Goal: Task Accomplishment & Management: Complete application form

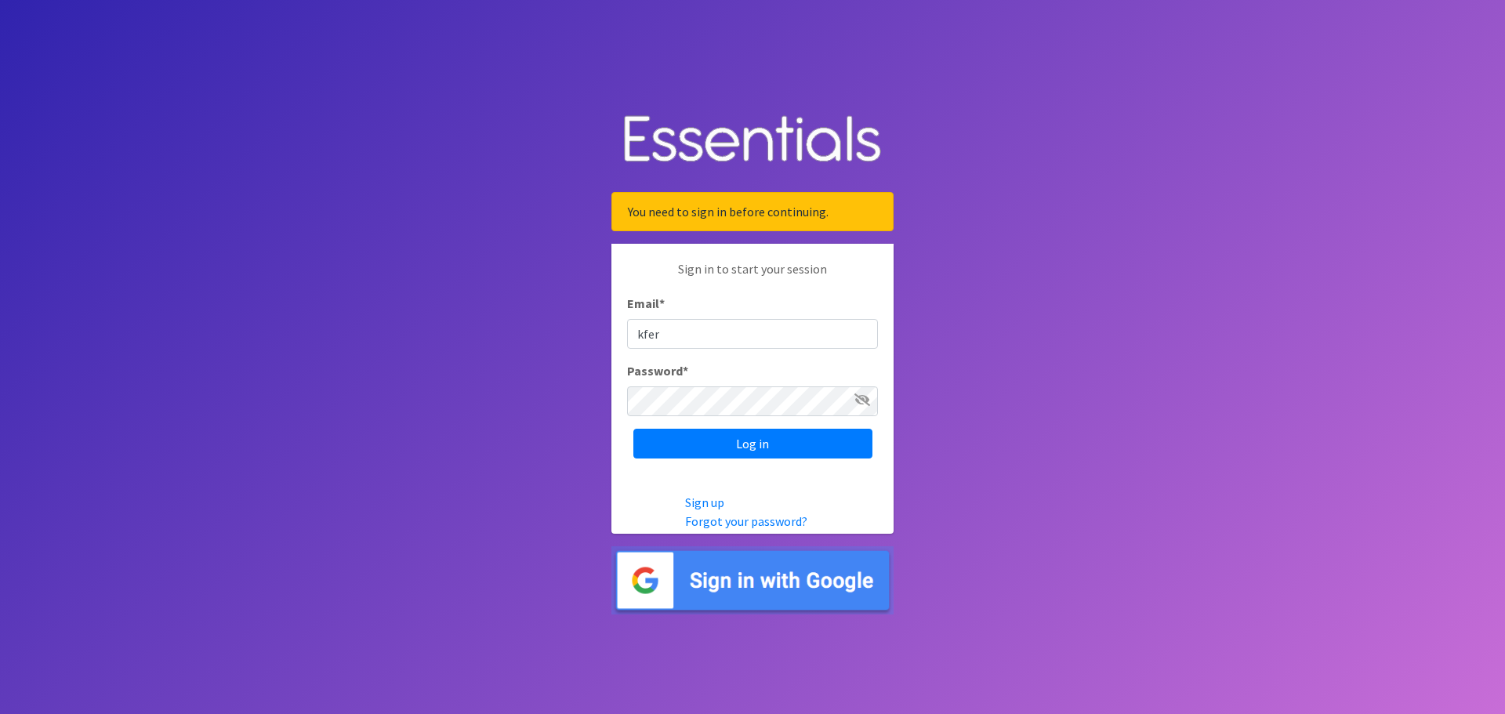
type input "[EMAIL_ADDRESS][DOMAIN_NAME]"
click at [786, 427] on div "Sign in to start your session Email * kfernandez@jfscentralnj.org Password * Lo…" at bounding box center [753, 359] width 282 height 231
click at [731, 445] on input "Log in" at bounding box center [753, 444] width 239 height 30
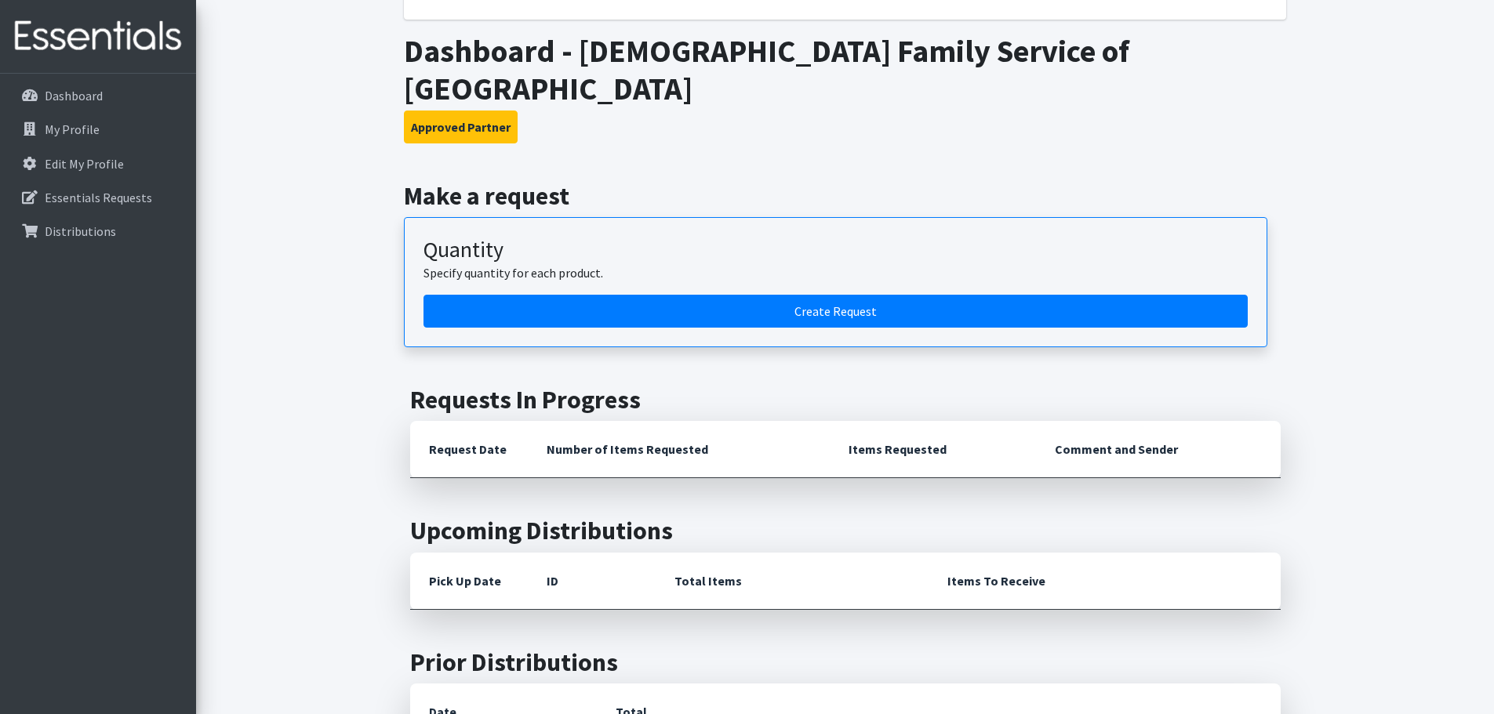
scroll to position [235, 0]
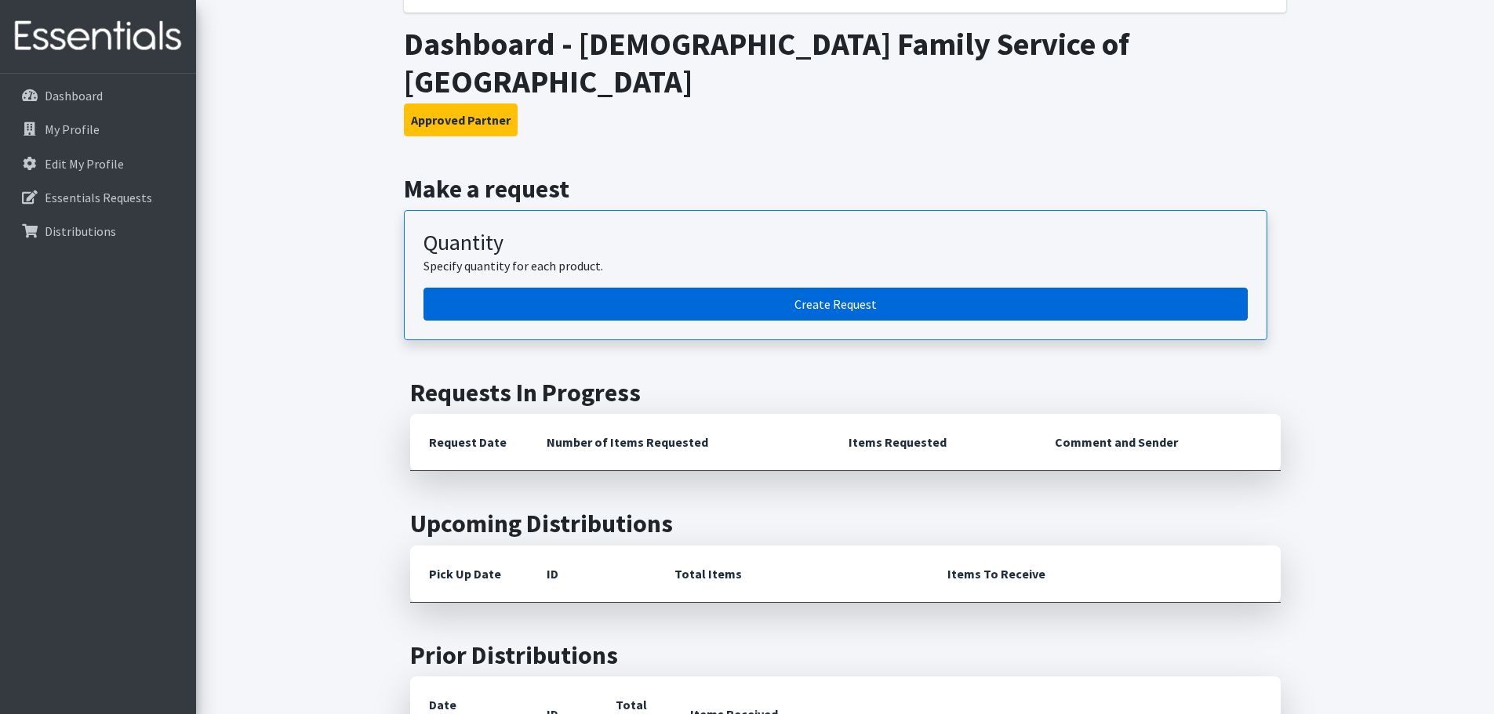
click at [815, 288] on link "Create Request" at bounding box center [835, 304] width 824 height 33
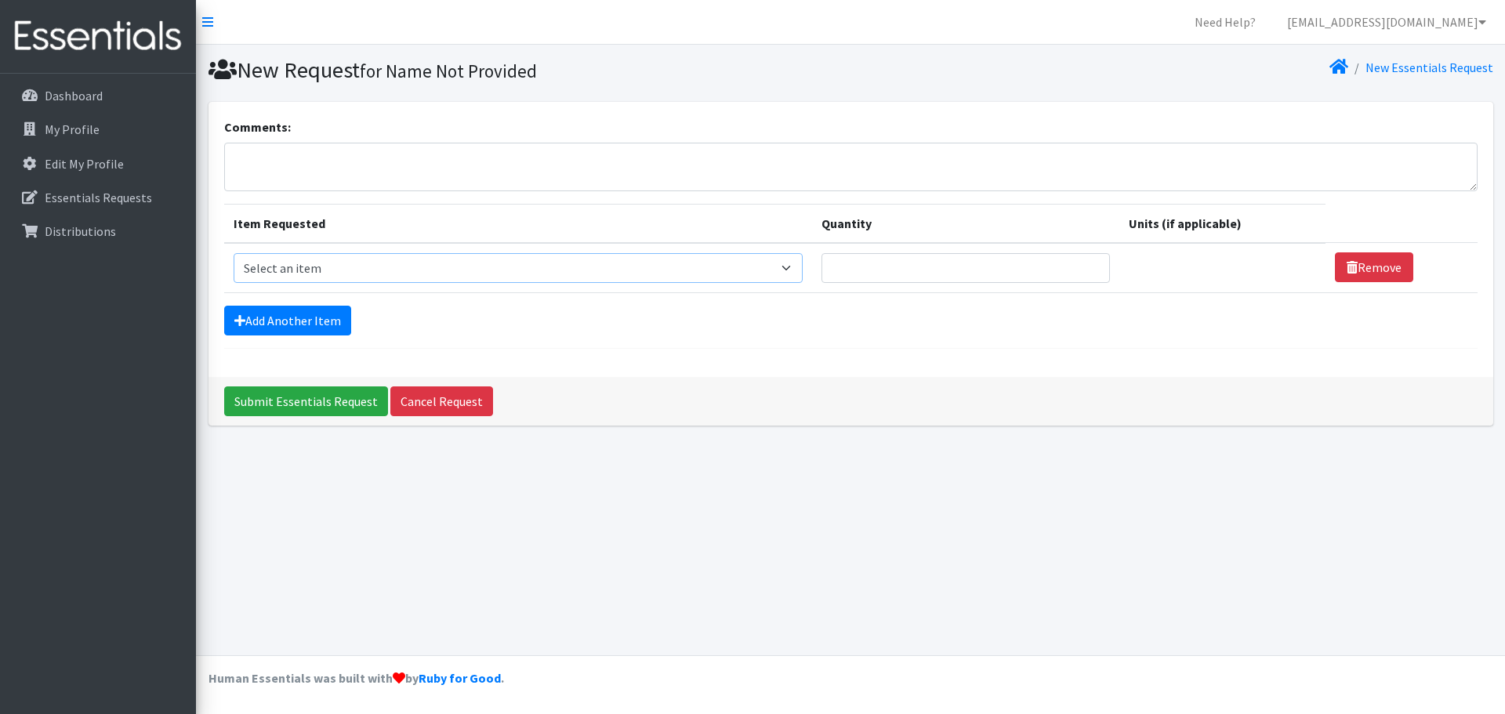
click at [790, 267] on select "Select an item # of Children this order will serve # of Individuals Living in H…" at bounding box center [518, 268] width 569 height 30
select select "13431"
click at [234, 253] on select "Select an item # of Children this order will serve # of Individuals Living in H…" at bounding box center [518, 268] width 569 height 30
click at [870, 267] on input "Quantity" at bounding box center [966, 268] width 289 height 30
type input "262"
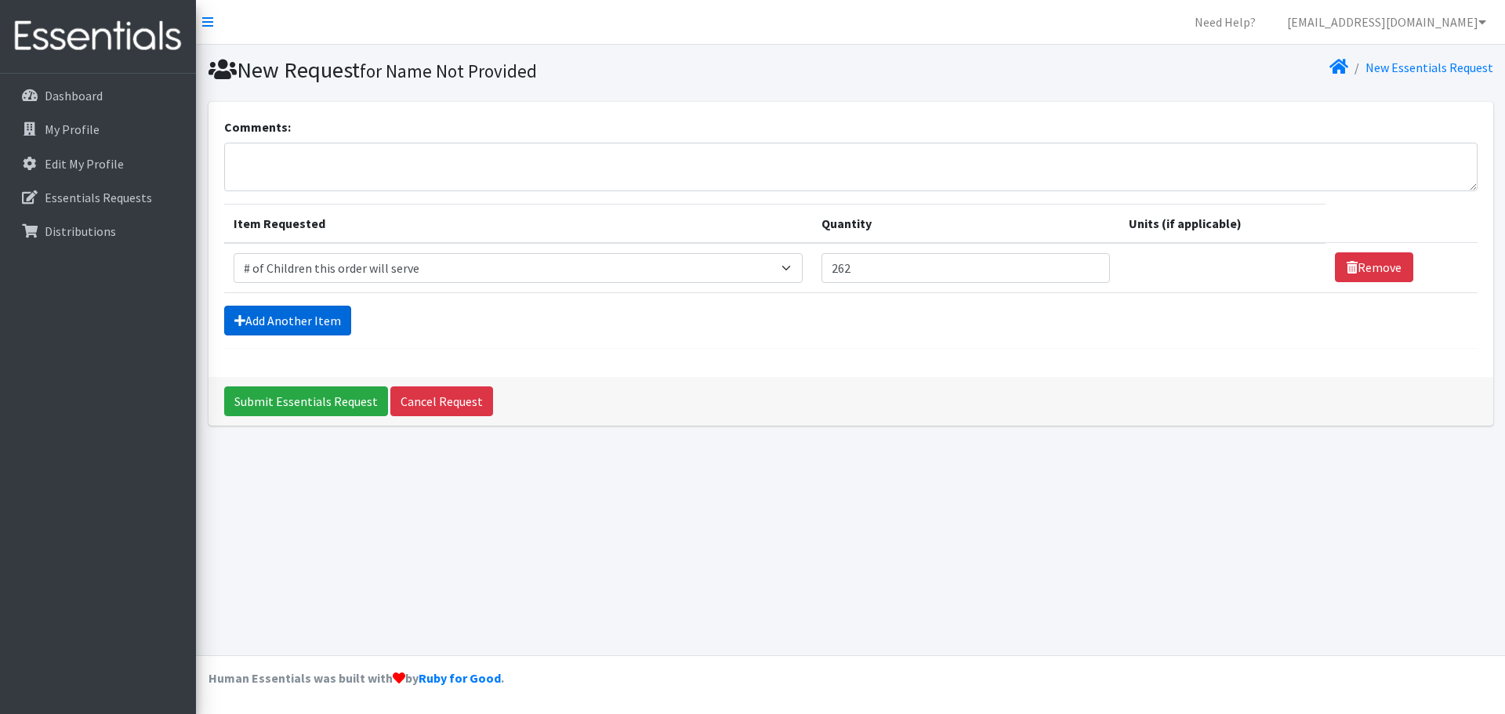
click at [290, 321] on link "Add Another Item" at bounding box center [287, 321] width 127 height 30
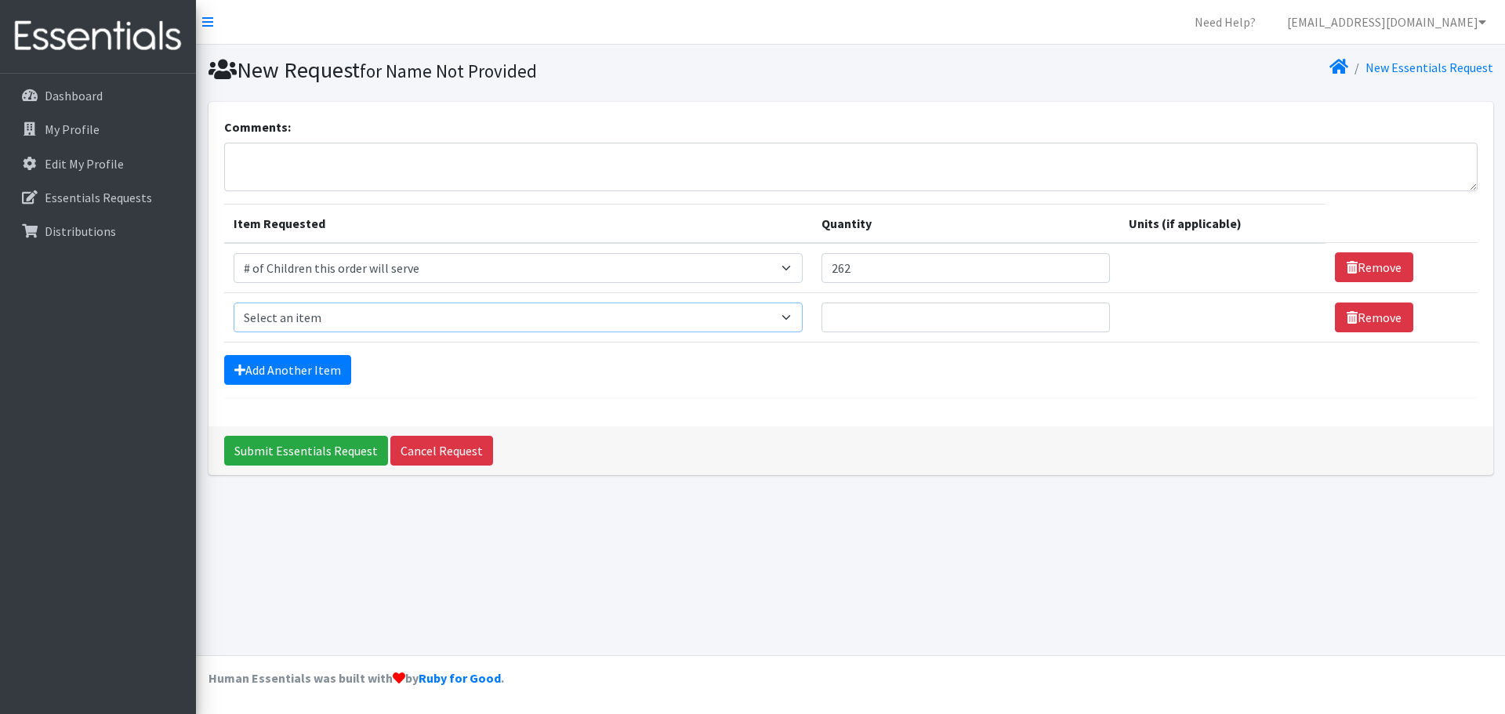
click at [289, 321] on select "Select an item # of Children this order will serve # of Individuals Living in H…" at bounding box center [518, 318] width 569 height 30
select select "6076"
click at [234, 303] on select "Select an item # of Children this order will serve # of Individuals Living in H…" at bounding box center [518, 318] width 569 height 30
click at [878, 321] on input "Quantity" at bounding box center [966, 318] width 289 height 30
type input "929"
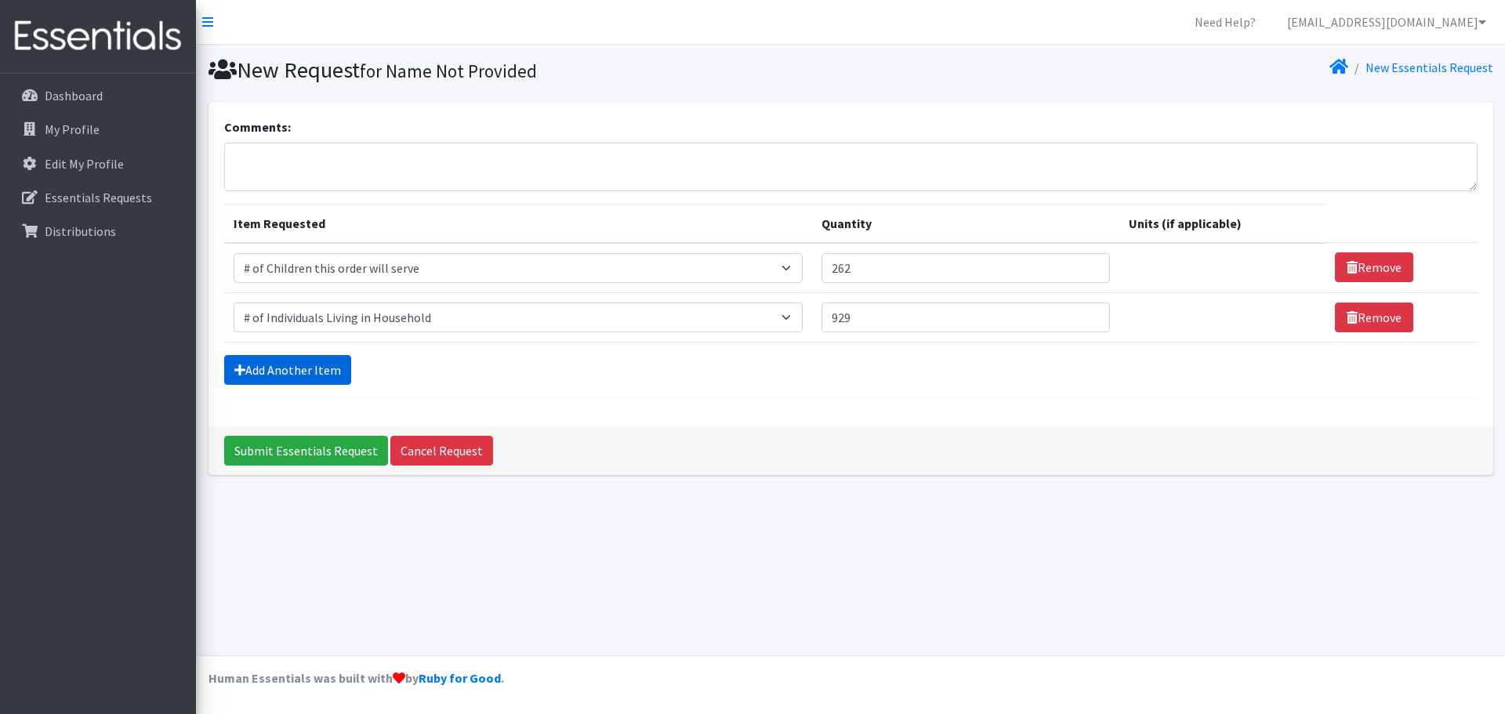
click at [324, 369] on link "Add Another Item" at bounding box center [287, 370] width 127 height 30
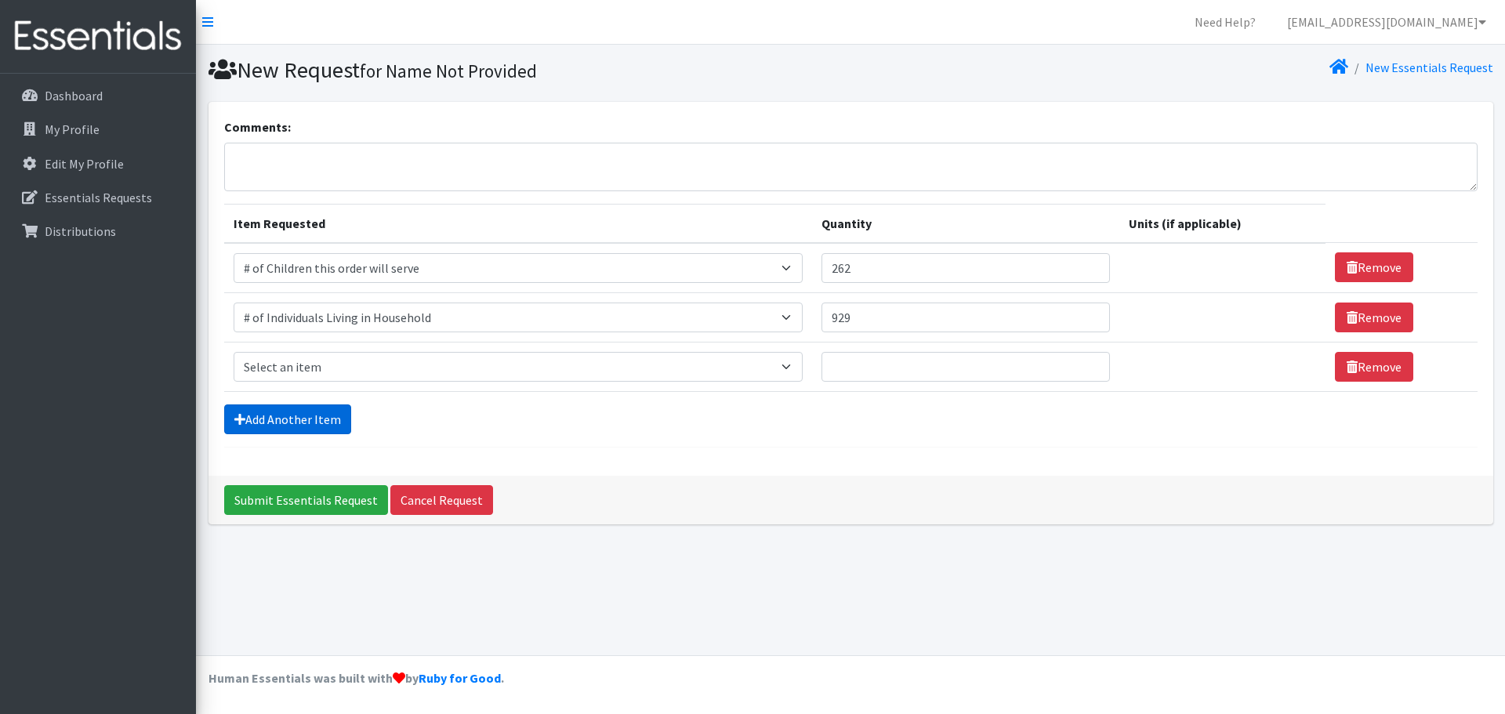
click at [312, 416] on link "Add Another Item" at bounding box center [287, 420] width 127 height 30
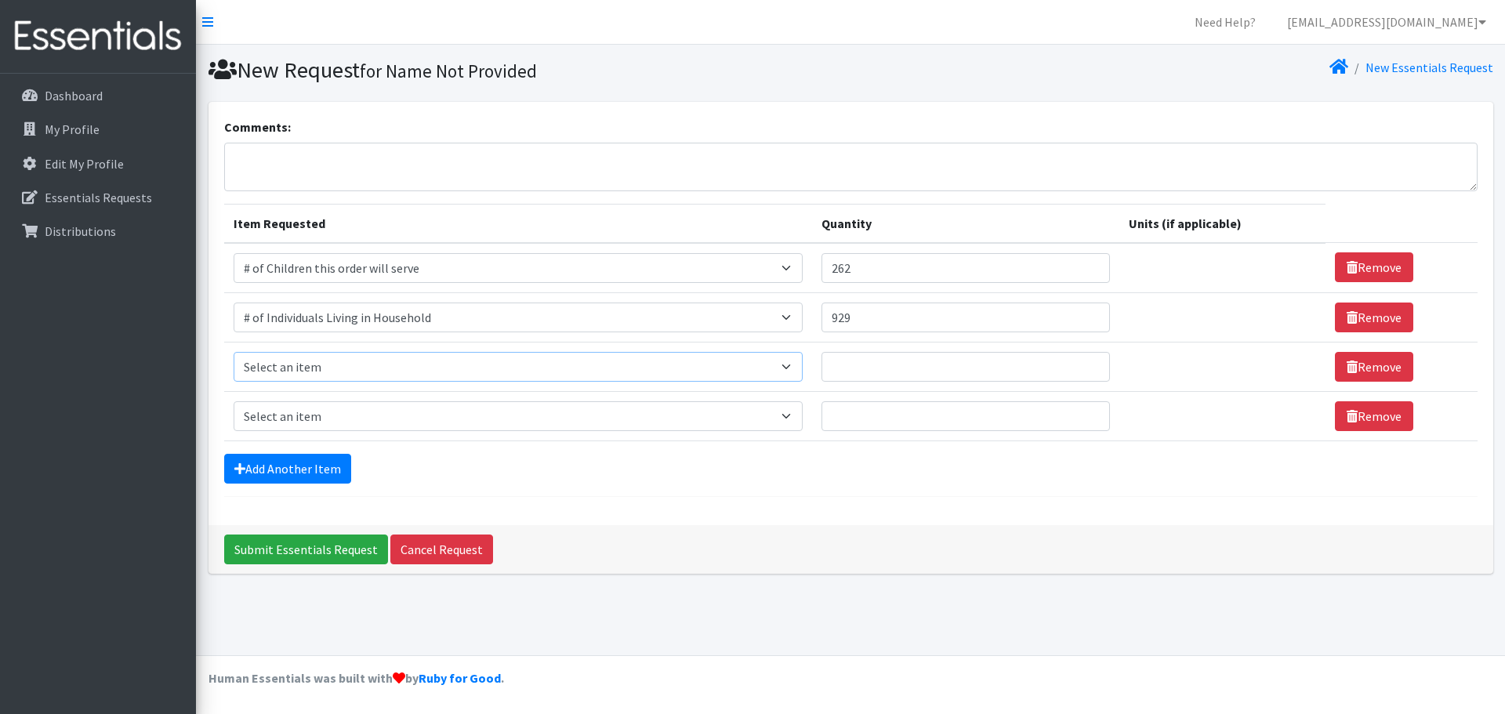
click at [693, 363] on select "Select an item # of Children this order will serve # of Individuals Living in H…" at bounding box center [518, 367] width 569 height 30
select select "5764"
click at [234, 352] on select "Select an item # of Children this order will serve # of Individuals Living in H…" at bounding box center [518, 367] width 569 height 30
click at [844, 375] on input "Quantity" at bounding box center [966, 367] width 289 height 30
click at [1084, 361] on input "1" at bounding box center [966, 367] width 289 height 30
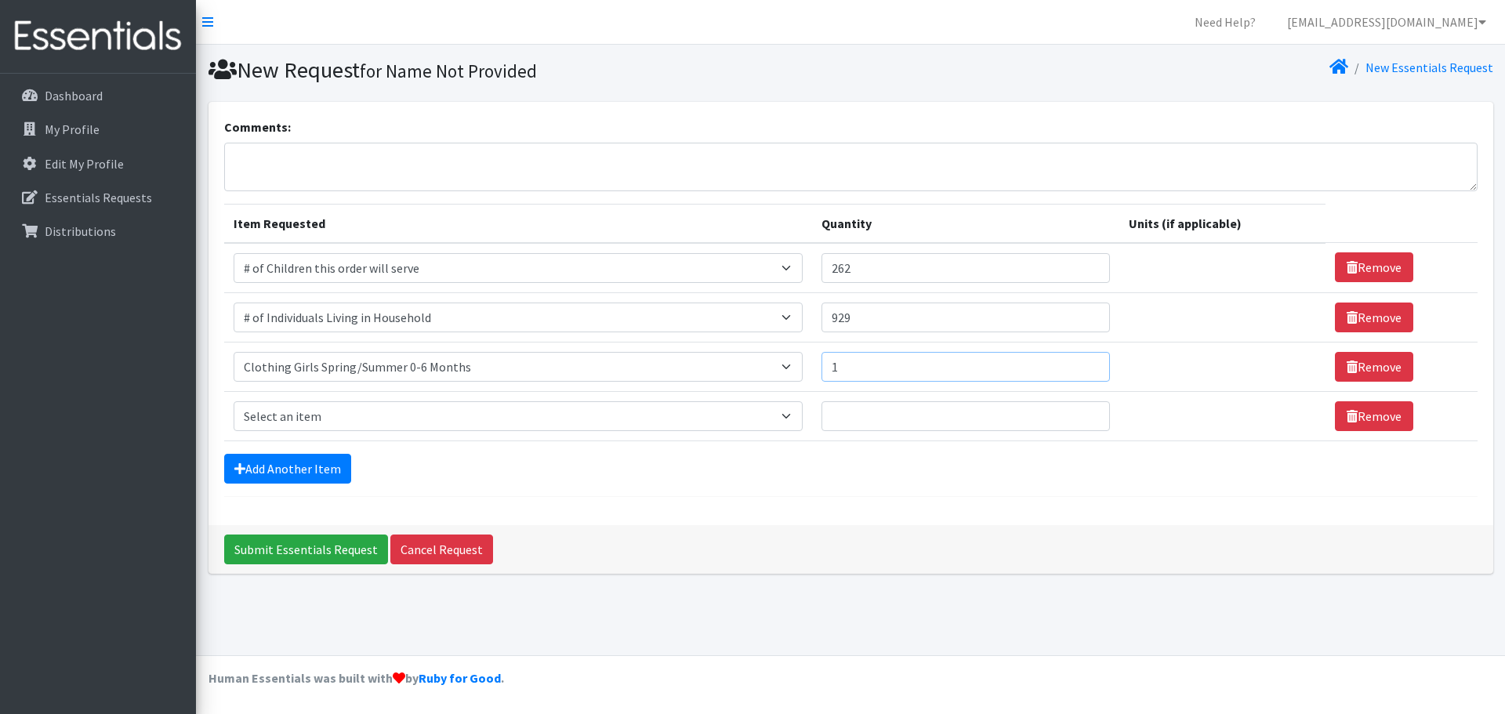
drag, startPoint x: 838, startPoint y: 372, endPoint x: 823, endPoint y: 372, distance: 14.9
click at [823, 372] on td "Quantity 1" at bounding box center [965, 366] width 307 height 49
type input "2"
click at [302, 420] on select "Select an item # of Children this order will serve # of Individuals Living in H…" at bounding box center [518, 416] width 569 height 30
select select "5725"
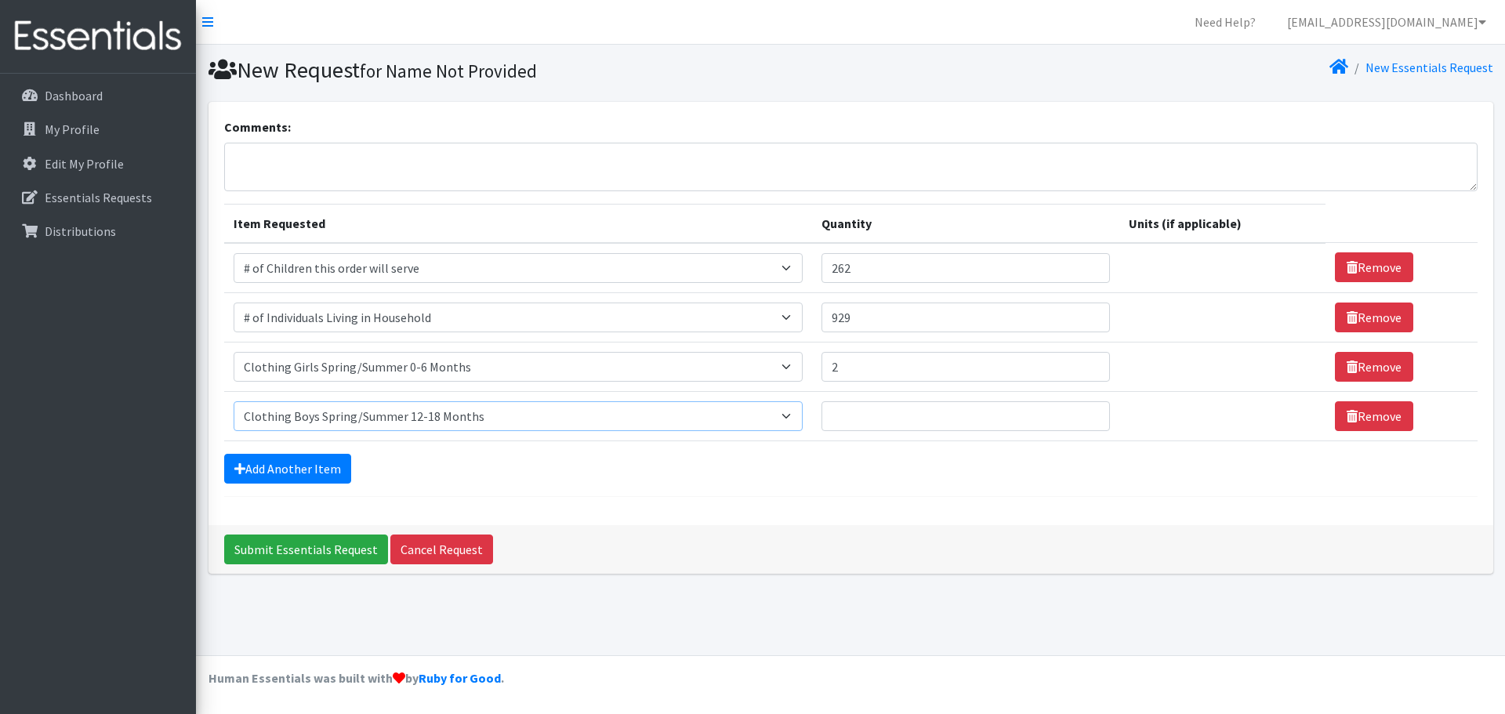
click at [234, 401] on select "Select an item # of Children this order will serve # of Individuals Living in H…" at bounding box center [518, 416] width 569 height 30
click at [887, 416] on input "Quantity" at bounding box center [966, 416] width 289 height 30
type input "1"
click at [303, 472] on link "Add Another Item" at bounding box center [287, 469] width 127 height 30
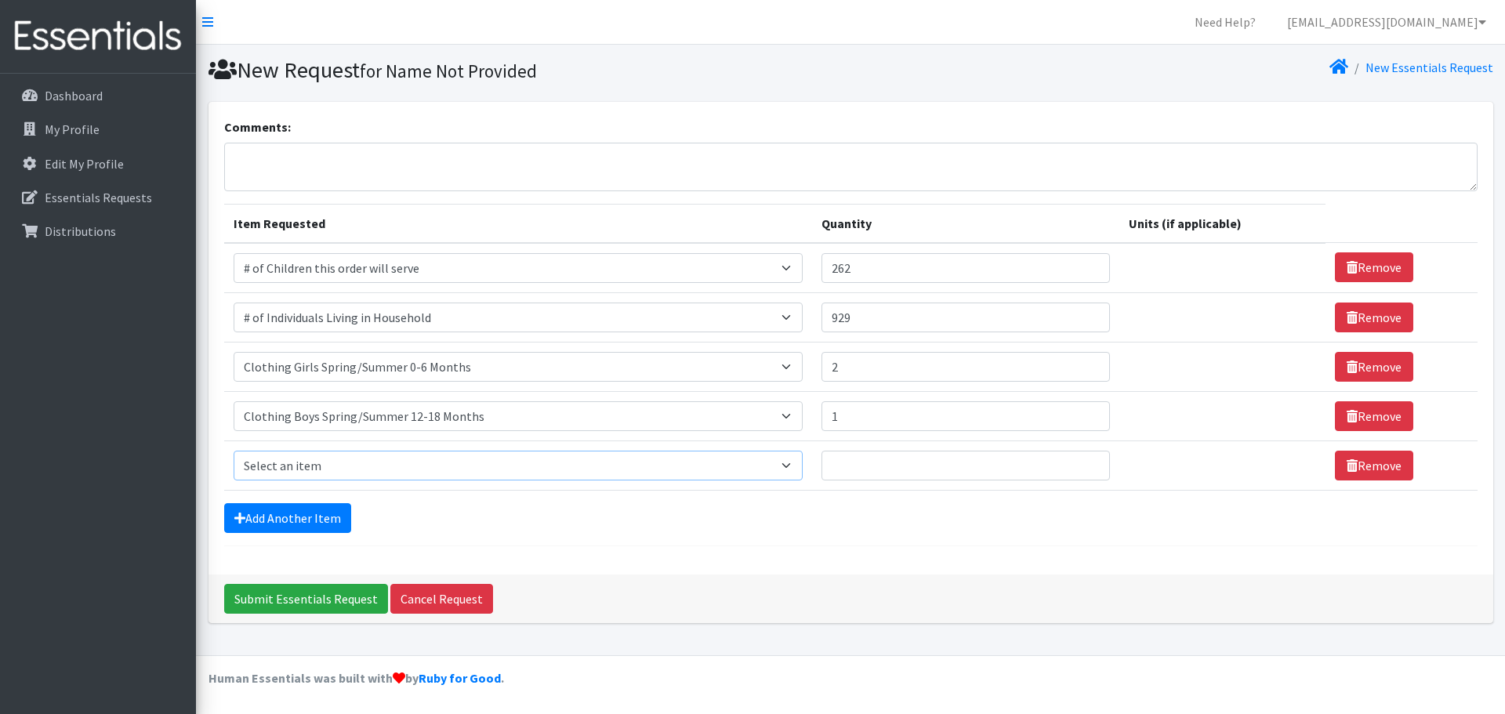
click at [358, 467] on select "Select an item # of Children this order will serve # of Individuals Living in H…" at bounding box center [518, 466] width 569 height 30
click at [846, 561] on div "Comments: Item Requested Quantity Units (if applicable) Item Requested Select a…" at bounding box center [851, 338] width 1285 height 473
click at [283, 464] on select "Select an item # of Children this order will serve # of Individuals Living in H…" at bounding box center [518, 466] width 569 height 30
select select "5766"
click at [234, 451] on select "Select an item # of Children this order will serve # of Individuals Living in H…" at bounding box center [518, 466] width 569 height 30
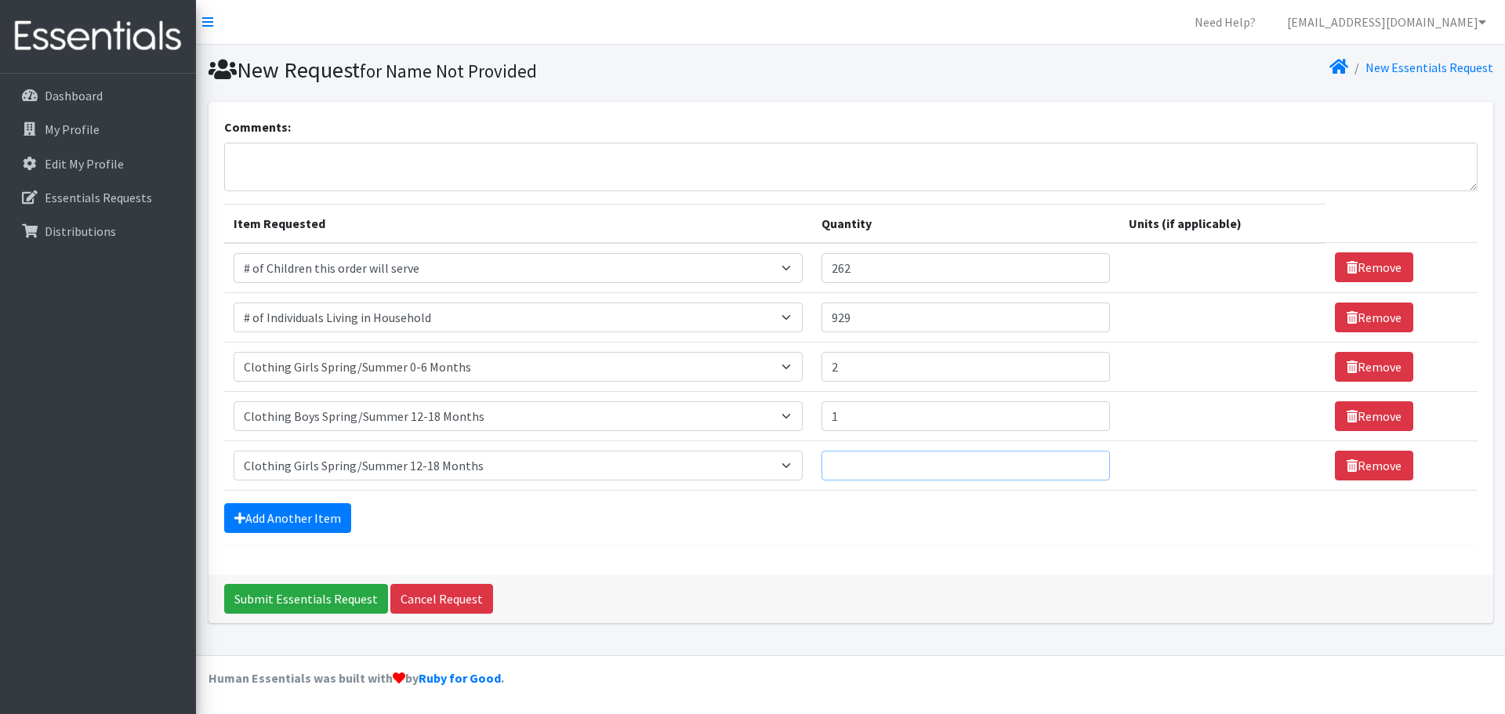
click at [865, 467] on input "Quantity" at bounding box center [966, 466] width 289 height 30
type input "1"
click at [310, 519] on link "Add Another Item" at bounding box center [287, 518] width 127 height 30
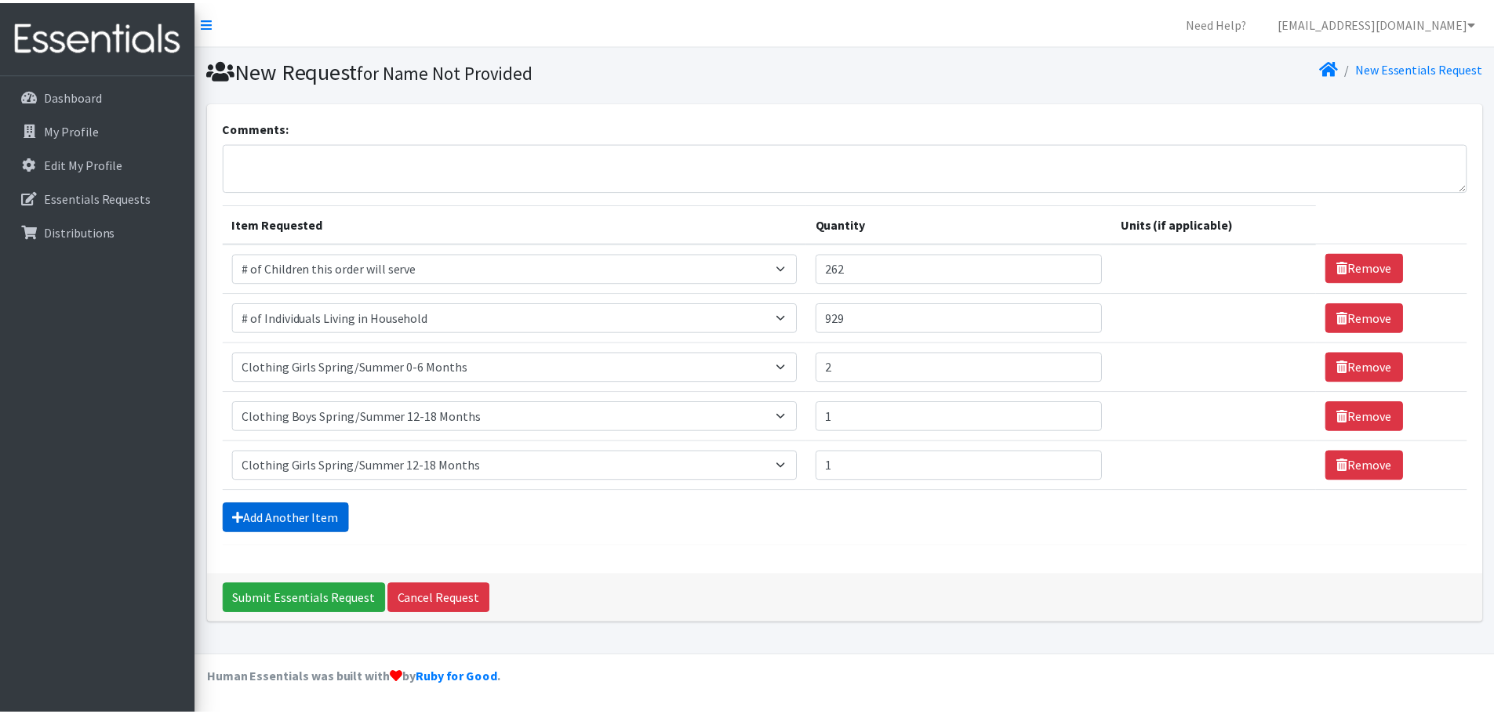
scroll to position [30, 0]
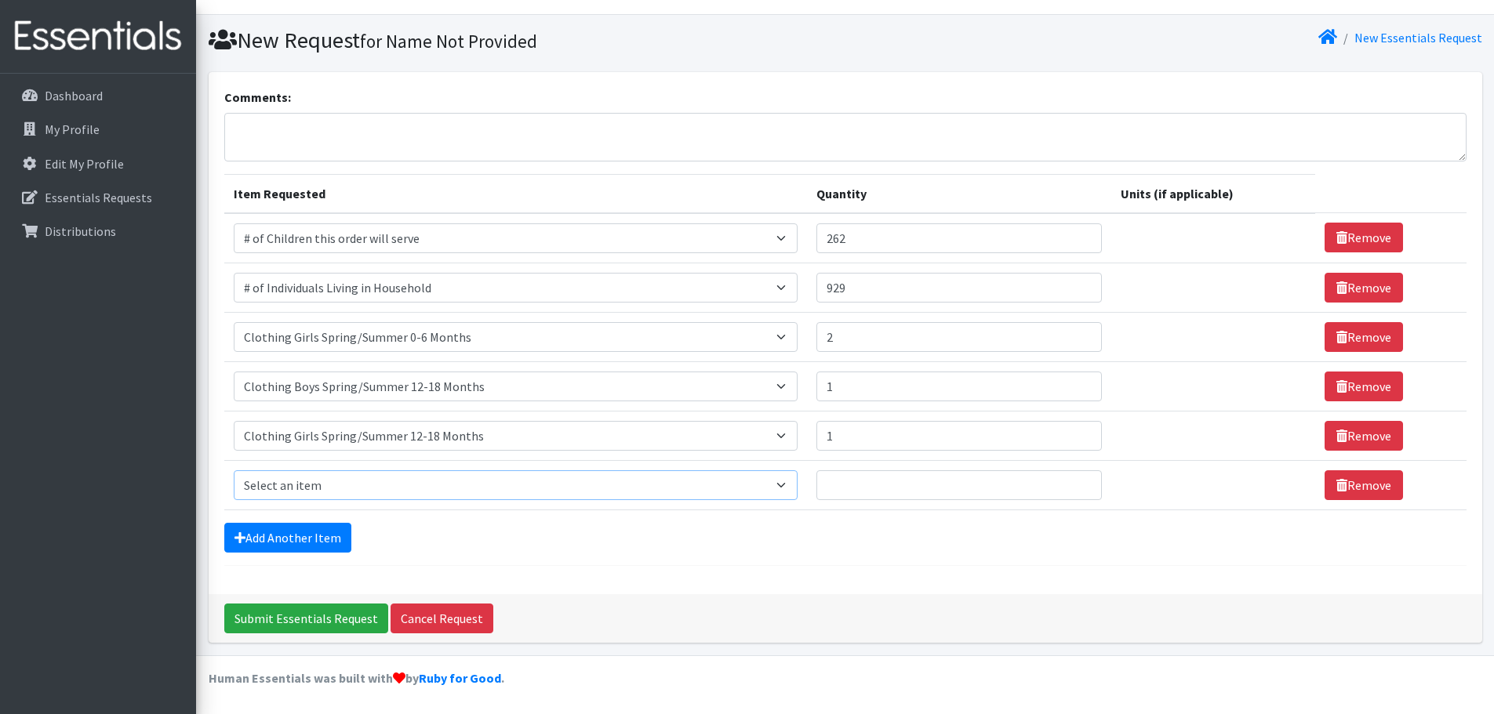
click at [438, 488] on select "Select an item # of Children this order will serve # of Individuals Living in H…" at bounding box center [516, 485] width 564 height 30
select select "5770"
click at [234, 470] on select "Select an item # of Children this order will serve # of Individuals Living in H…" at bounding box center [516, 485] width 564 height 30
click at [869, 478] on input "Quantity" at bounding box center [959, 485] width 286 height 30
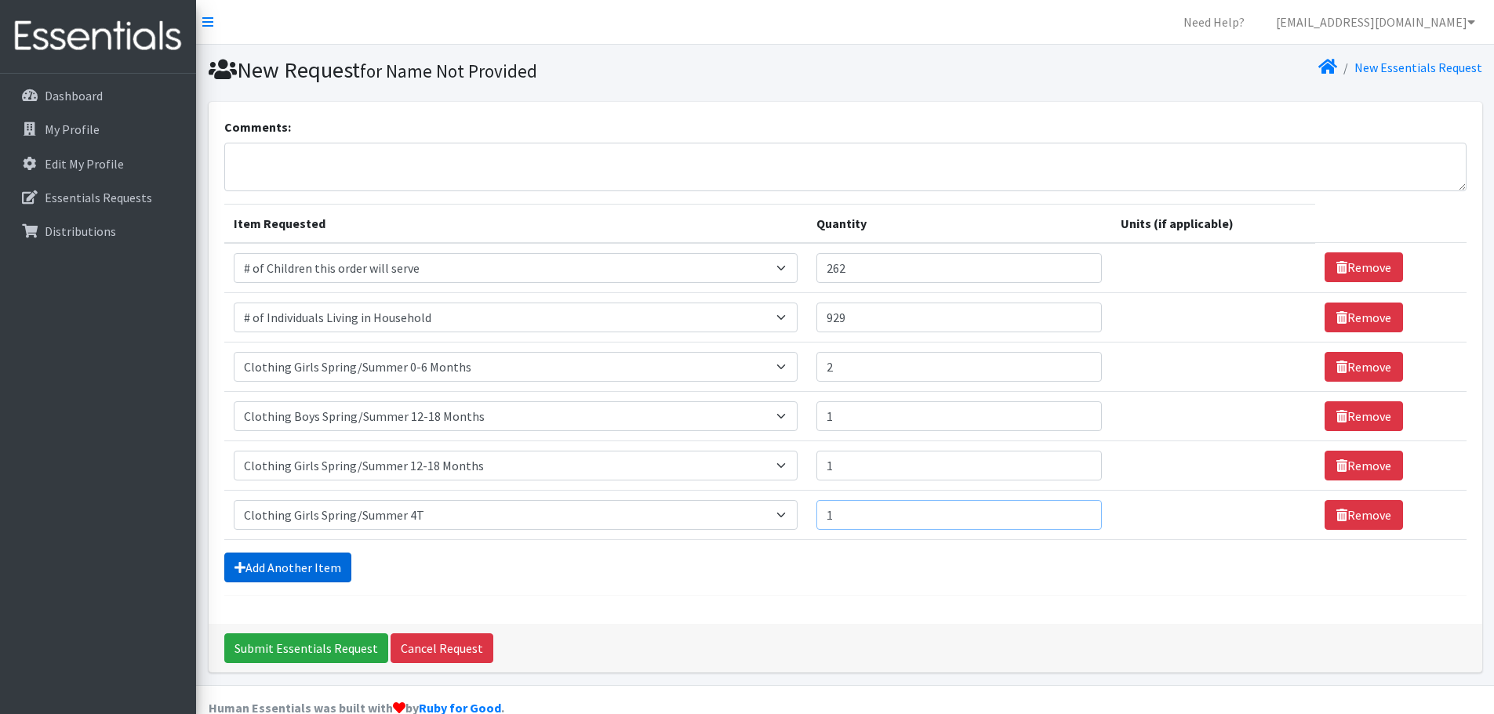
type input "1"
click at [277, 568] on link "Add Another Item" at bounding box center [287, 568] width 127 height 30
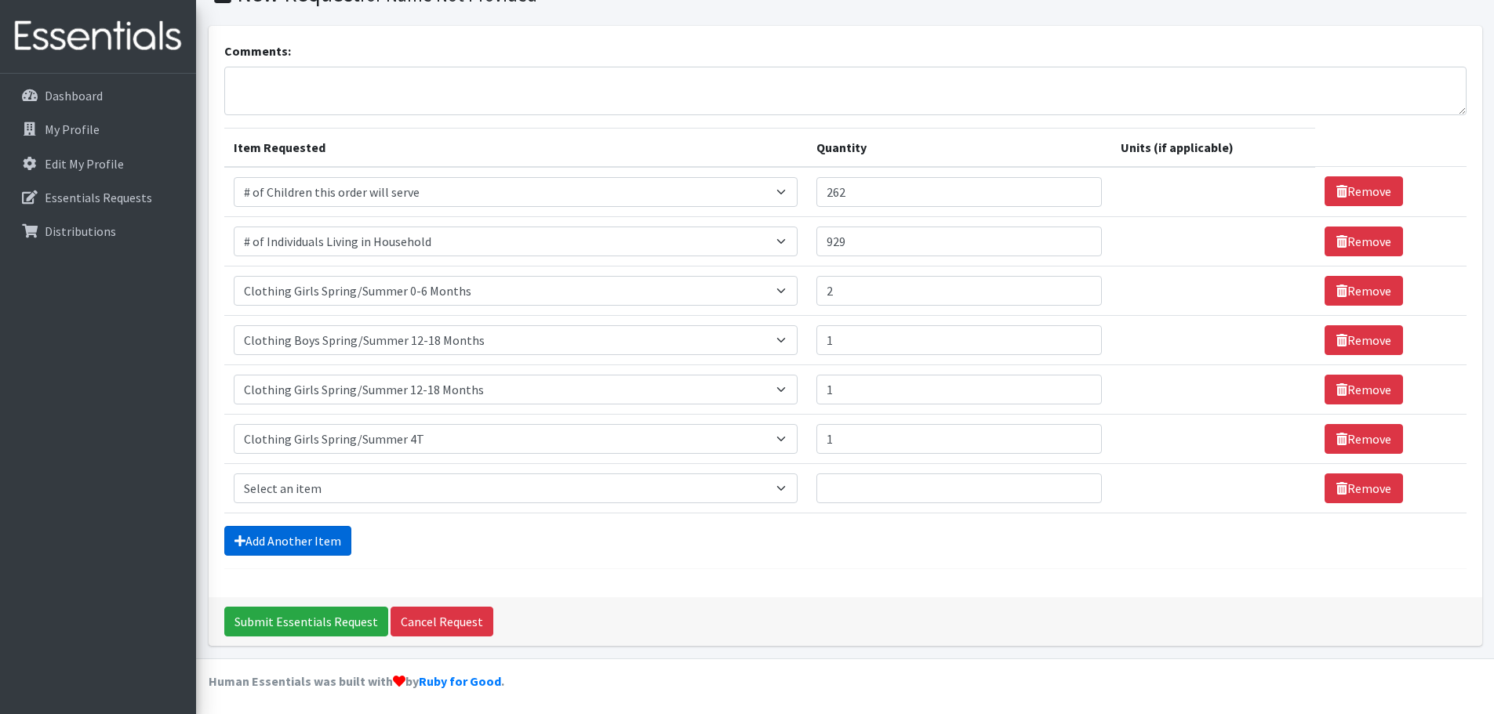
scroll to position [79, 0]
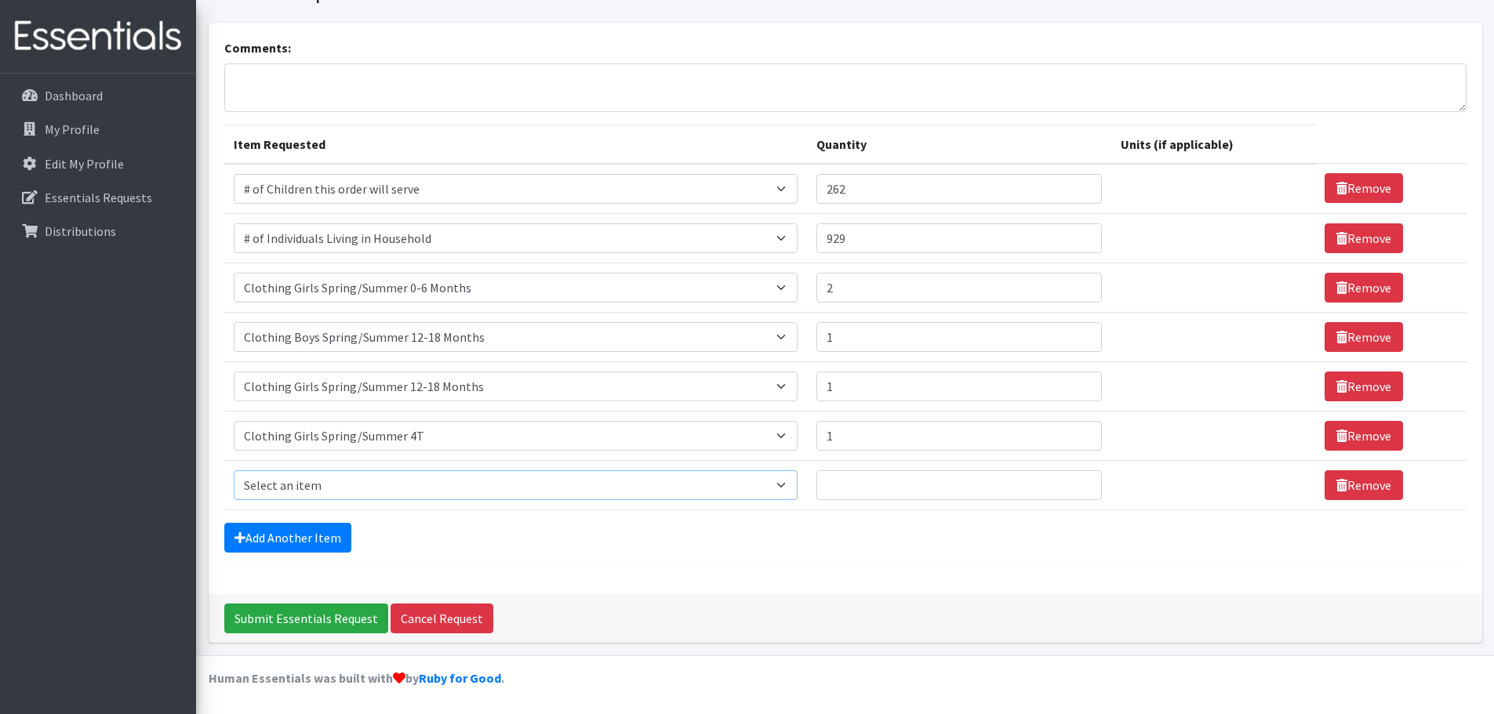
click at [324, 488] on select "Select an item # of Children this order will serve # of Individuals Living in H…" at bounding box center [516, 485] width 564 height 30
select select "5755"
click at [234, 470] on select "Select an item # of Children this order will serve # of Individuals Living in H…" at bounding box center [516, 485] width 564 height 30
click at [862, 481] on input "Quantity" at bounding box center [959, 485] width 286 height 30
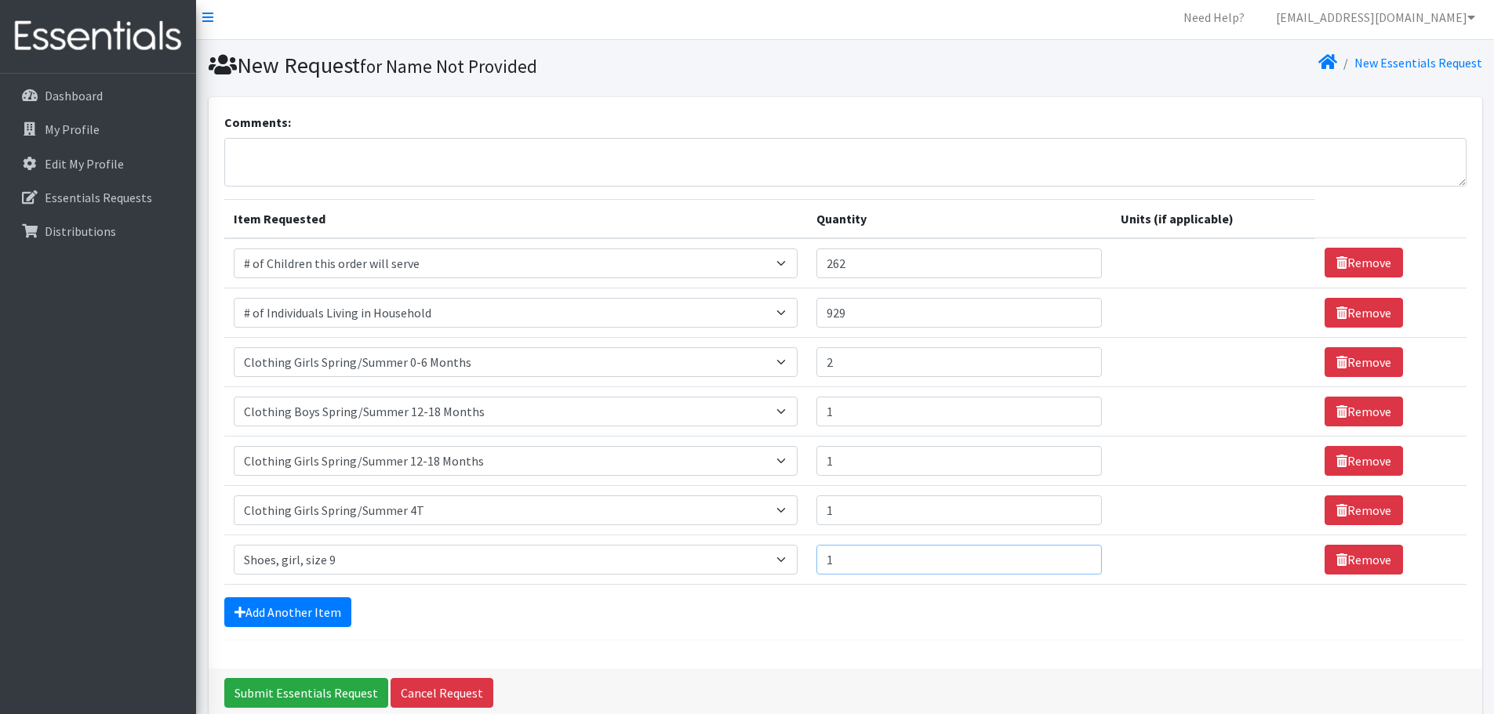
scroll to position [1, 0]
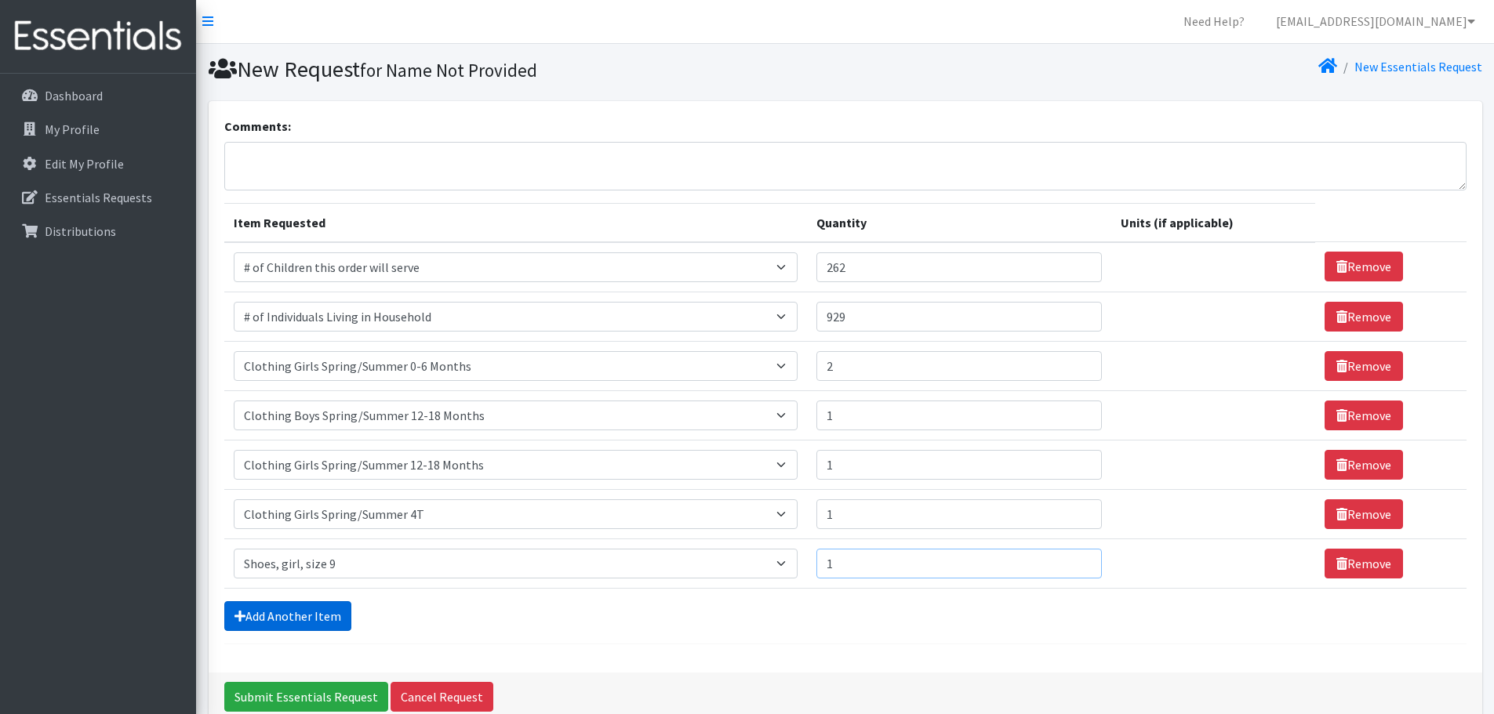
type input "1"
click at [281, 617] on link "Add Another Item" at bounding box center [287, 616] width 127 height 30
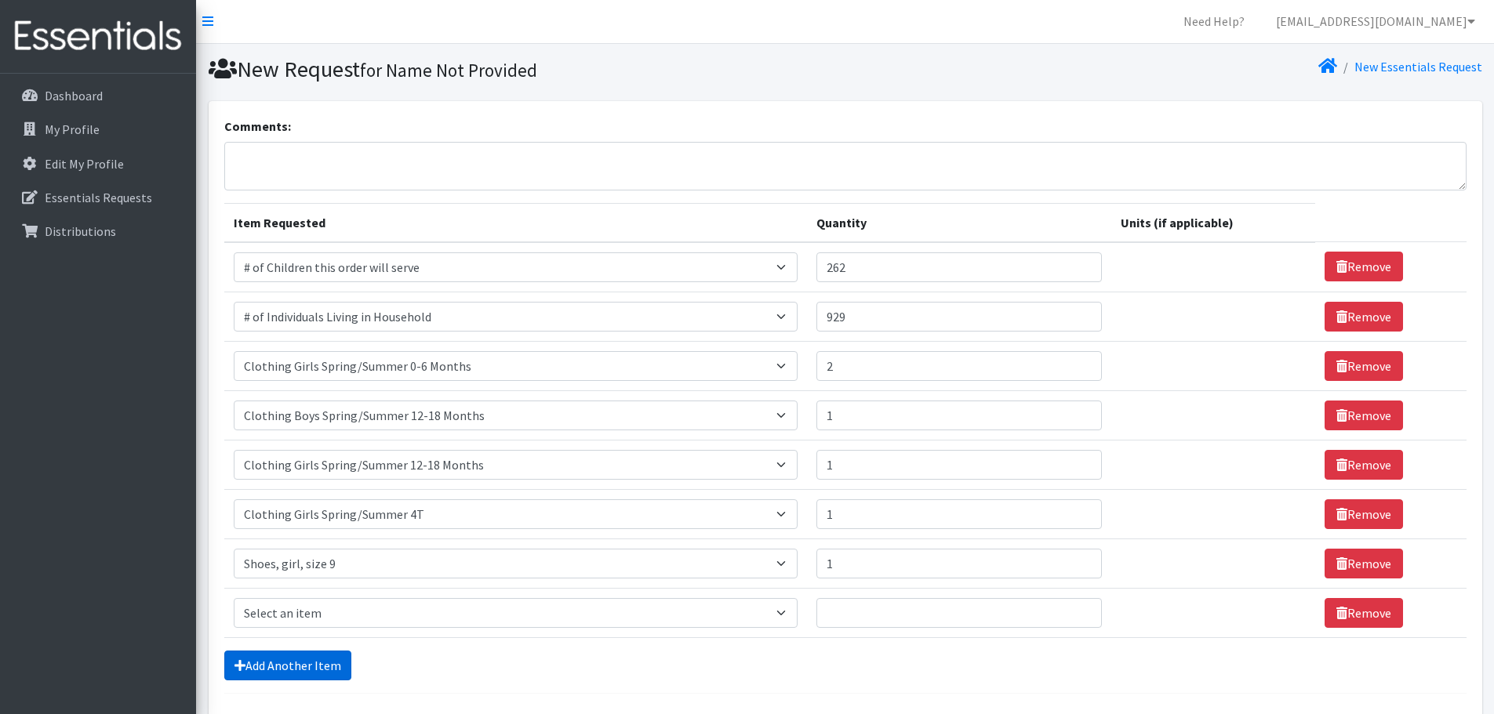
scroll to position [129, 0]
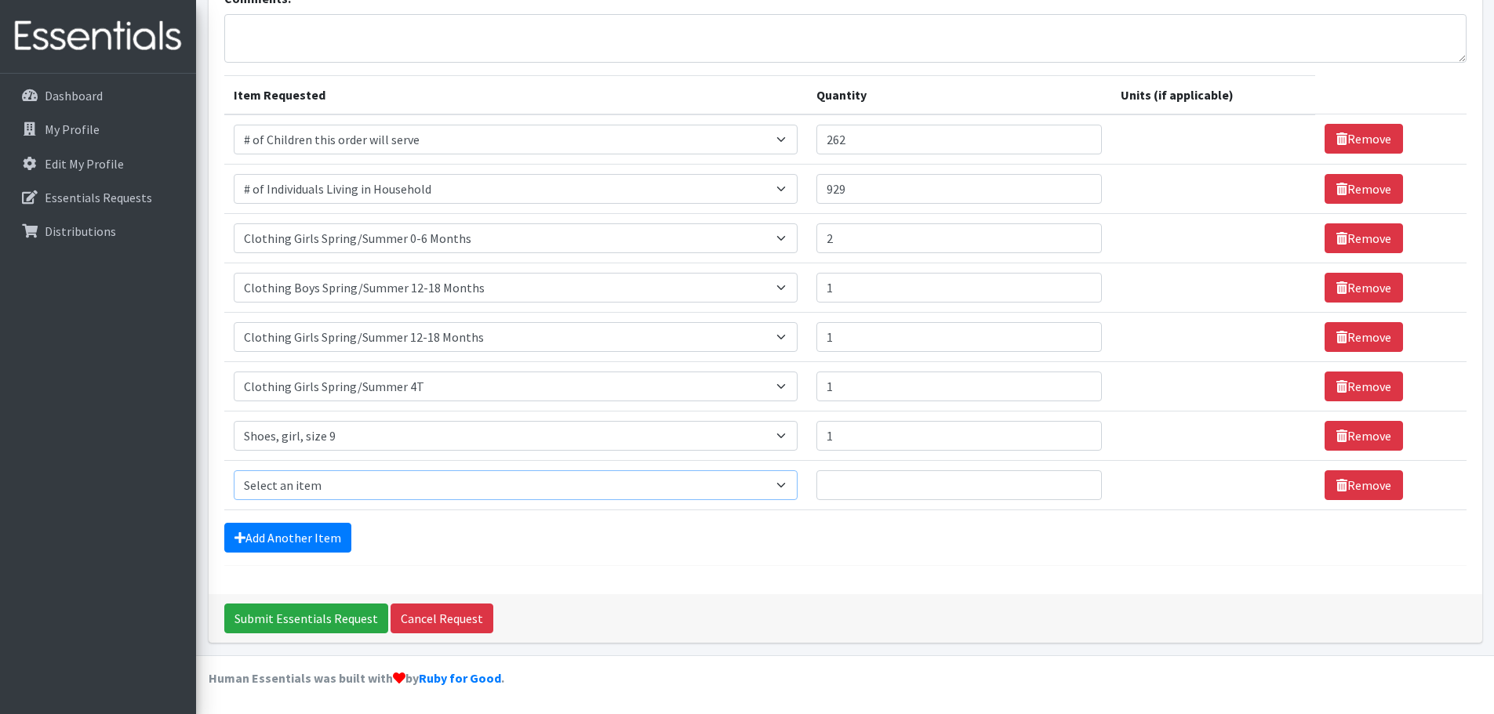
click at [305, 479] on select "Select an item # of Children this order will serve # of Individuals Living in H…" at bounding box center [516, 485] width 564 height 30
select select "1978"
click at [234, 470] on select "Select an item # of Children this order will serve # of Individuals Living in H…" at bounding box center [516, 485] width 564 height 30
click at [865, 482] on input "Quantity" at bounding box center [959, 485] width 286 height 30
type input "1"
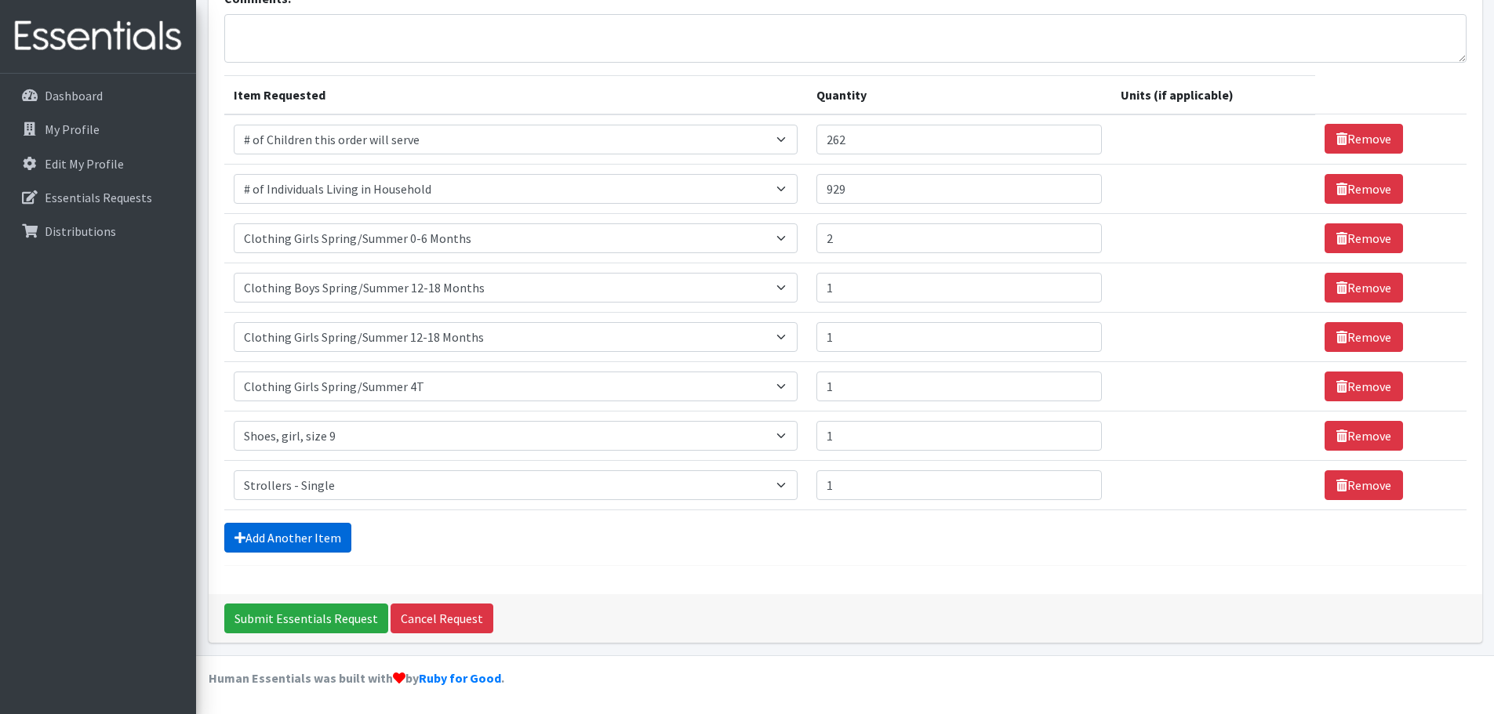
click at [318, 532] on link "Add Another Item" at bounding box center [287, 538] width 127 height 30
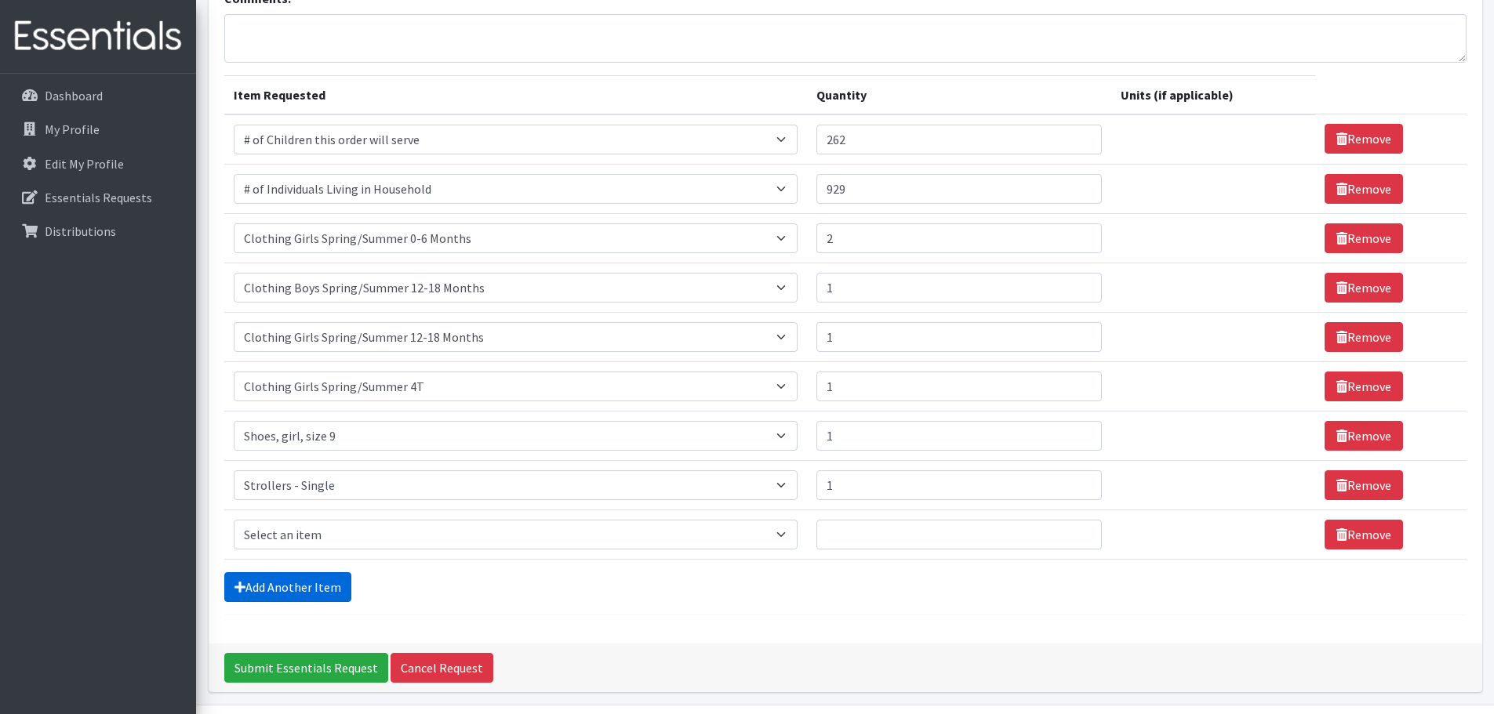
scroll to position [178, 0]
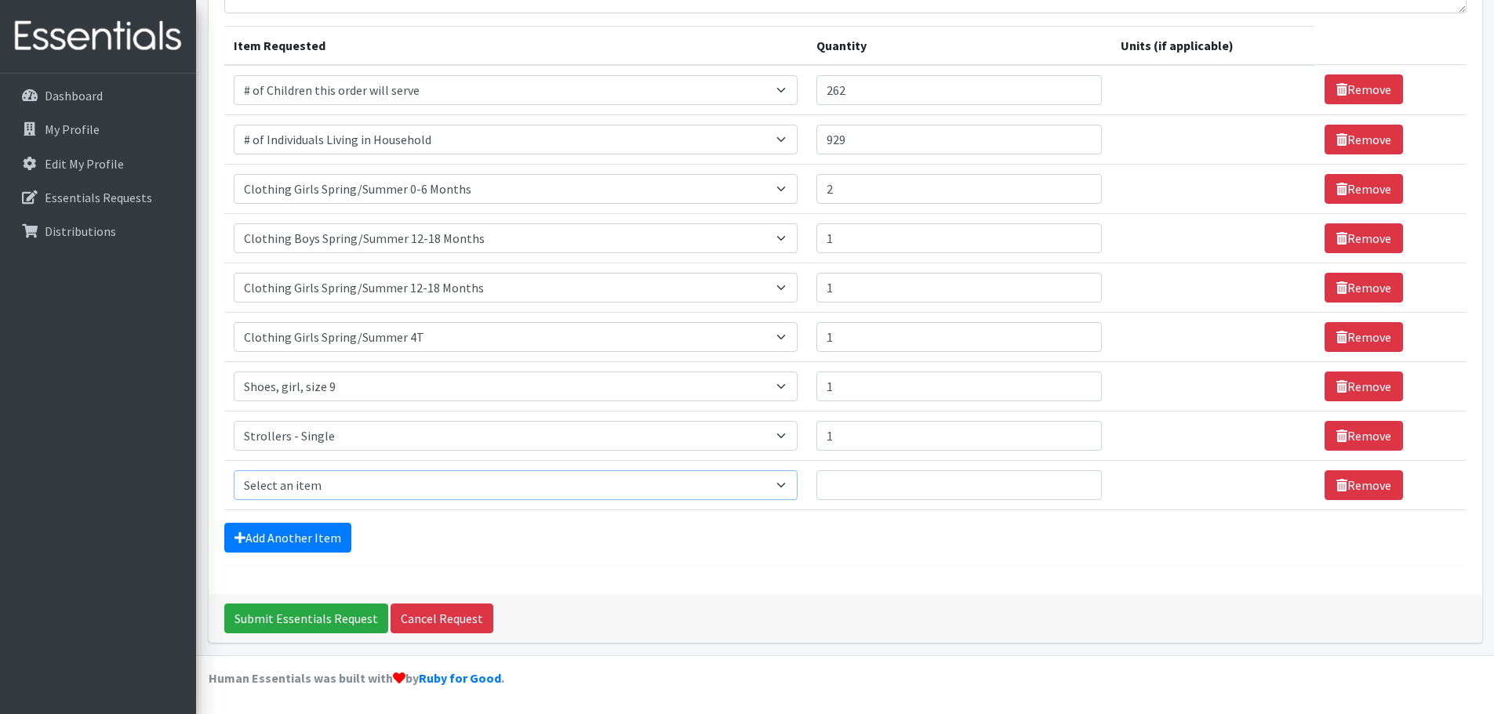
click at [354, 489] on select "Select an item # of Children this order will serve # of Individuals Living in H…" at bounding box center [516, 485] width 564 height 30
select select "1984"
click at [234, 470] on select "Select an item # of Children this order will serve # of Individuals Living in H…" at bounding box center [516, 485] width 564 height 30
click at [892, 485] on input "Quantity" at bounding box center [959, 485] width 286 height 30
type input "1"
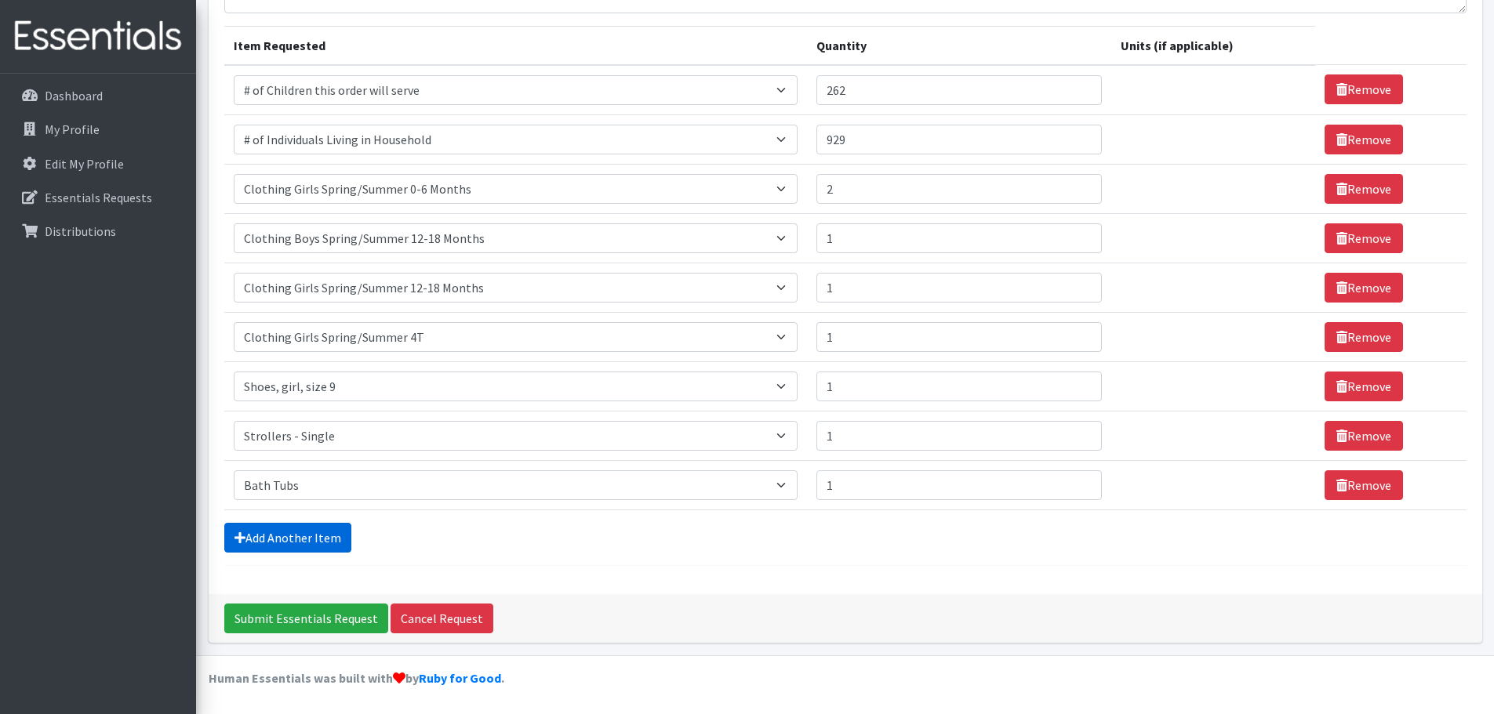
click at [324, 537] on link "Add Another Item" at bounding box center [287, 538] width 127 height 30
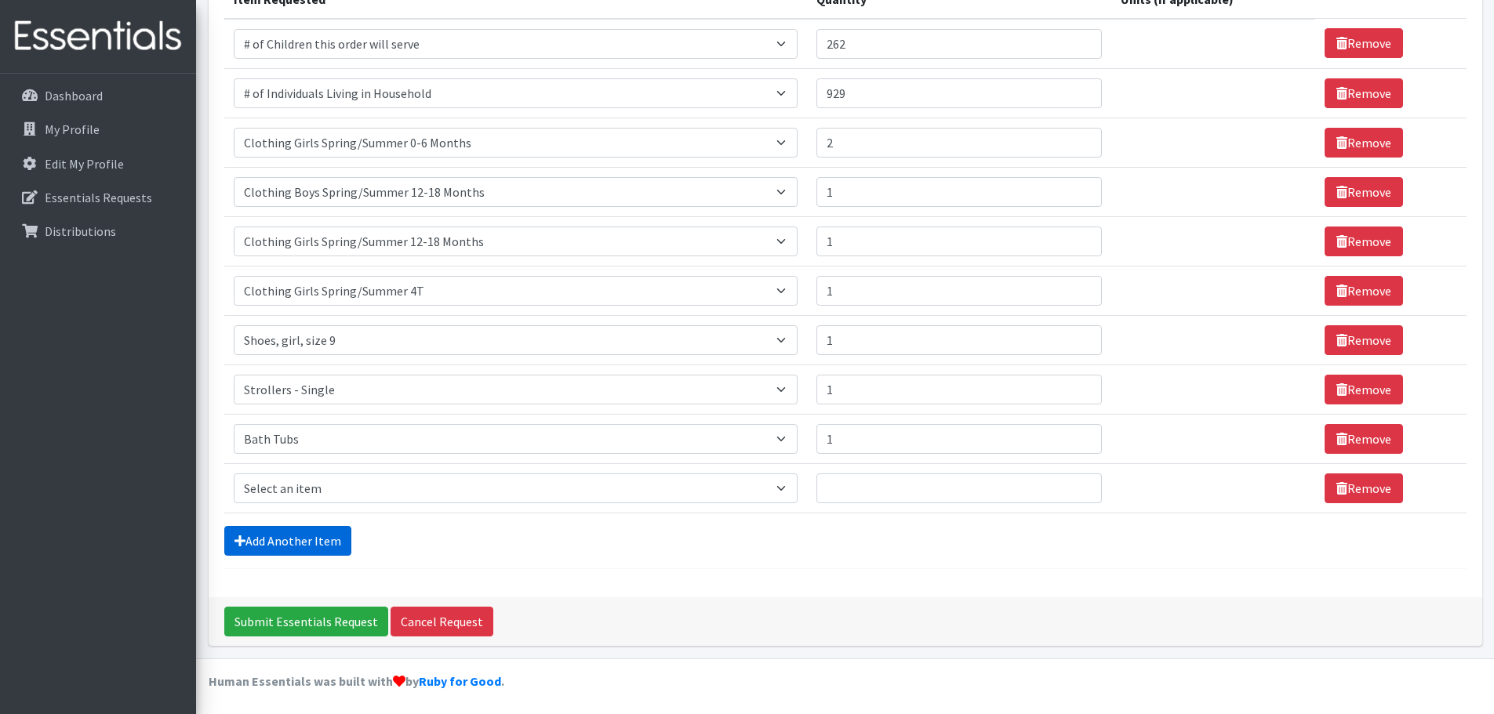
scroll to position [227, 0]
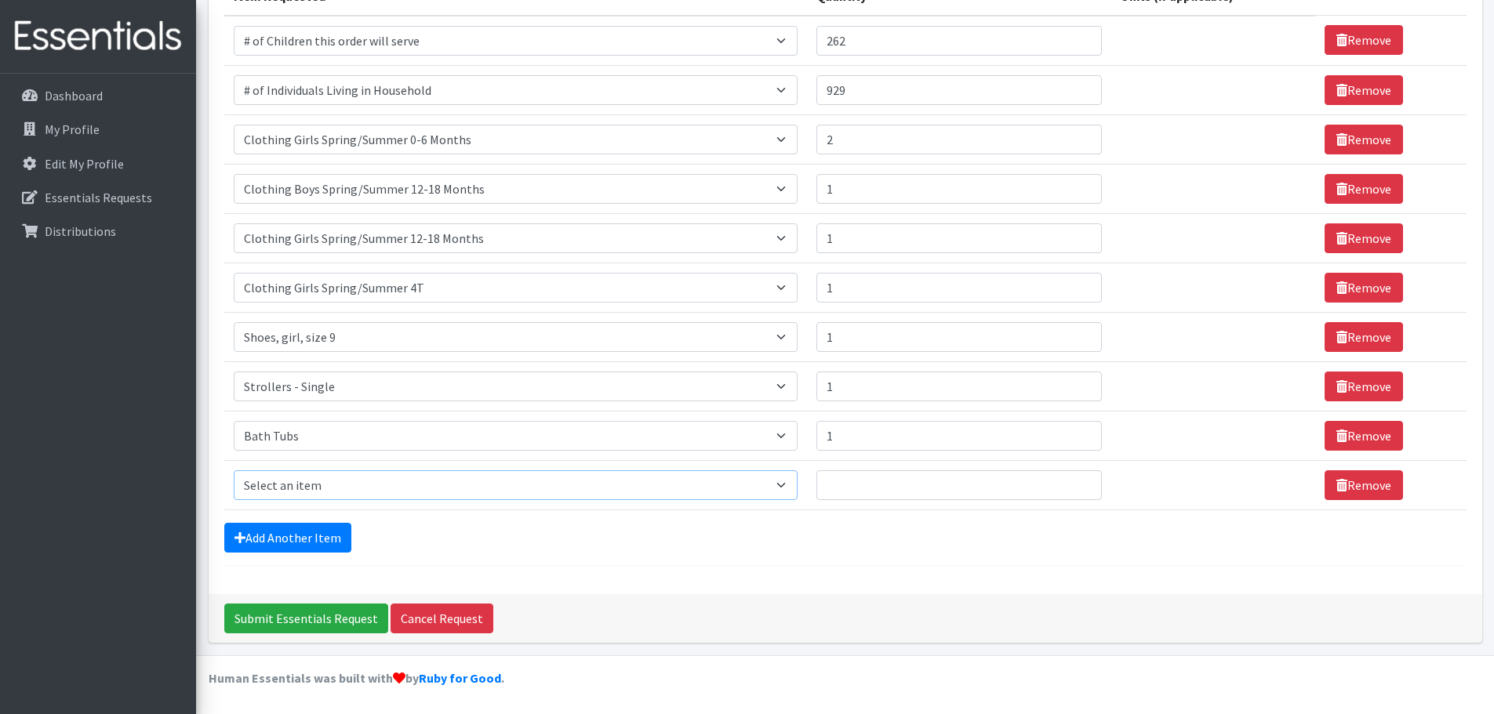
click at [288, 482] on select "Select an item # of Children this order will serve # of Individuals Living in H…" at bounding box center [516, 485] width 564 height 30
click at [342, 487] on select "Select an item # of Children this order will serve # of Individuals Living in H…" at bounding box center [516, 485] width 564 height 30
select select "1982"
click at [234, 470] on select "Select an item # of Children this order will serve # of Individuals Living in H…" at bounding box center [516, 485] width 564 height 30
click at [864, 472] on input "Quantity" at bounding box center [959, 485] width 286 height 30
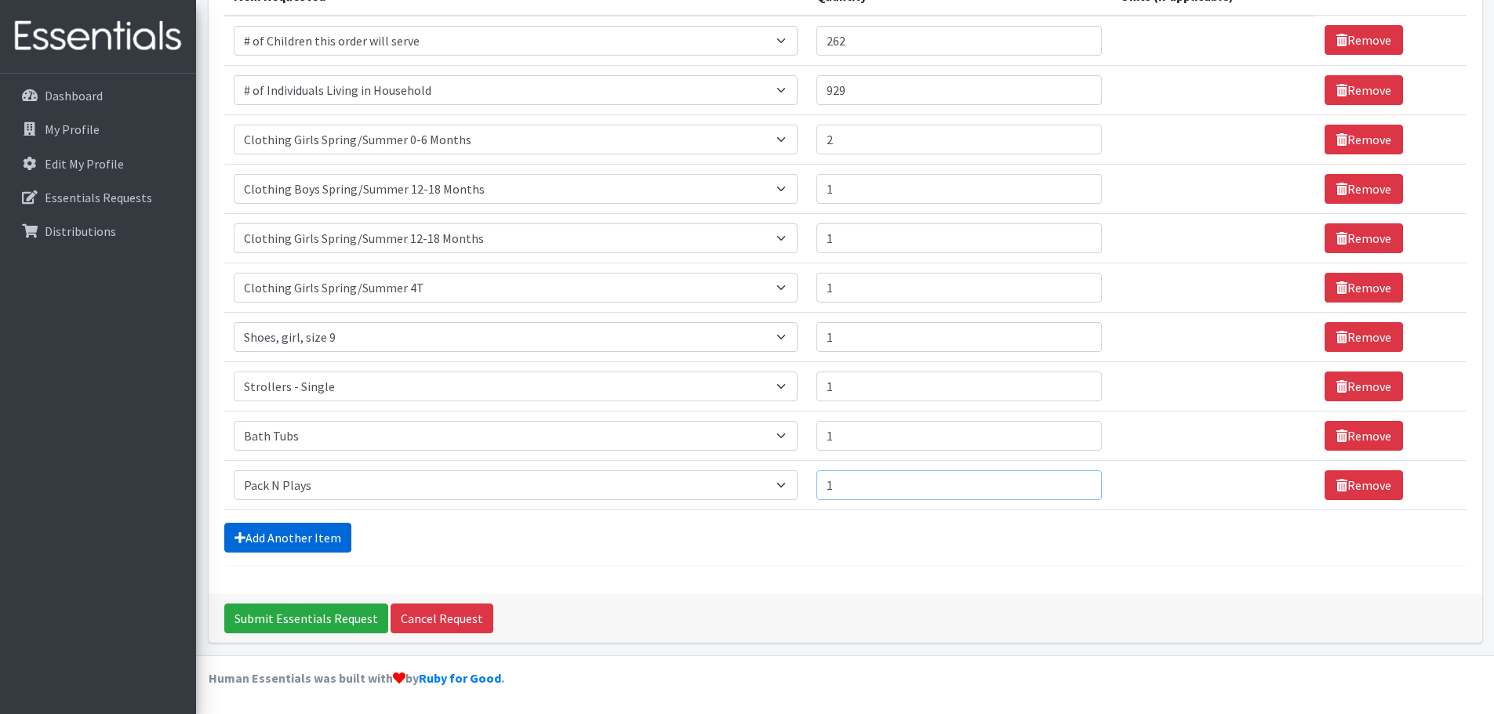
type input "1"
click at [317, 539] on link "Add Another Item" at bounding box center [287, 538] width 127 height 30
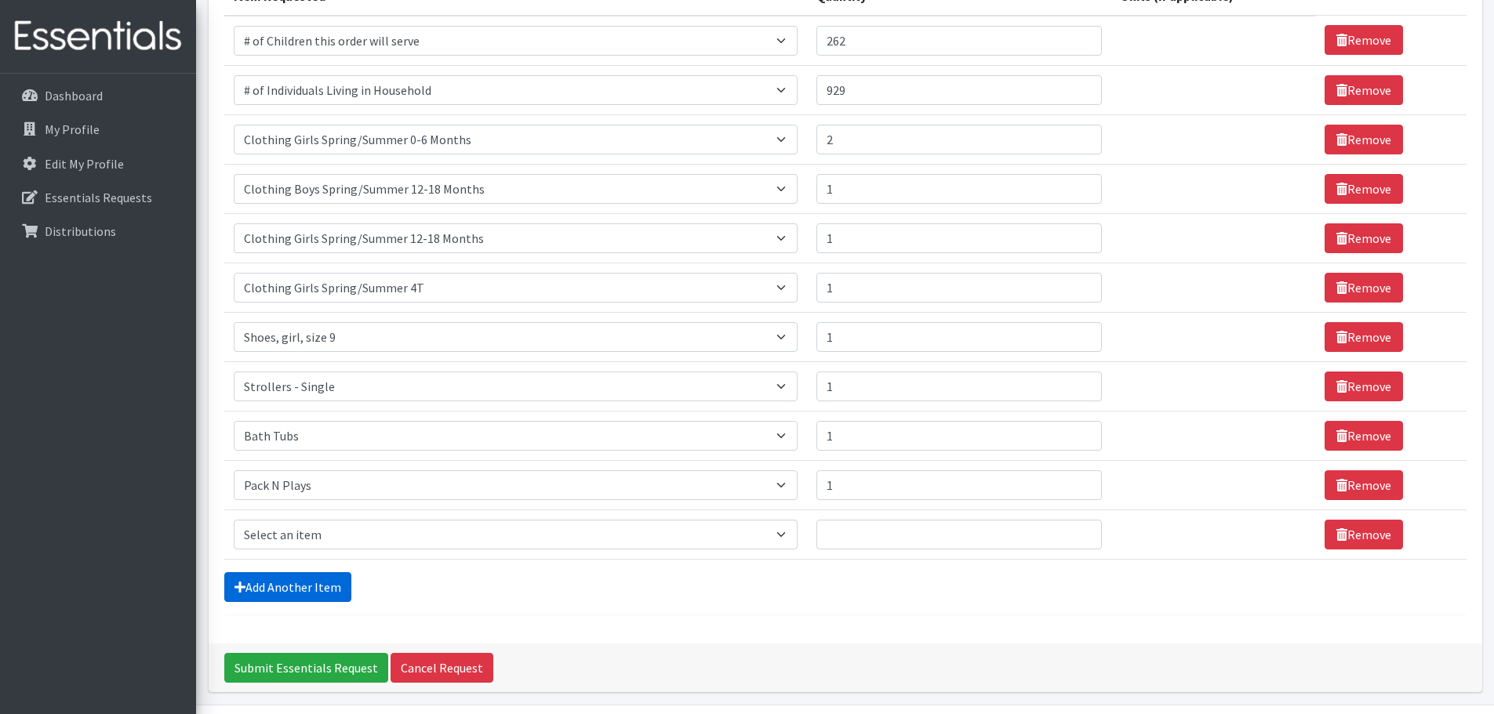
scroll to position [277, 0]
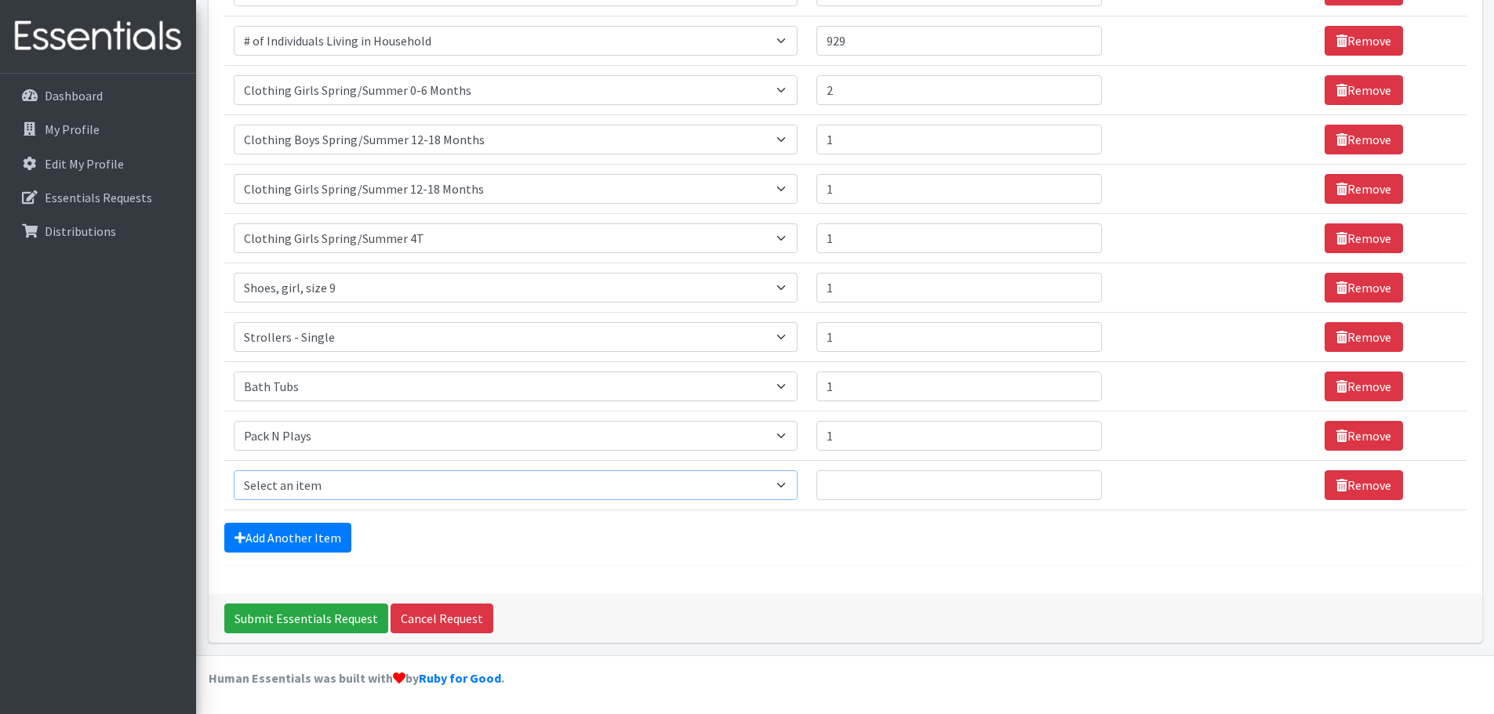
click at [321, 482] on select "Select an item # of Children this order will serve # of Individuals Living in H…" at bounding box center [516, 485] width 564 height 30
select select "5727"
click at [234, 470] on select "Select an item # of Children this order will serve # of Individuals Living in H…" at bounding box center [516, 485] width 564 height 30
click at [888, 484] on input "Quantity" at bounding box center [959, 485] width 286 height 30
type input "1"
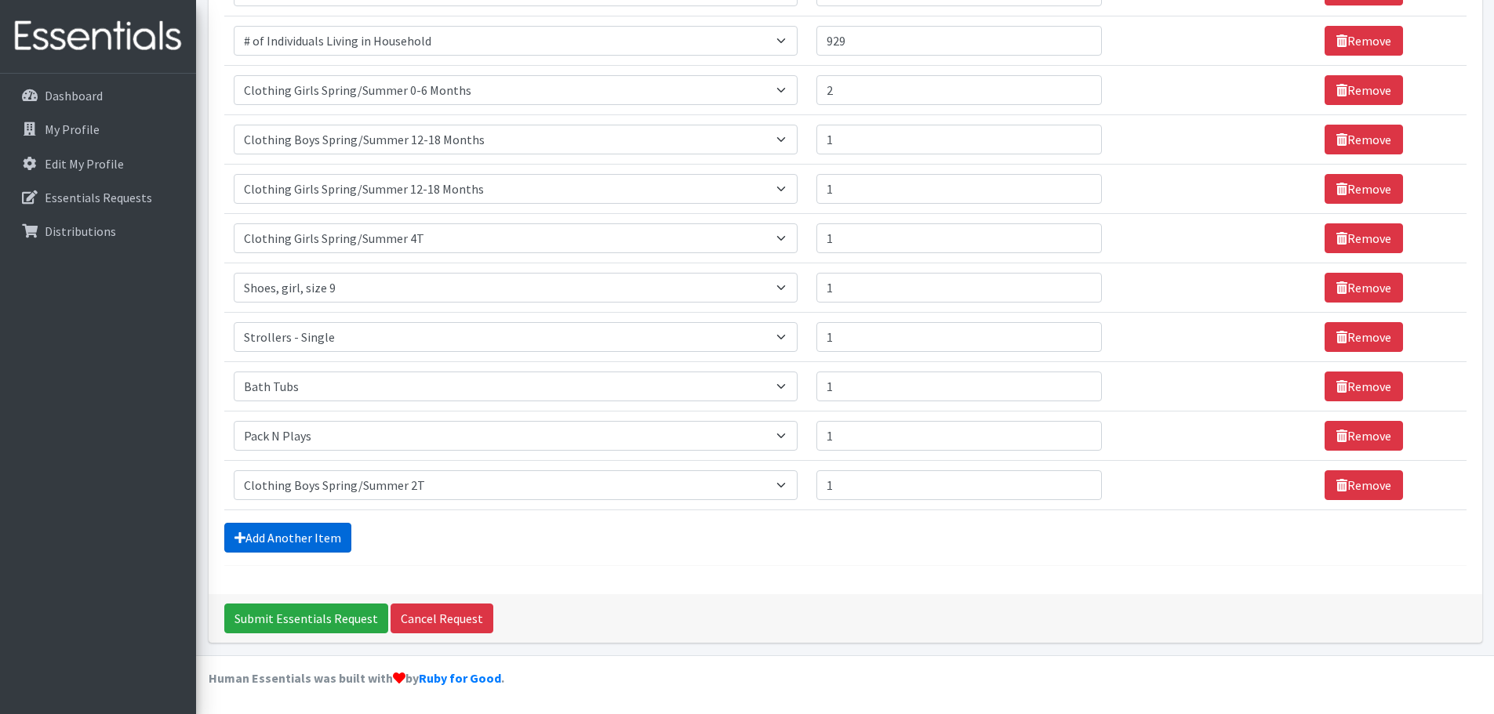
click at [331, 537] on link "Add Another Item" at bounding box center [287, 538] width 127 height 30
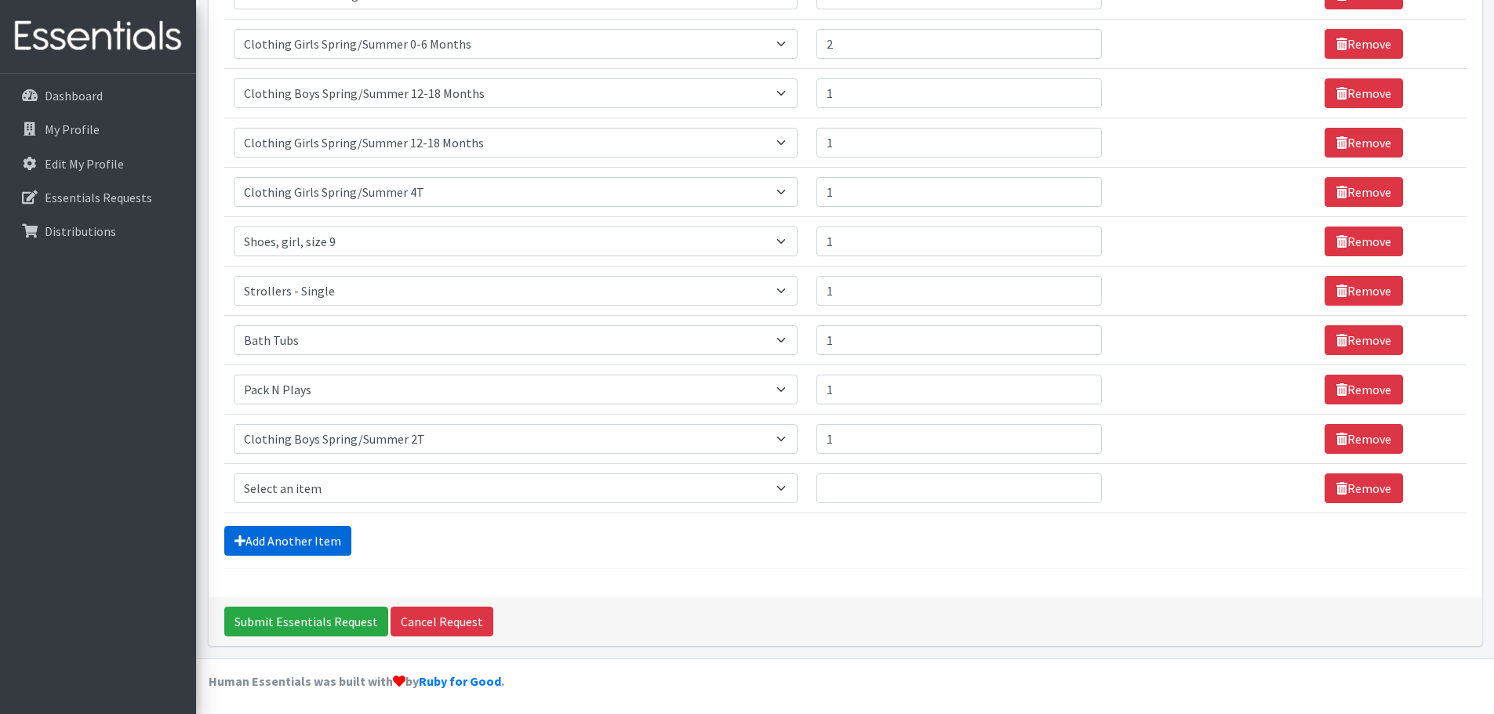
scroll to position [326, 0]
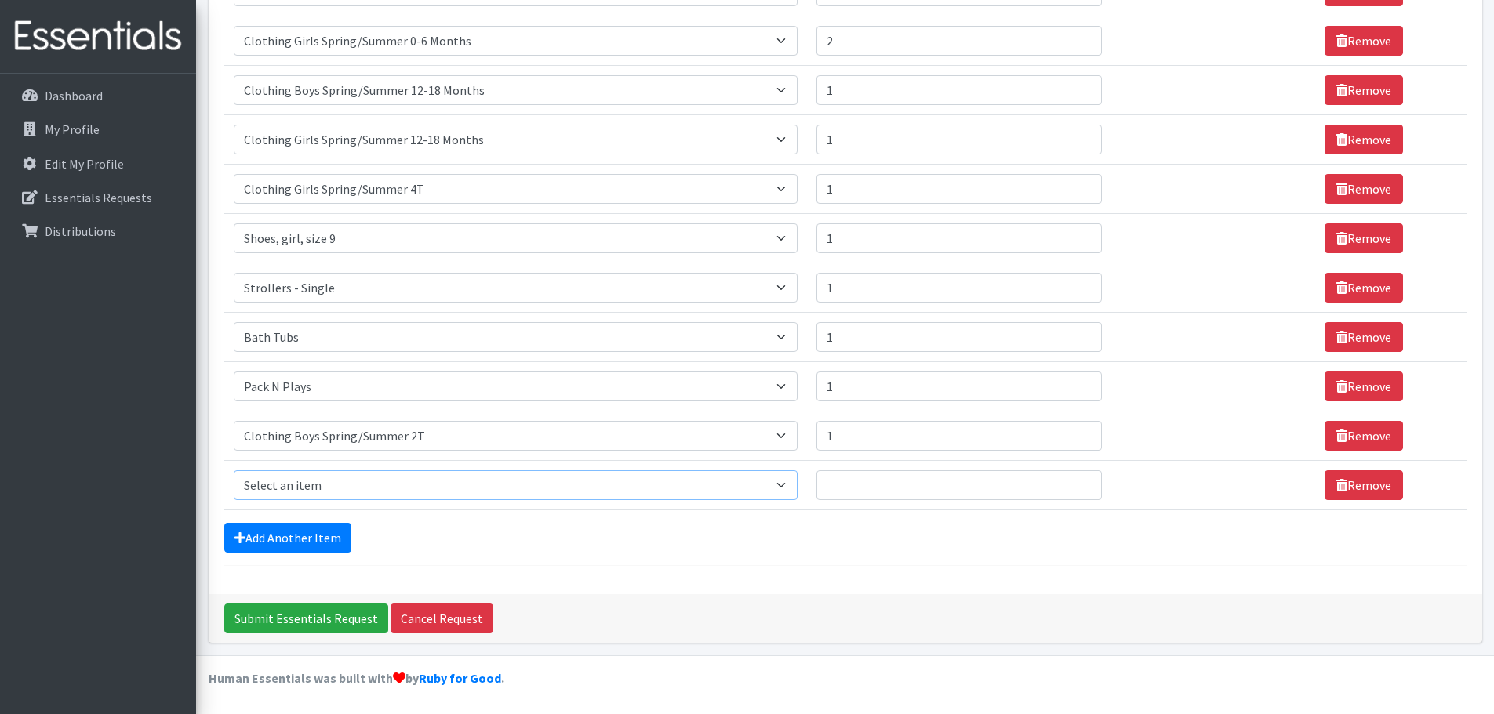
click at [594, 485] on select "Select an item # of Children this order will serve # of Individuals Living in H…" at bounding box center [516, 485] width 564 height 30
select select "1965"
click at [234, 470] on select "Select an item # of Children this order will serve # of Individuals Living in H…" at bounding box center [516, 485] width 564 height 30
click at [841, 478] on input "Quantity" at bounding box center [948, 485] width 281 height 30
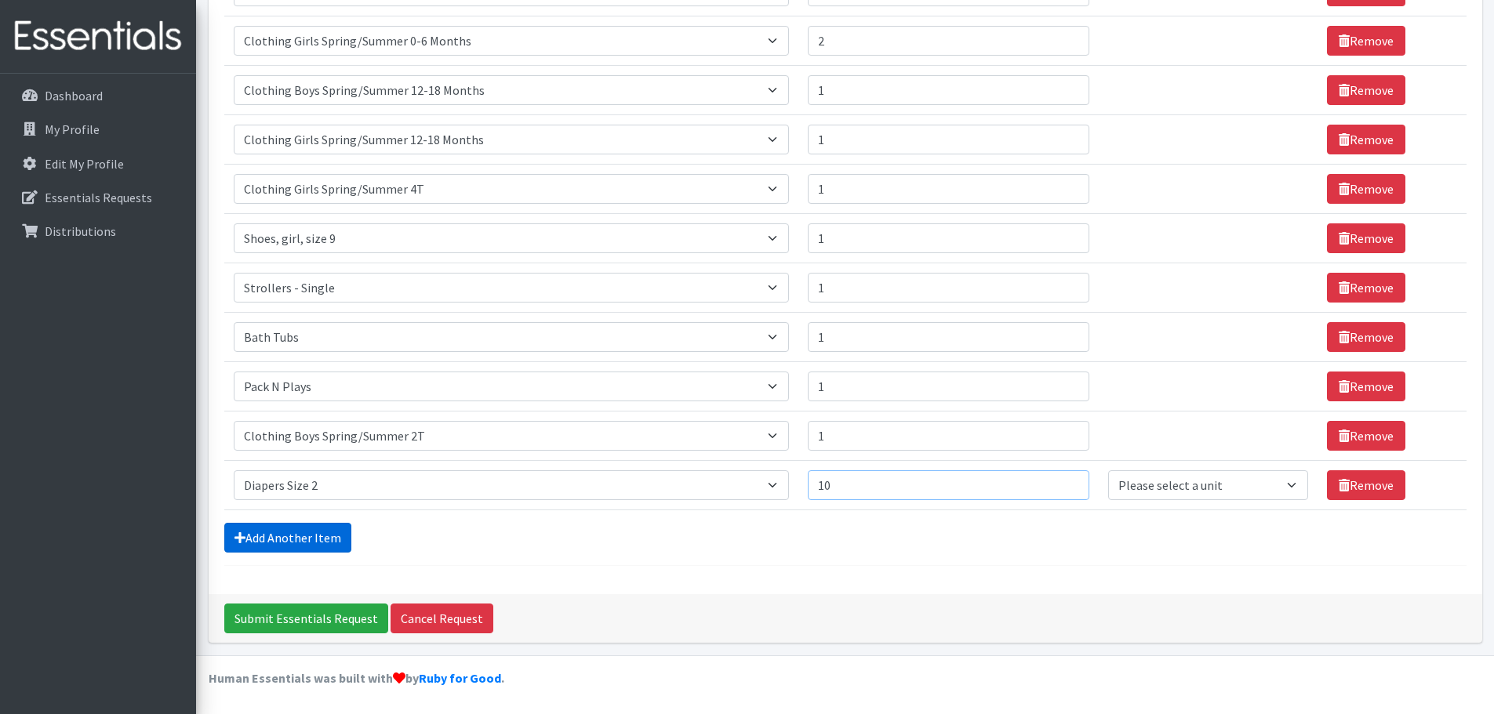
type input "10"
click at [315, 541] on link "Add Another Item" at bounding box center [287, 538] width 127 height 30
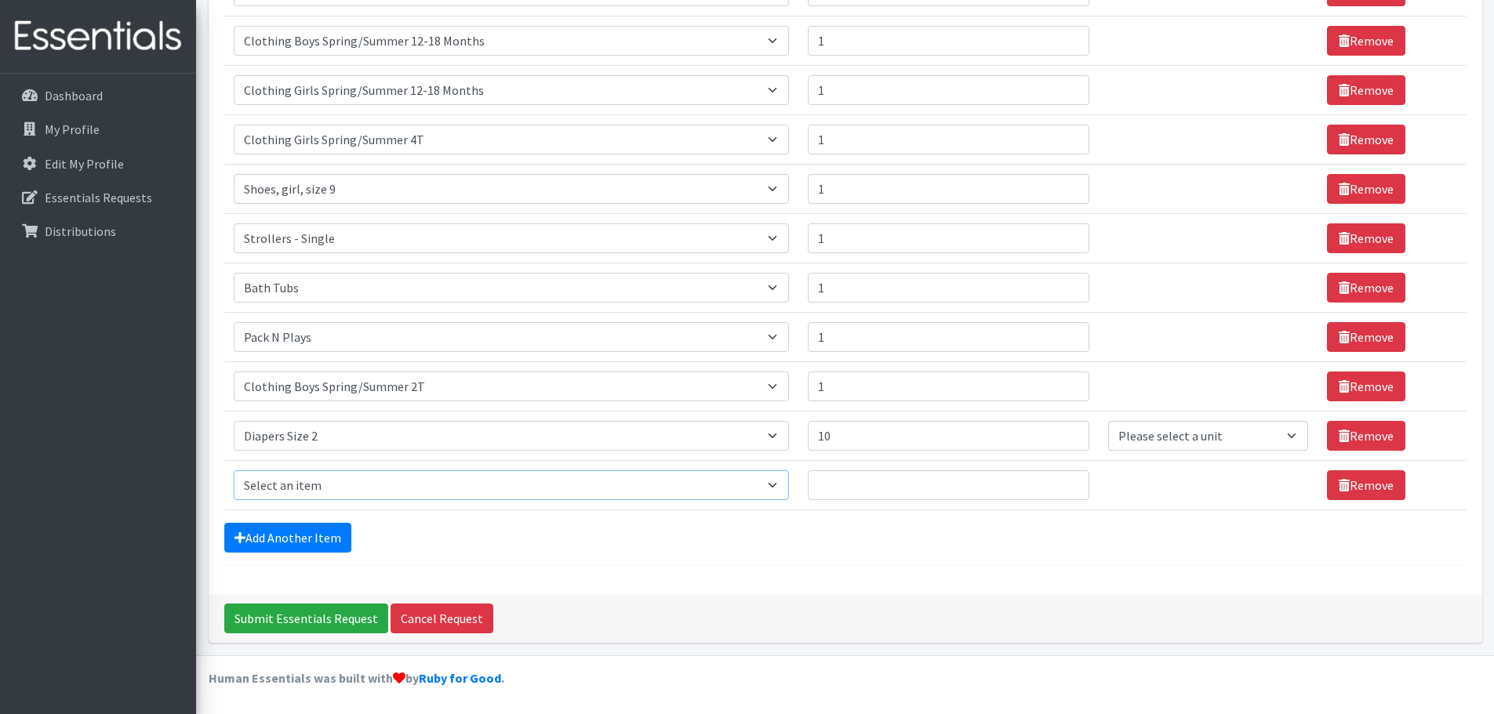
click at [777, 483] on select "Select an item # of Children this order will serve # of Individuals Living in H…" at bounding box center [511, 485] width 555 height 30
select select "1966"
click at [234, 470] on select "Select an item # of Children this order will serve # of Individuals Living in H…" at bounding box center [511, 485] width 555 height 30
click at [870, 481] on input "Quantity" at bounding box center [948, 485] width 281 height 30
type input "70"
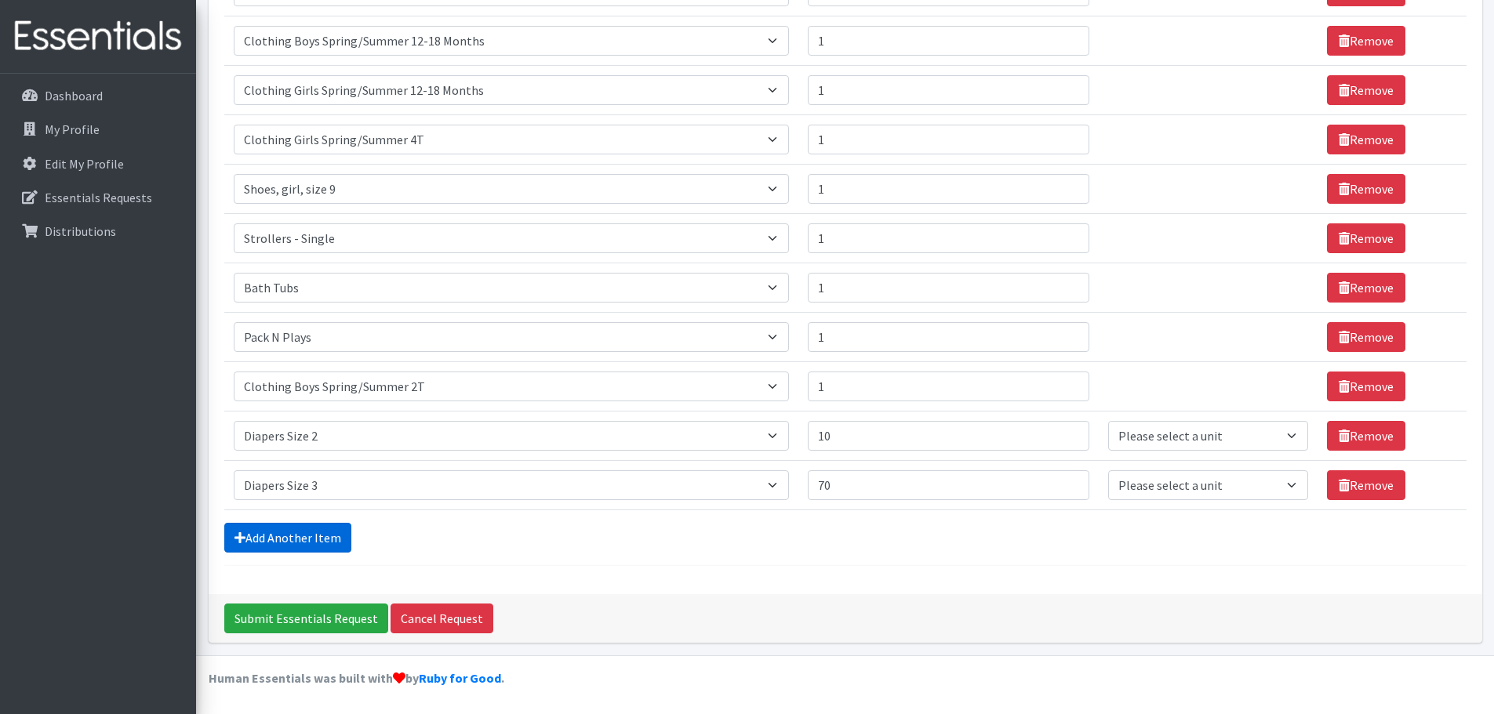
click at [314, 540] on link "Add Another Item" at bounding box center [287, 538] width 127 height 30
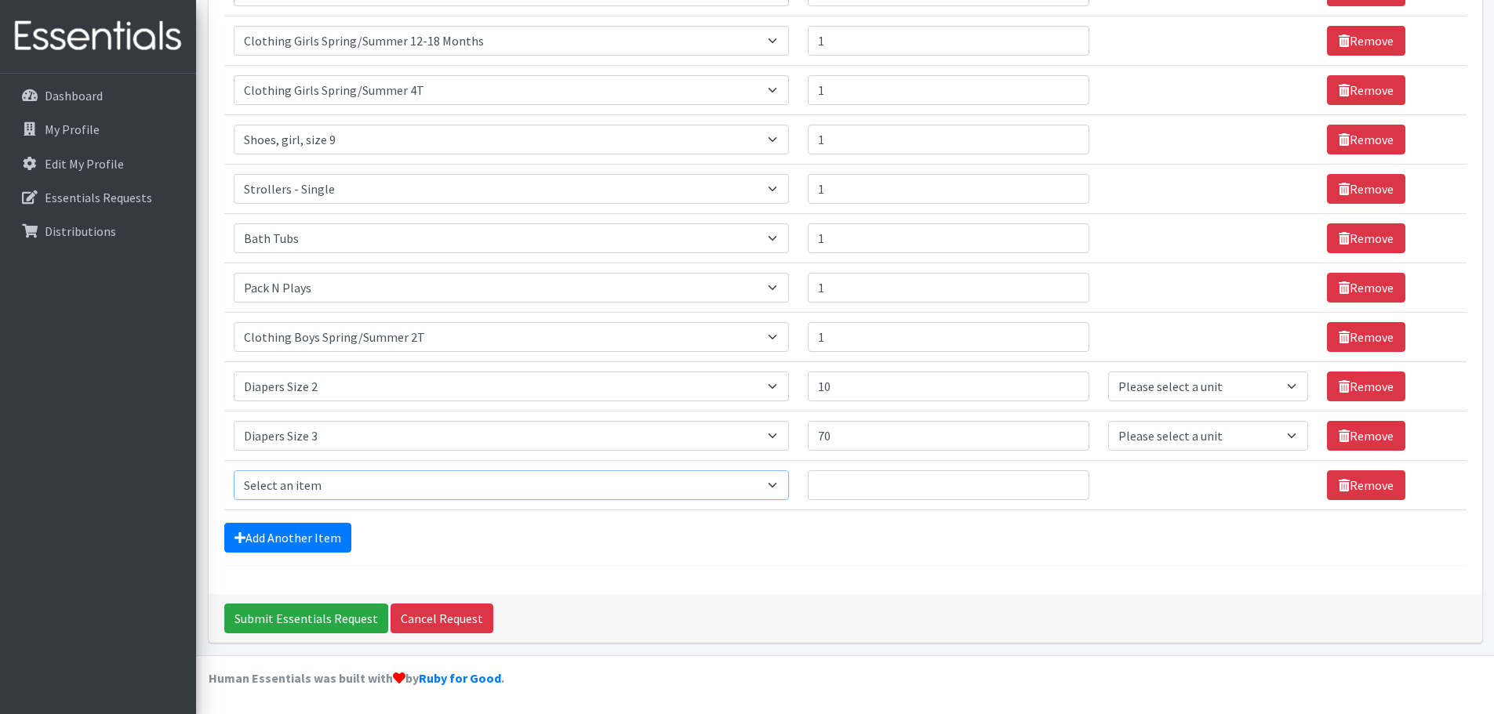
drag, startPoint x: 786, startPoint y: 481, endPoint x: 769, endPoint y: 485, distance: 17.7
click at [786, 481] on select "Select an item # of Children this order will serve # of Individuals Living in H…" at bounding box center [511, 485] width 555 height 30
select select "1967"
click at [234, 470] on select "Select an item # of Children this order will serve # of Individuals Living in H…" at bounding box center [511, 485] width 555 height 30
click at [878, 488] on input "Quantity" at bounding box center [948, 485] width 281 height 30
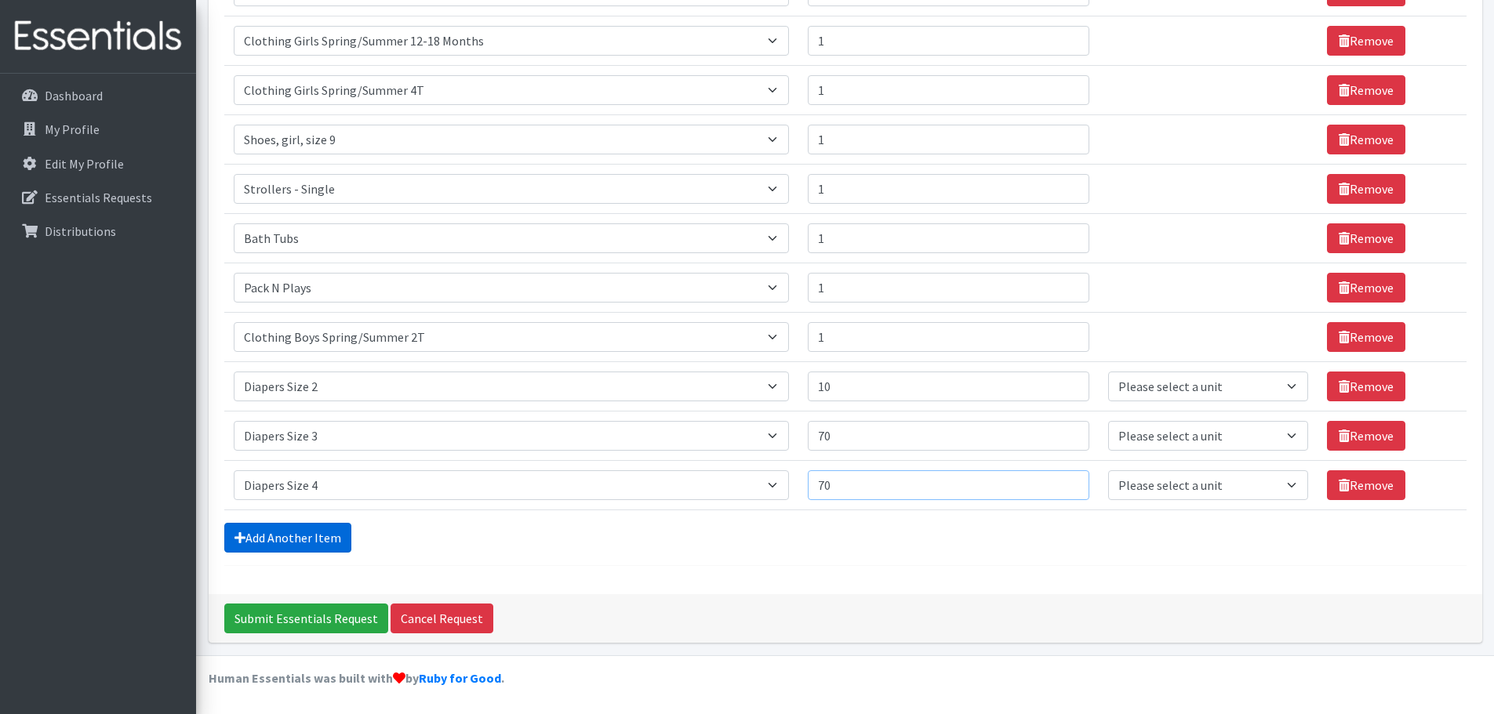
type input "70"
click at [326, 538] on link "Add Another Item" at bounding box center [287, 538] width 127 height 30
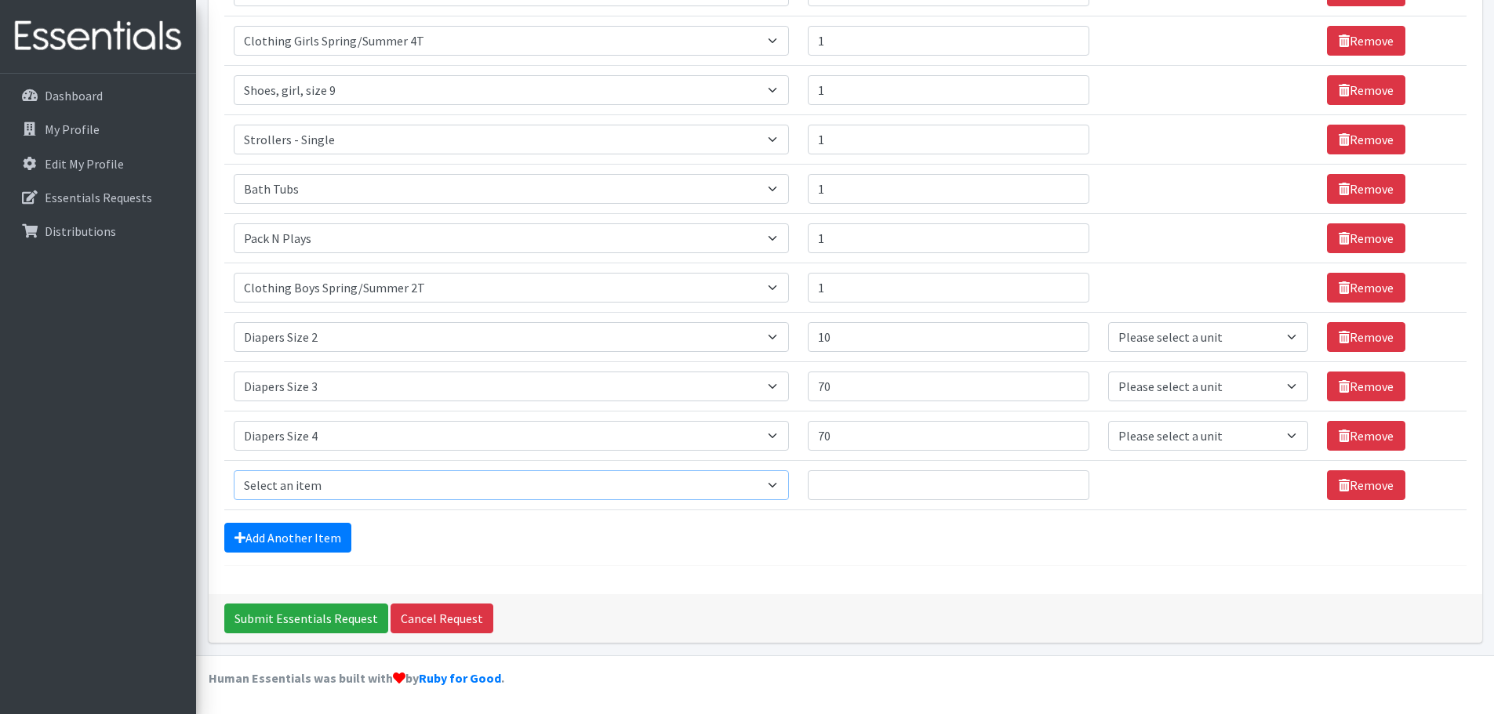
drag, startPoint x: 782, startPoint y: 481, endPoint x: 772, endPoint y: 476, distance: 10.9
click at [782, 481] on select "Select an item # of Children this order will serve # of Individuals Living in H…" at bounding box center [511, 485] width 555 height 30
select select "1968"
click at [234, 470] on select "Select an item # of Children this order will serve # of Individuals Living in H…" at bounding box center [511, 485] width 555 height 30
click at [864, 485] on input "Quantity" at bounding box center [948, 485] width 281 height 30
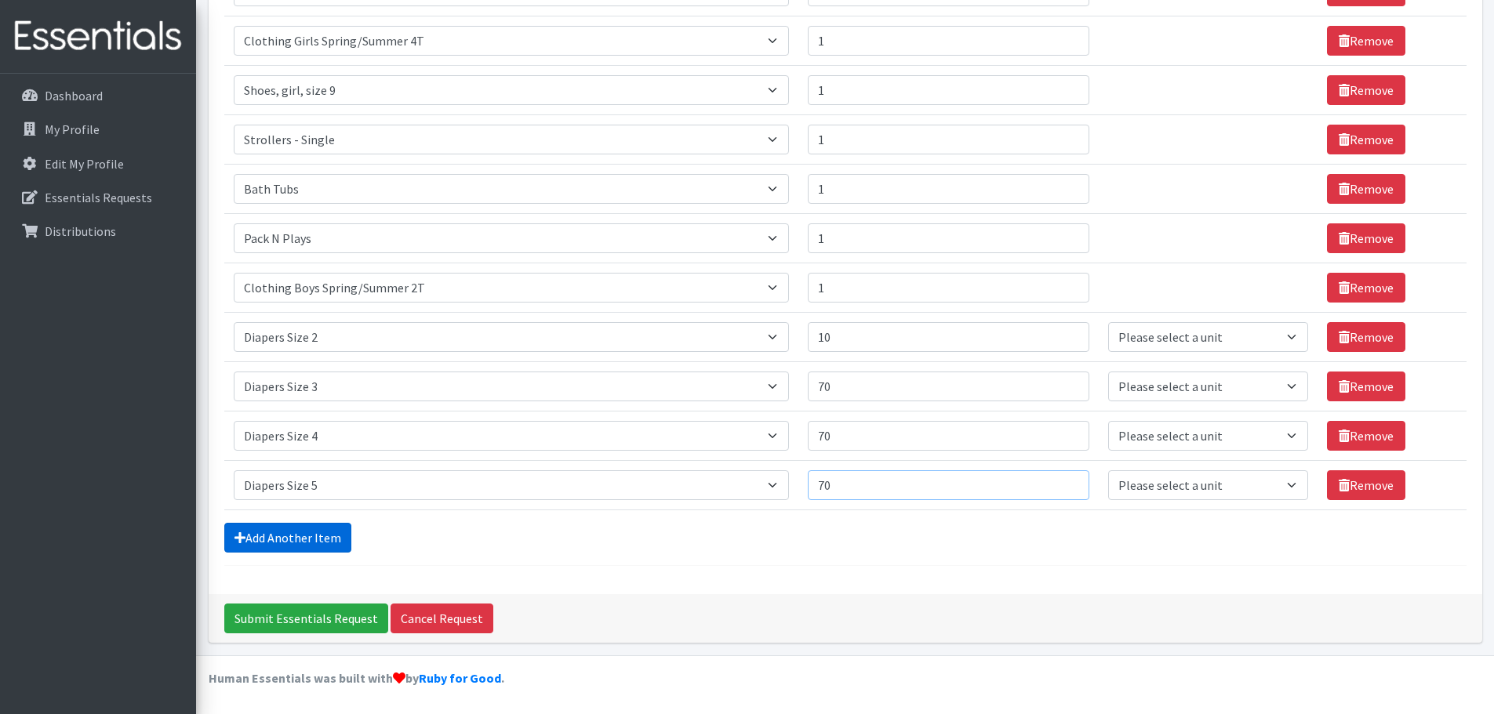
type input "70"
click at [324, 532] on link "Add Another Item" at bounding box center [287, 538] width 127 height 30
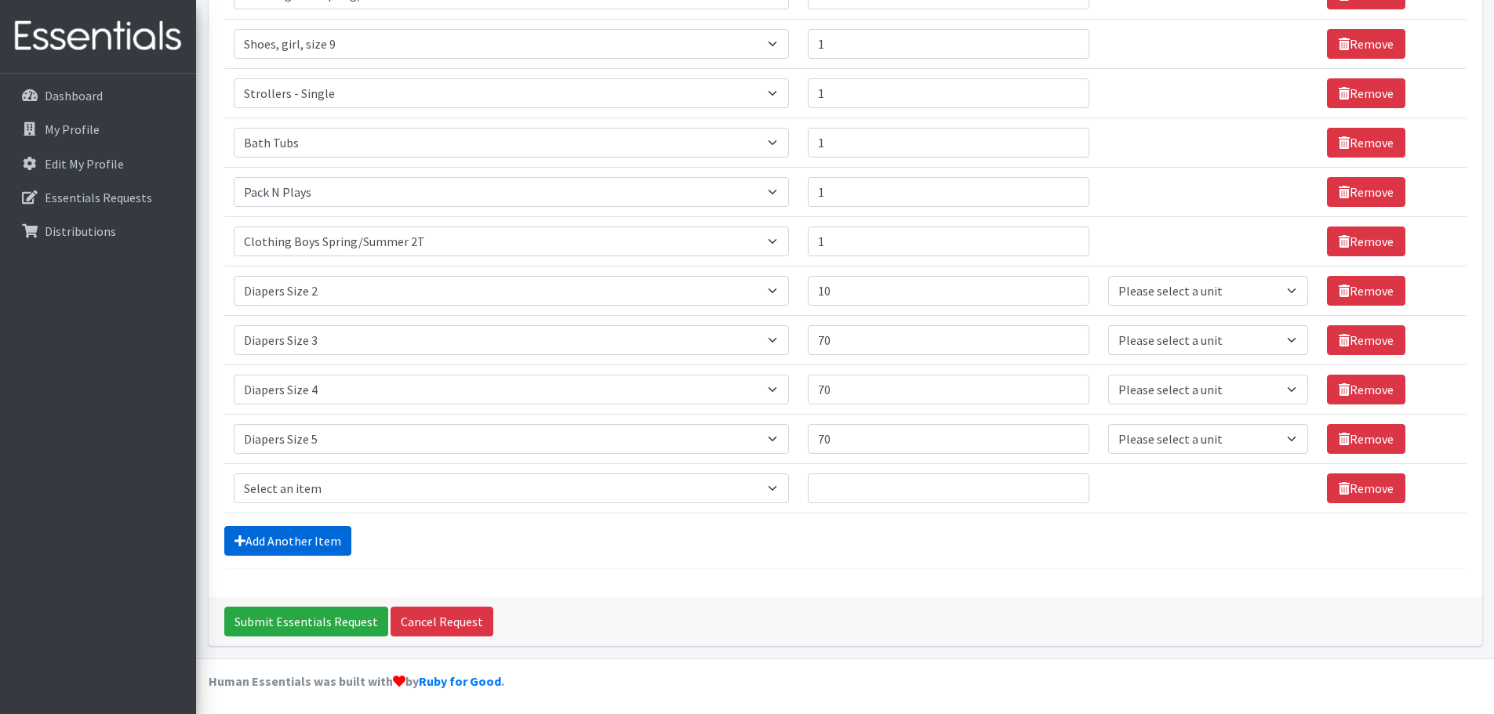
scroll to position [524, 0]
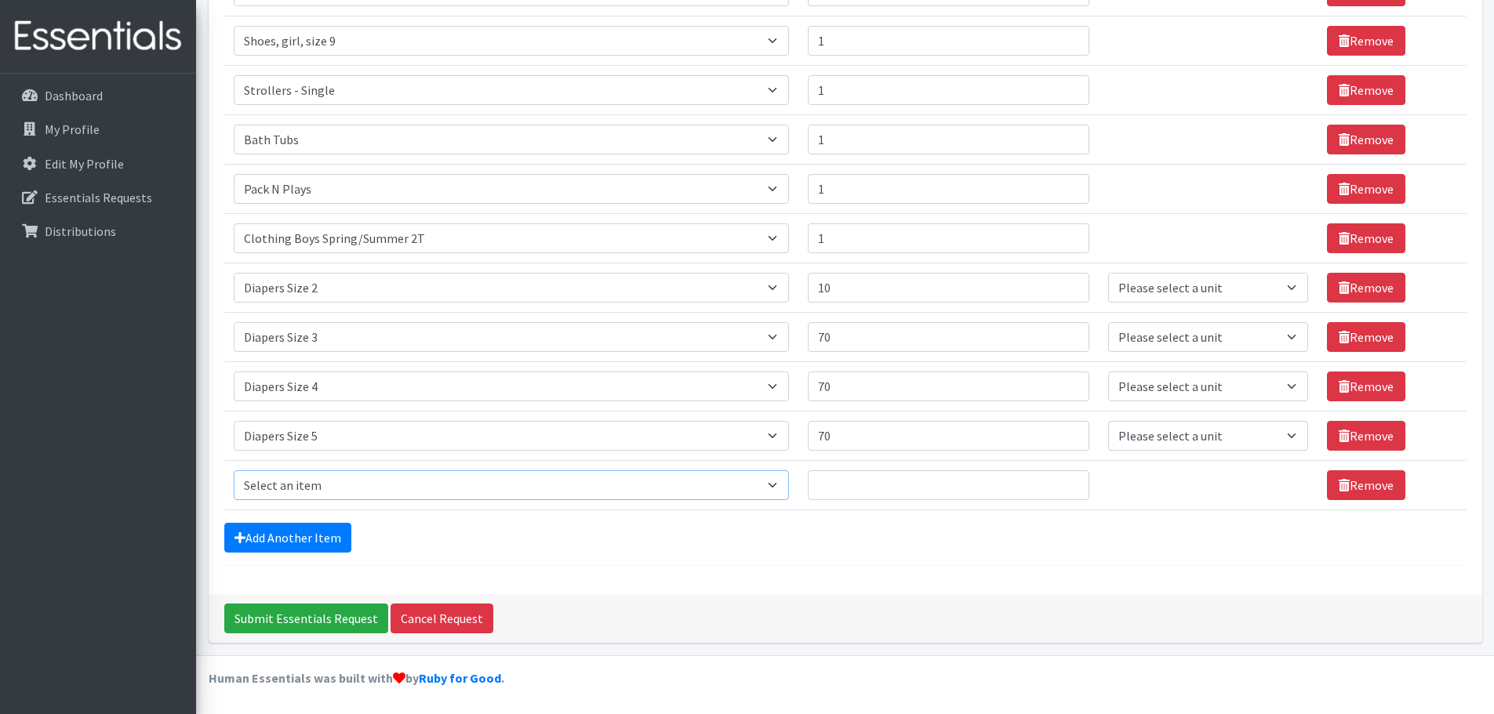
click at [331, 477] on select "Select an item # of Children this order will serve # of Individuals Living in H…" at bounding box center [511, 485] width 555 height 30
select select "1969"
click at [234, 470] on select "Select an item # of Children this order will serve # of Individuals Living in H…" at bounding box center [511, 485] width 555 height 30
click at [849, 480] on input "Quantity" at bounding box center [948, 485] width 281 height 30
type input "90"
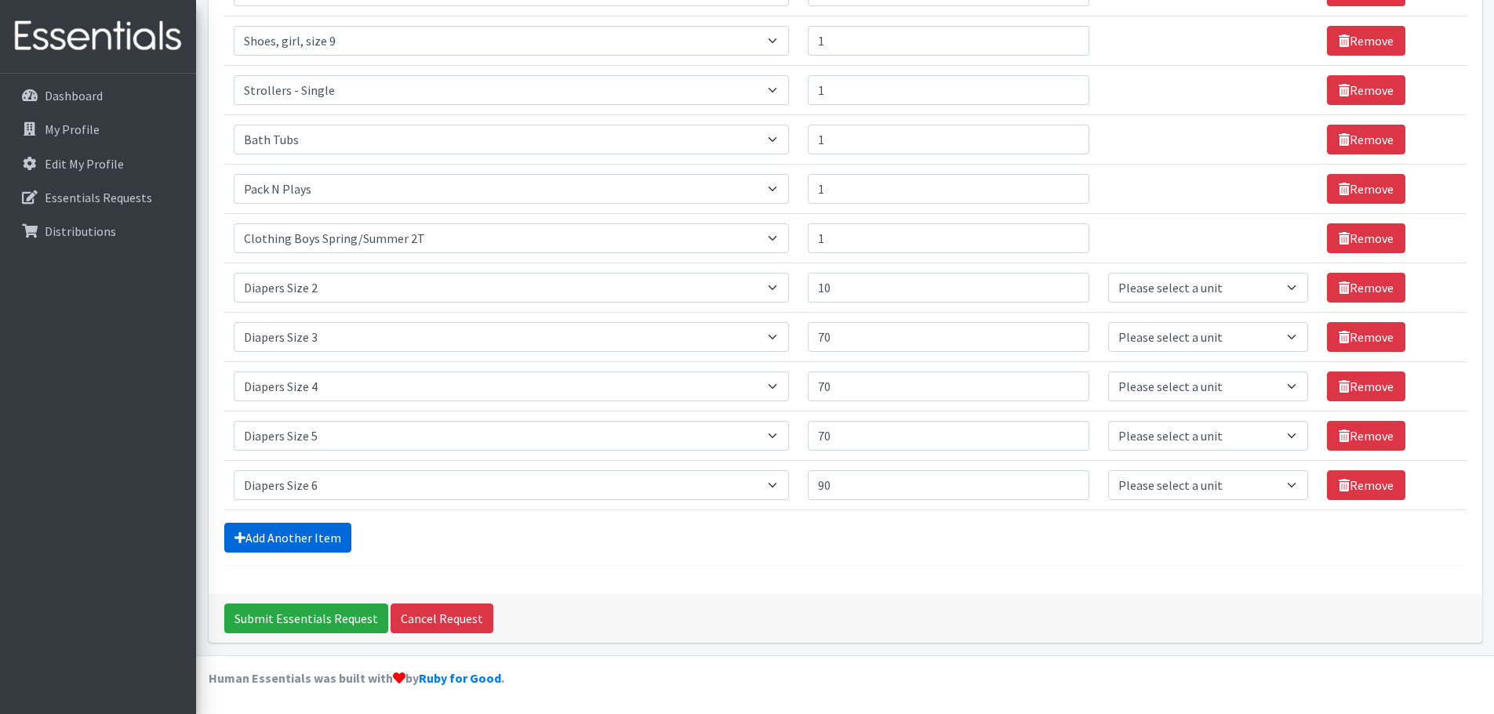
click at [326, 537] on link "Add Another Item" at bounding box center [287, 538] width 127 height 30
click at [617, 486] on select "Select an item # of Children this order will serve # of Individuals Living in H…" at bounding box center [511, 485] width 555 height 30
select select "1970"
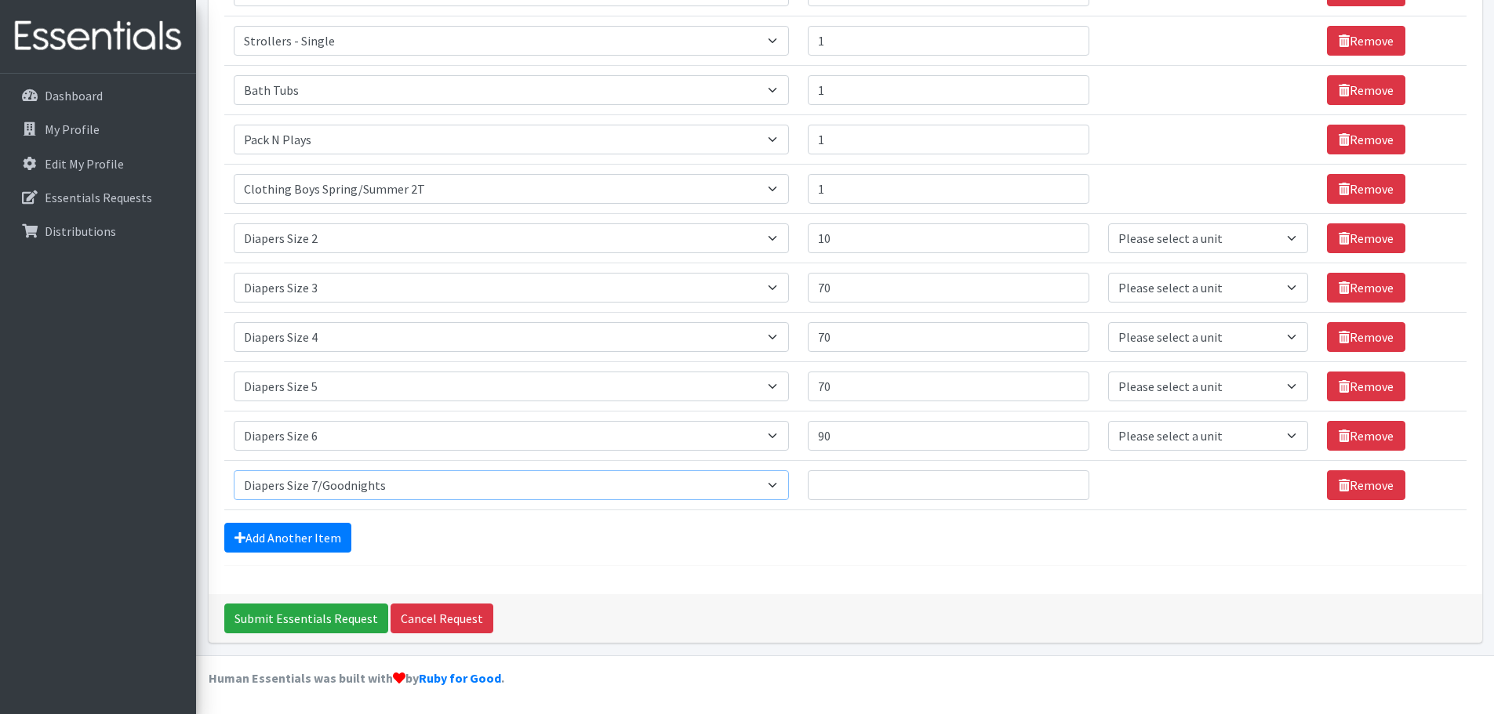
click at [234, 470] on select "Select an item # of Children this order will serve # of Individuals Living in H…" at bounding box center [511, 485] width 555 height 30
click at [856, 484] on input "Quantity" at bounding box center [948, 485] width 281 height 30
type input "20"
click at [297, 541] on link "Add Another Item" at bounding box center [287, 538] width 127 height 30
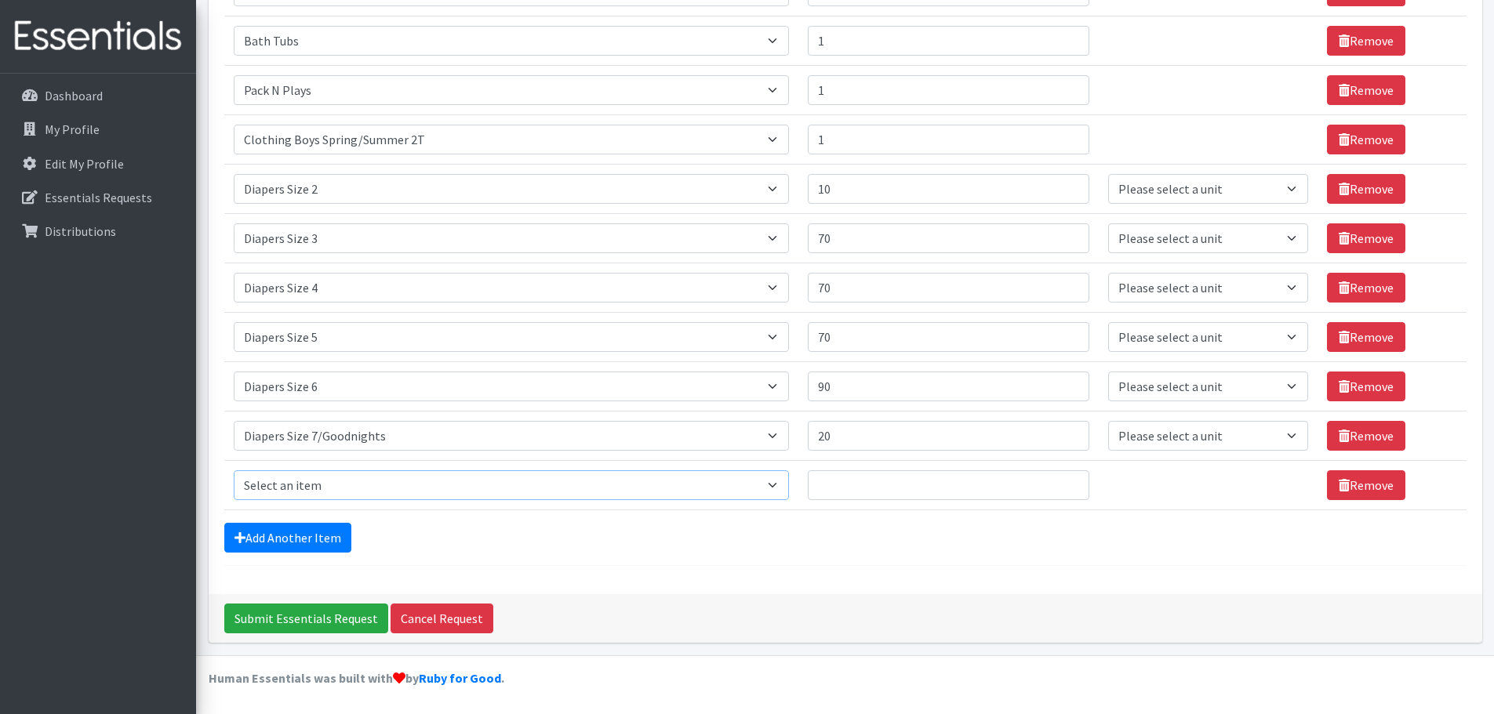
click at [365, 481] on select "Select an item # of Children this order will serve # of Individuals Living in H…" at bounding box center [511, 485] width 555 height 30
select select "1972"
click at [234, 470] on select "Select an item # of Children this order will serve # of Individuals Living in H…" at bounding box center [511, 485] width 555 height 30
click at [843, 477] on input "Quantity" at bounding box center [948, 485] width 281 height 30
type input "10"
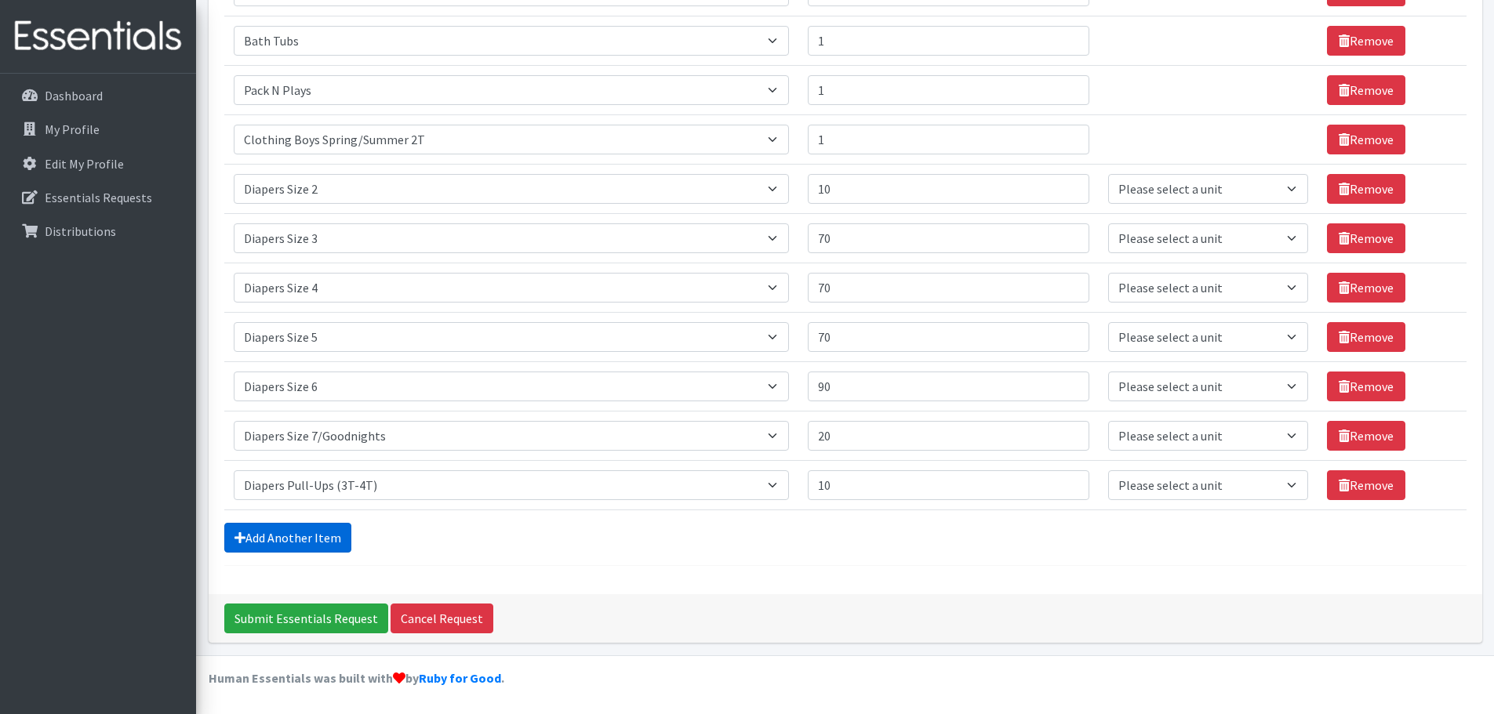
click at [304, 539] on link "Add Another Item" at bounding box center [287, 538] width 127 height 30
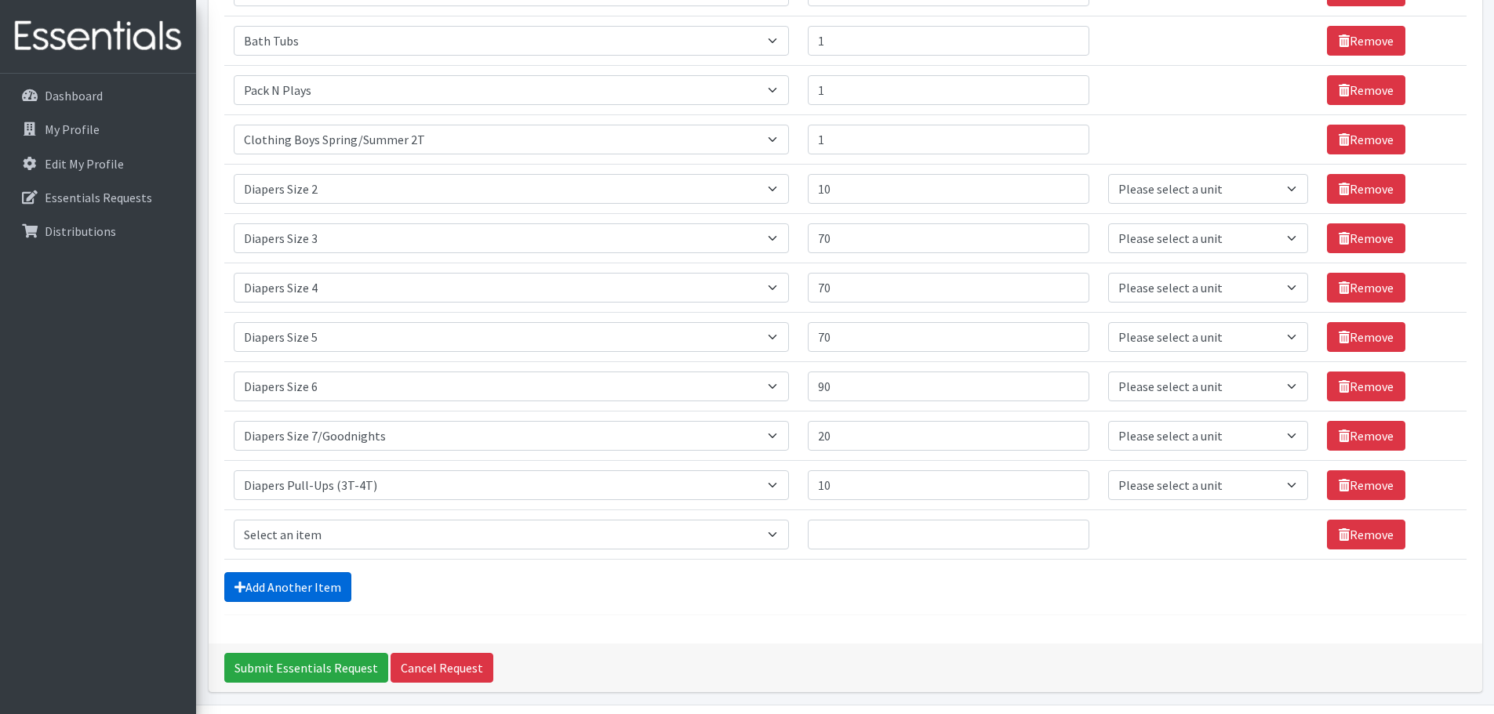
scroll to position [672, 0]
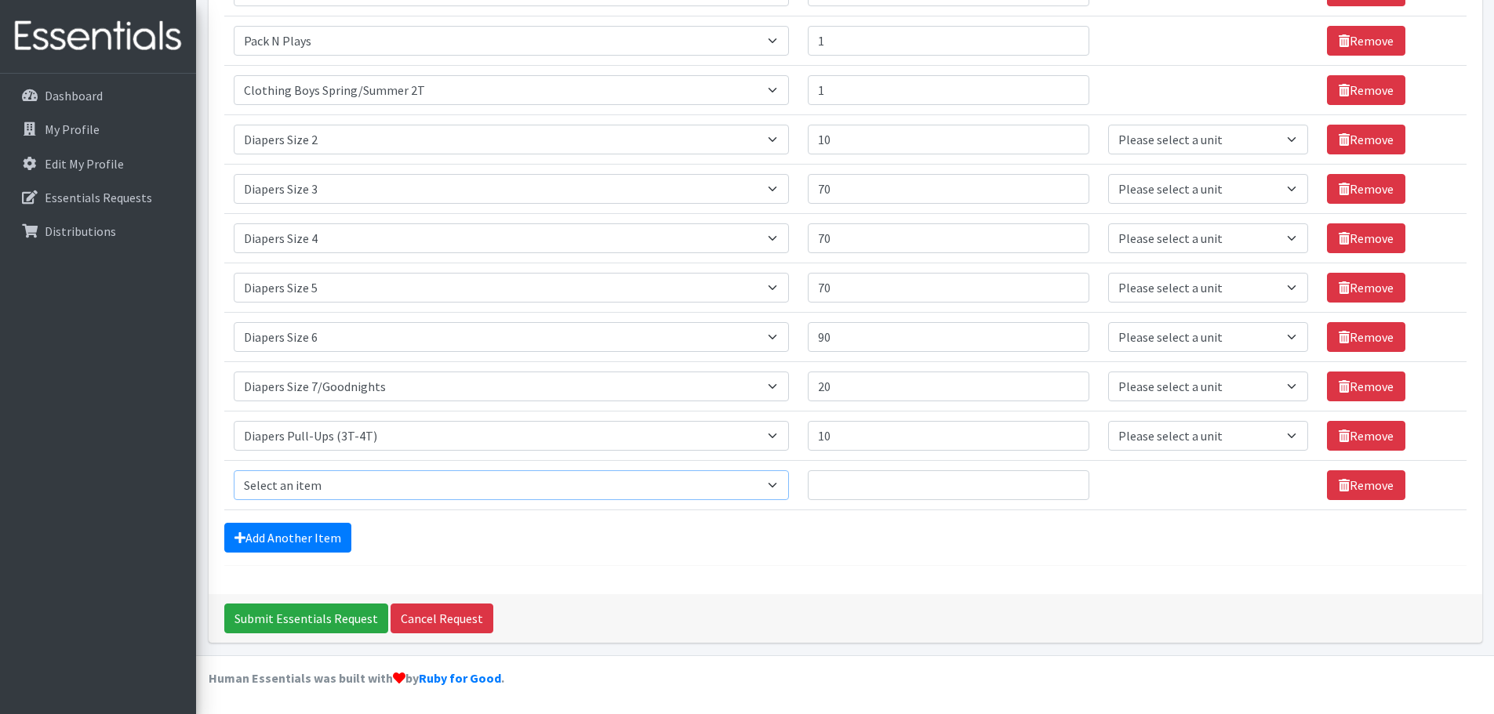
drag, startPoint x: 788, startPoint y: 485, endPoint x: 766, endPoint y: 471, distance: 25.7
click at [788, 485] on select "Select an item # of Children this order will serve # of Individuals Living in H…" at bounding box center [511, 485] width 555 height 30
select select "1973"
click at [234, 470] on select "Select an item # of Children this order will serve # of Individuals Living in H…" at bounding box center [511, 485] width 555 height 30
click at [877, 479] on input "Quantity" at bounding box center [948, 485] width 281 height 30
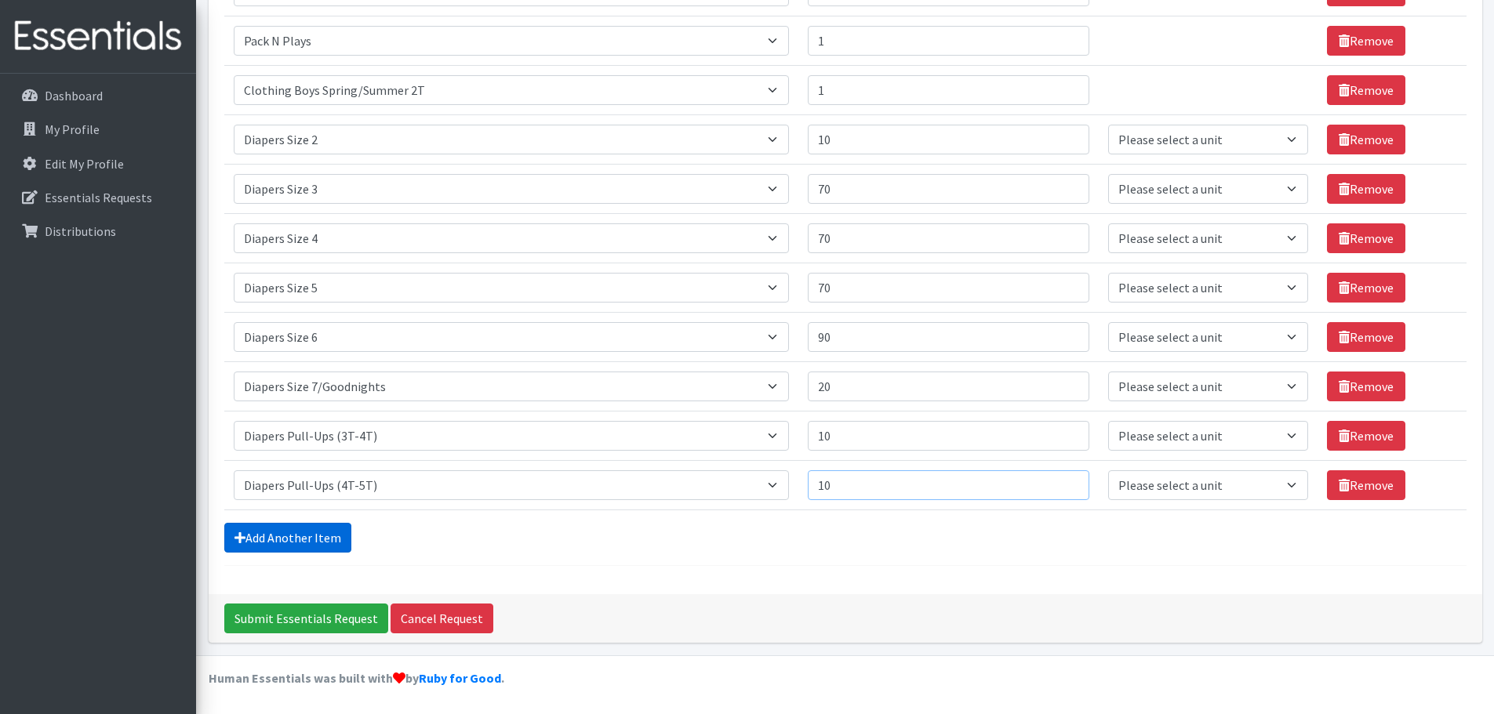
type input "10"
click at [329, 539] on link "Add Another Item" at bounding box center [287, 538] width 127 height 30
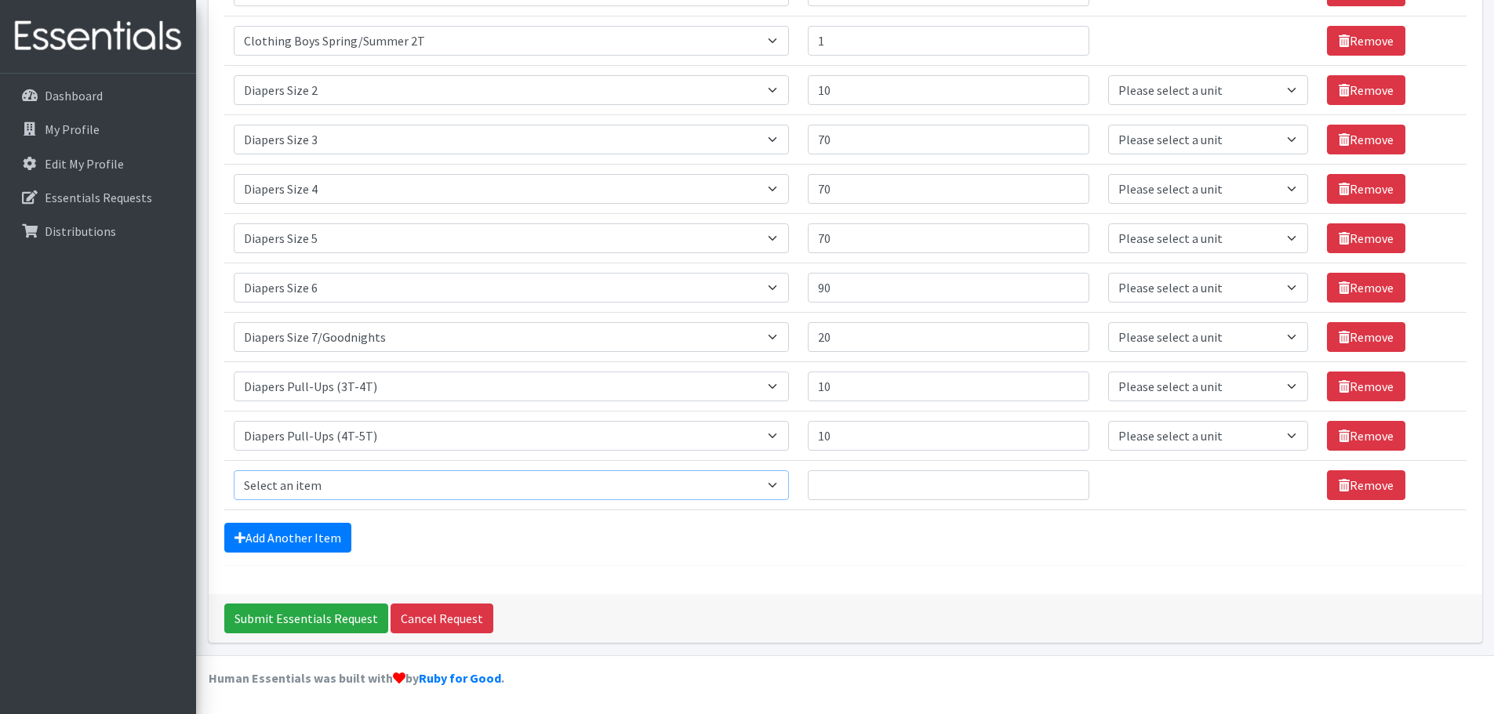
click at [463, 484] on select "Select an item # of Children this order will serve # of Individuals Living in H…" at bounding box center [511, 485] width 555 height 30
click at [406, 488] on select "Select an item # of Children this order will serve # of Individuals Living in H…" at bounding box center [511, 485] width 555 height 30
click at [343, 484] on select "Select an item # of Children this order will serve # of Individuals Living in H…" at bounding box center [511, 485] width 555 height 30
select select "1929"
click at [234, 470] on select "Select an item # of Children this order will serve # of Individuals Living in H…" at bounding box center [511, 485] width 555 height 30
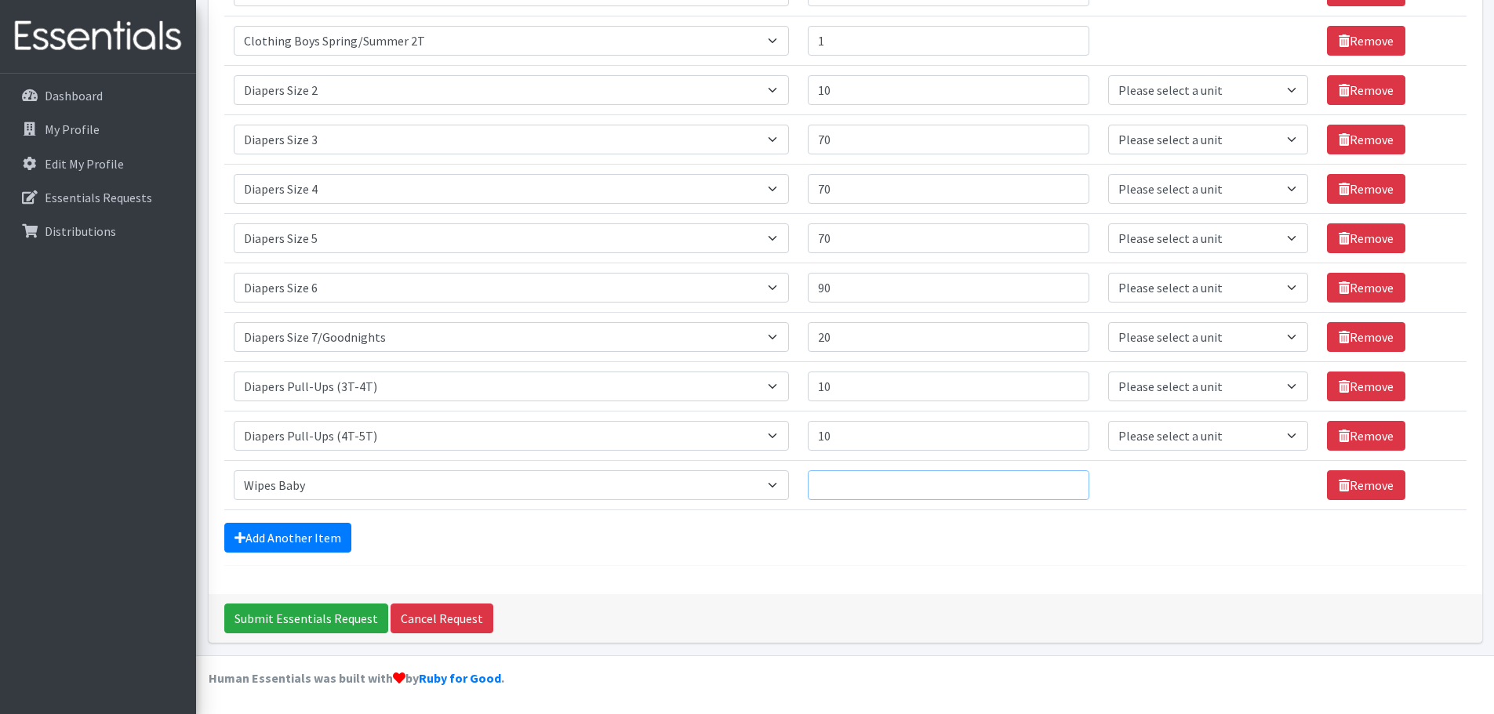
click at [888, 495] on input "Quantity" at bounding box center [948, 485] width 281 height 30
type input "50"
click at [292, 539] on link "Add Another Item" at bounding box center [287, 538] width 127 height 30
click at [779, 486] on select "Select an item # of Children this order will serve # of Individuals Living in H…" at bounding box center [511, 485] width 555 height 30
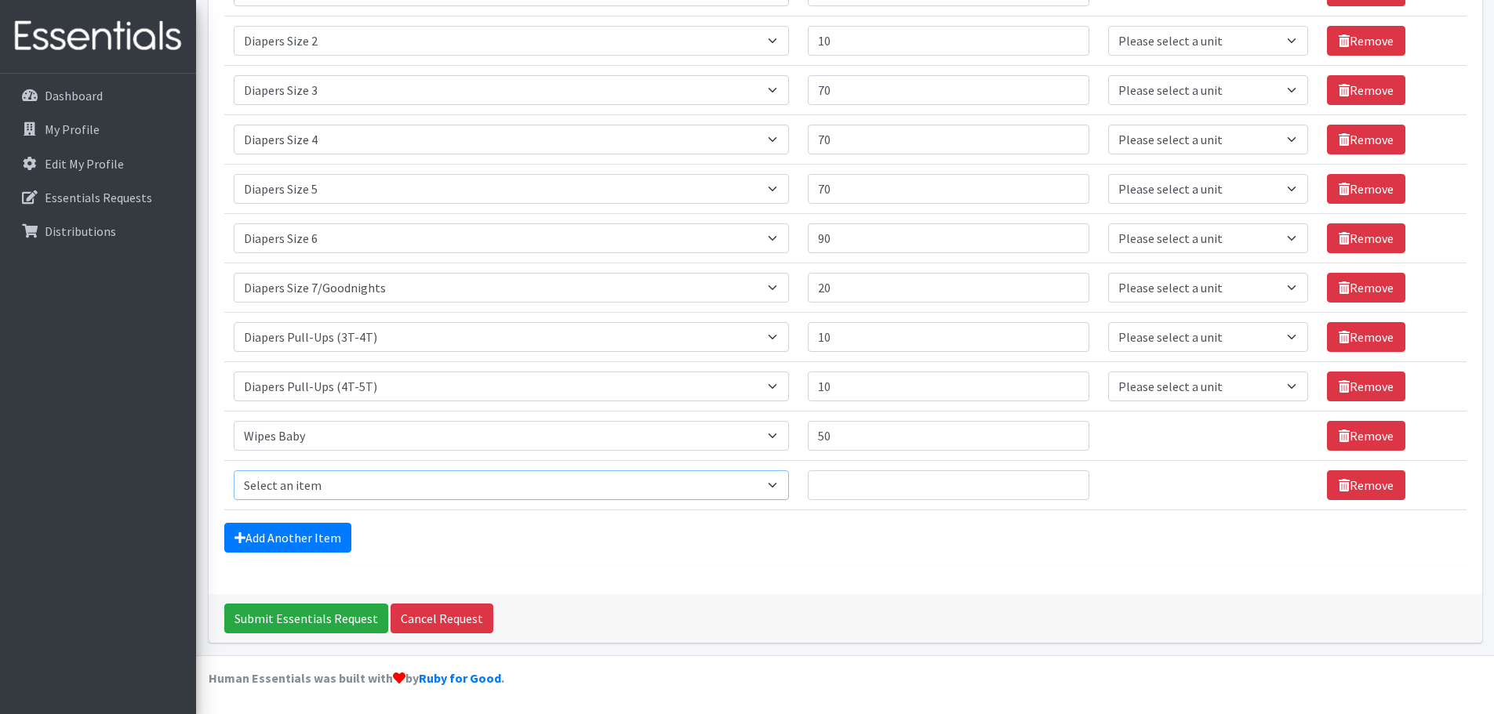
select select "2005"
click at [234, 470] on select "Select an item # of Children this order will serve # of Individuals Living in H…" at bounding box center [511, 485] width 555 height 30
click at [848, 489] on input "Quantity" at bounding box center [948, 485] width 281 height 30
type input "12"
click at [311, 539] on link "Add Another Item" at bounding box center [287, 538] width 127 height 30
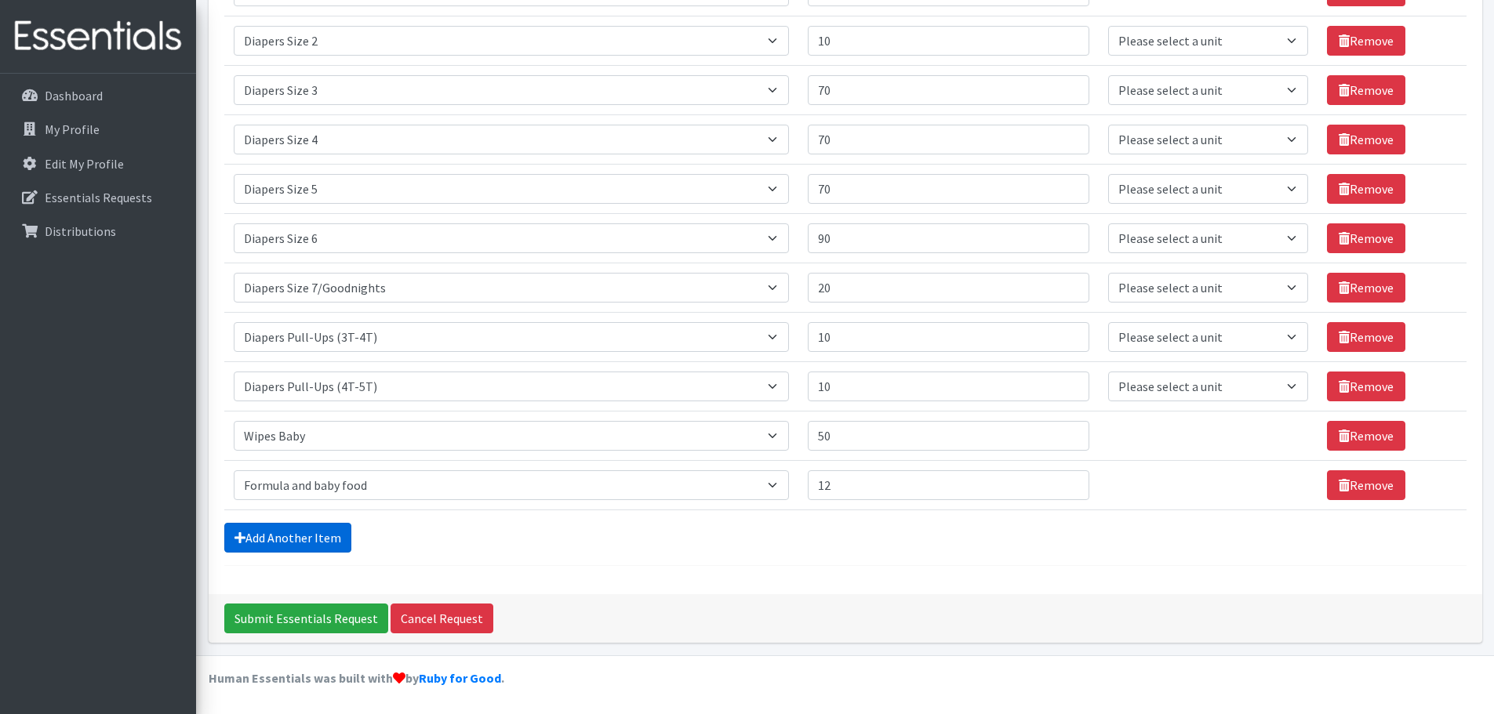
scroll to position [820, 0]
click at [394, 478] on select "Select an item # of Children this order will serve # of Individuals Living in H…" at bounding box center [511, 485] width 555 height 30
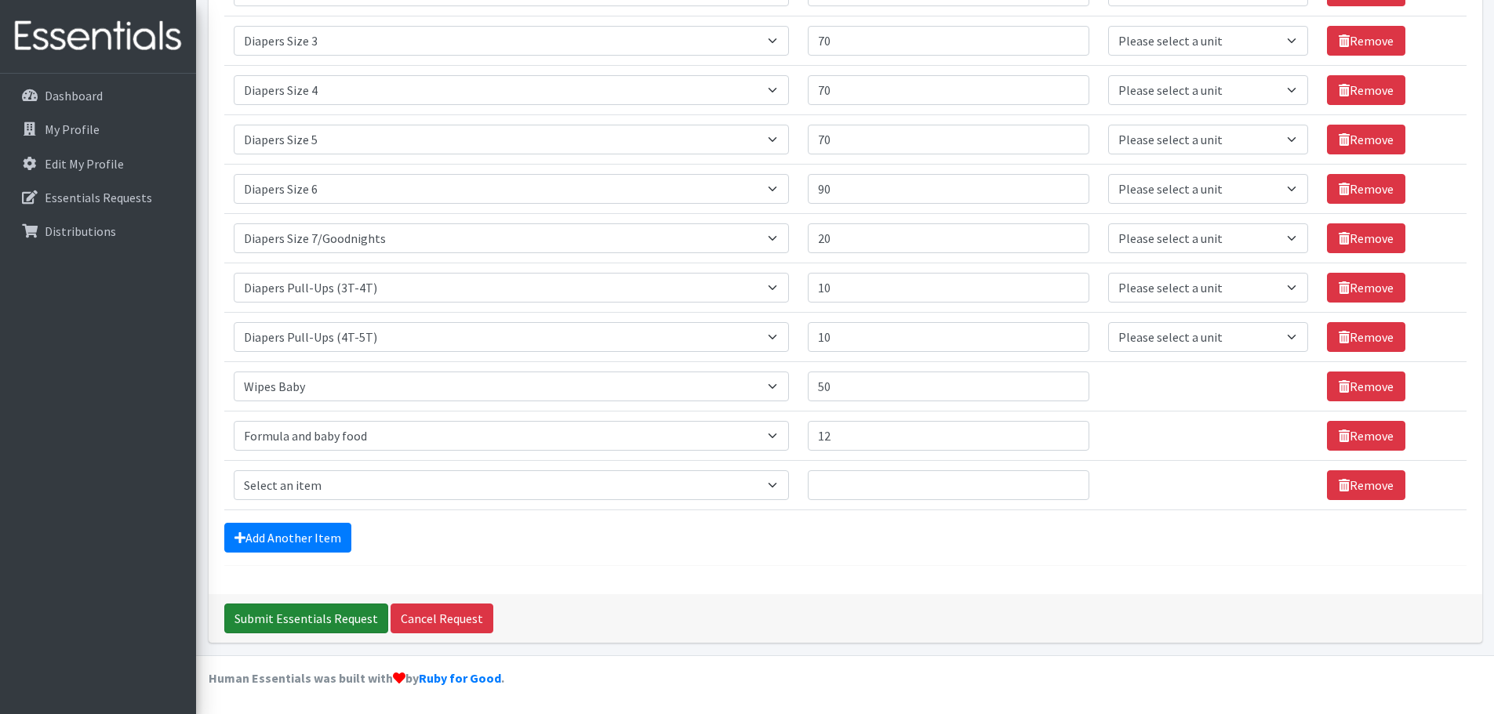
click at [310, 620] on input "Submit Essentials Request" at bounding box center [306, 619] width 164 height 30
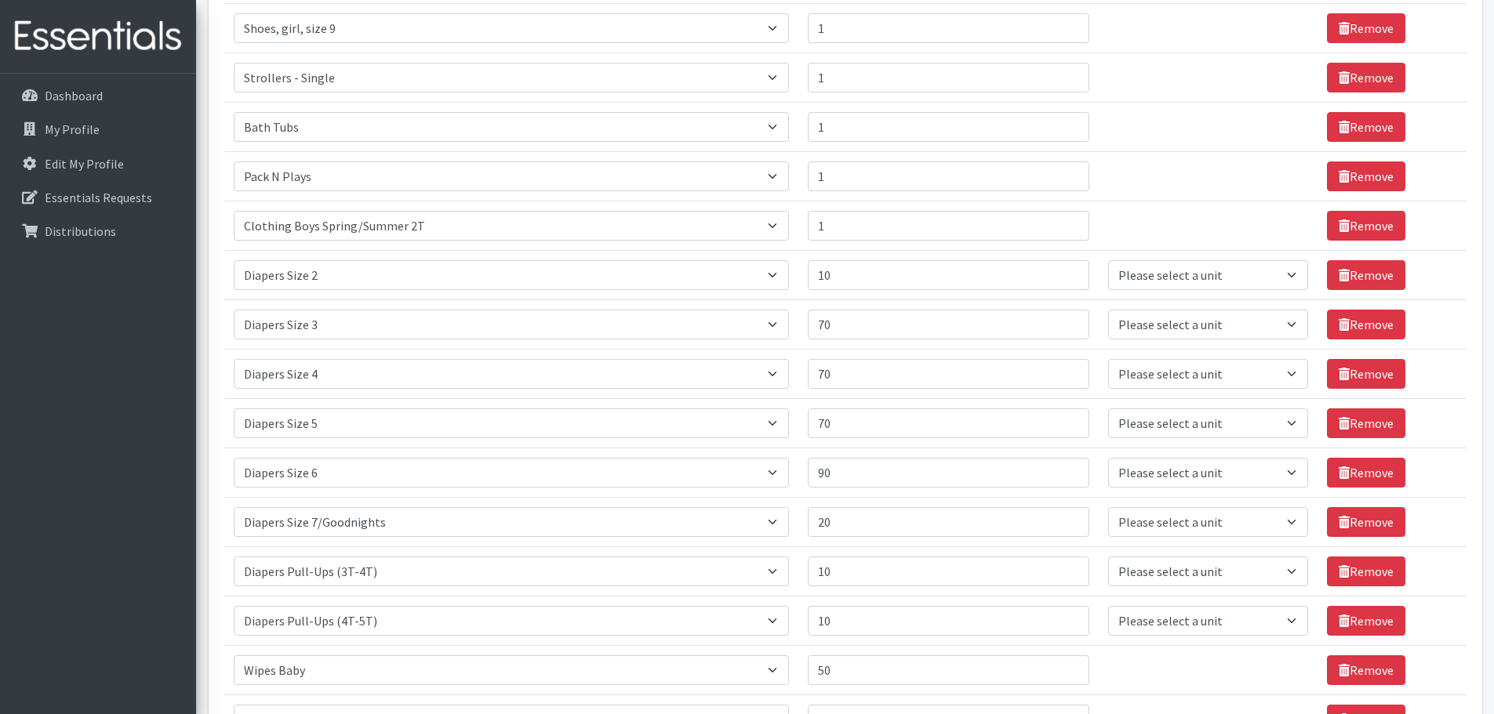
scroll to position [862, 0]
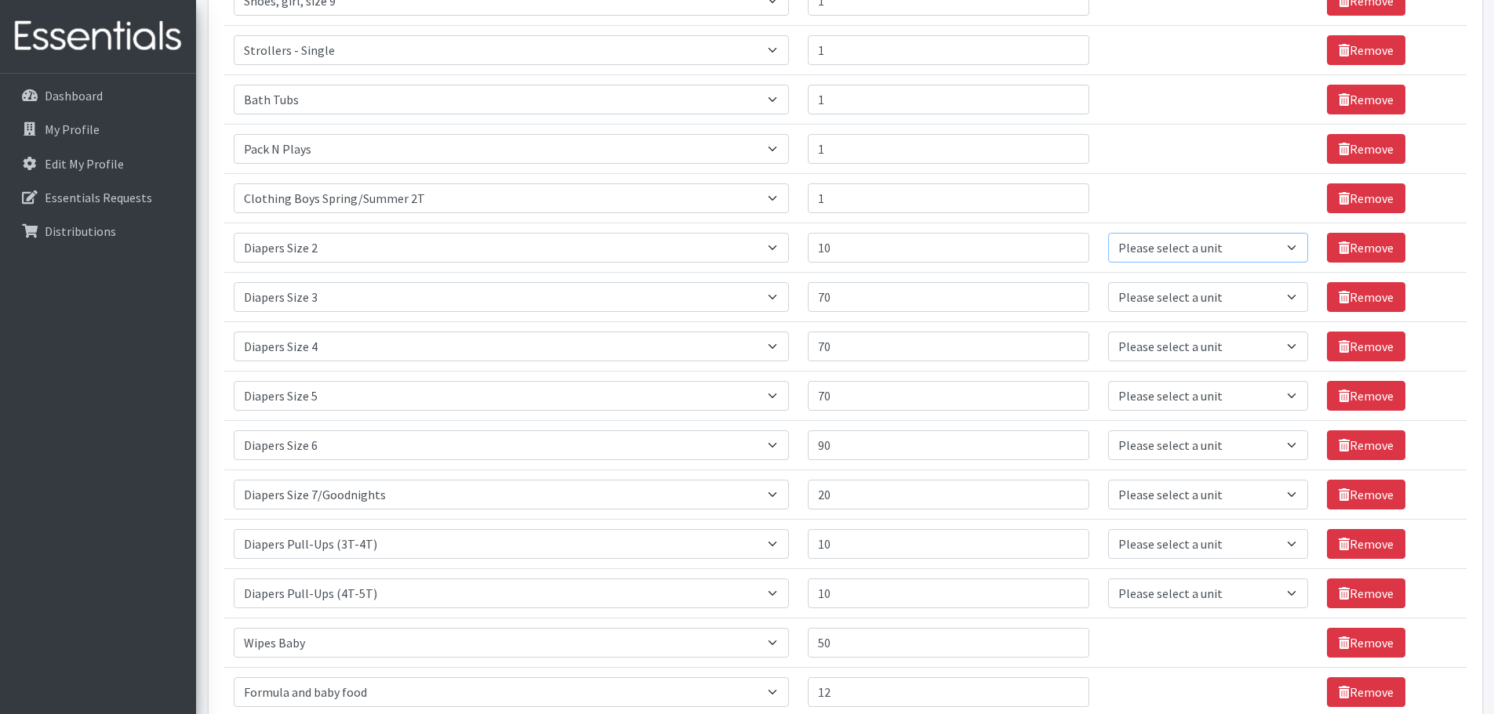
click at [1287, 245] on select "Please select a unit units Packs" at bounding box center [1208, 248] width 200 height 30
select select "Pack"
click at [1108, 233] on select "Please select a unit units Packs" at bounding box center [1208, 248] width 200 height 30
click at [1285, 295] on select "Please select a unit units Packs" at bounding box center [1208, 297] width 200 height 30
select select "Pack"
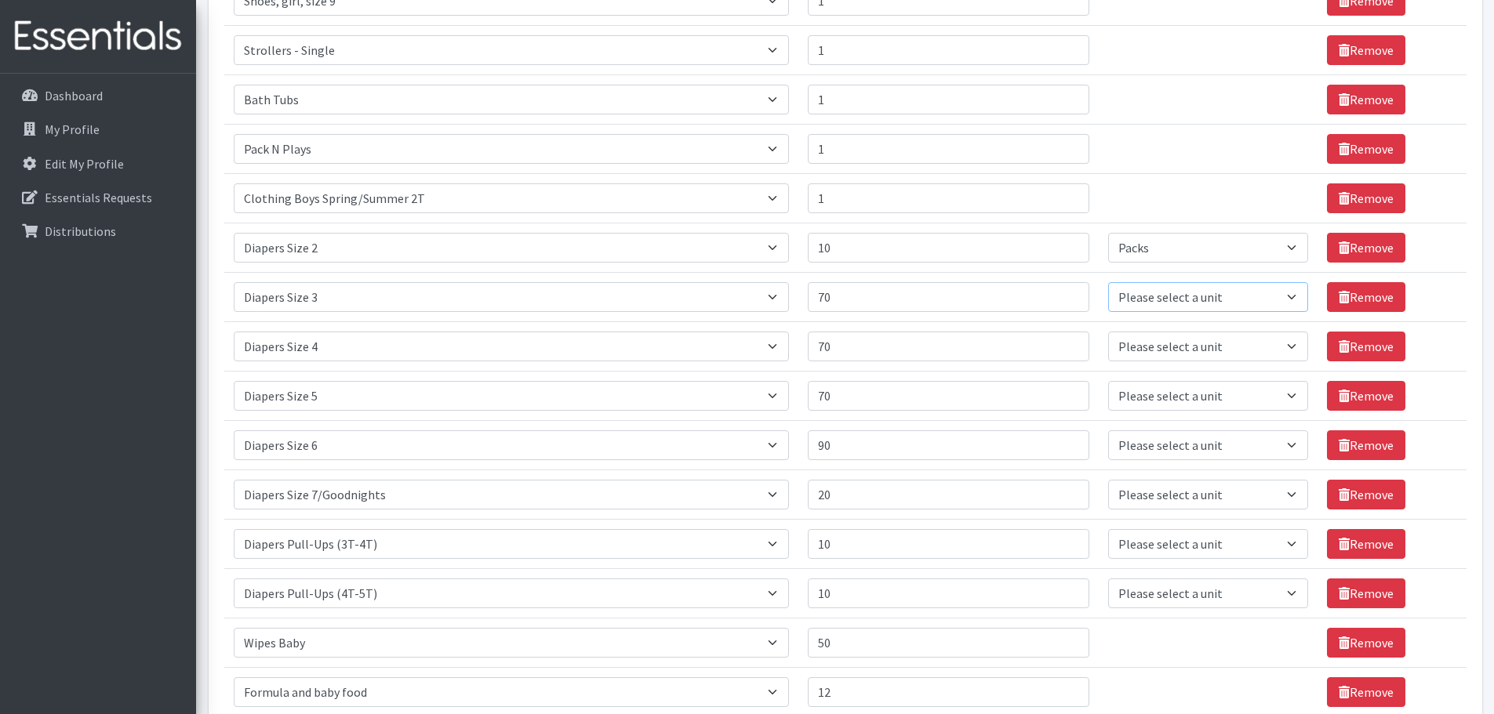
click at [1108, 282] on select "Please select a unit units Packs" at bounding box center [1208, 297] width 200 height 30
click at [1285, 342] on select "Please select a unit units Packs" at bounding box center [1208, 347] width 200 height 30
select select "Pack"
click at [1108, 332] on select "Please select a unit units Packs" at bounding box center [1208, 347] width 200 height 30
click at [1287, 394] on select "Please select a unit units Packs" at bounding box center [1208, 396] width 200 height 30
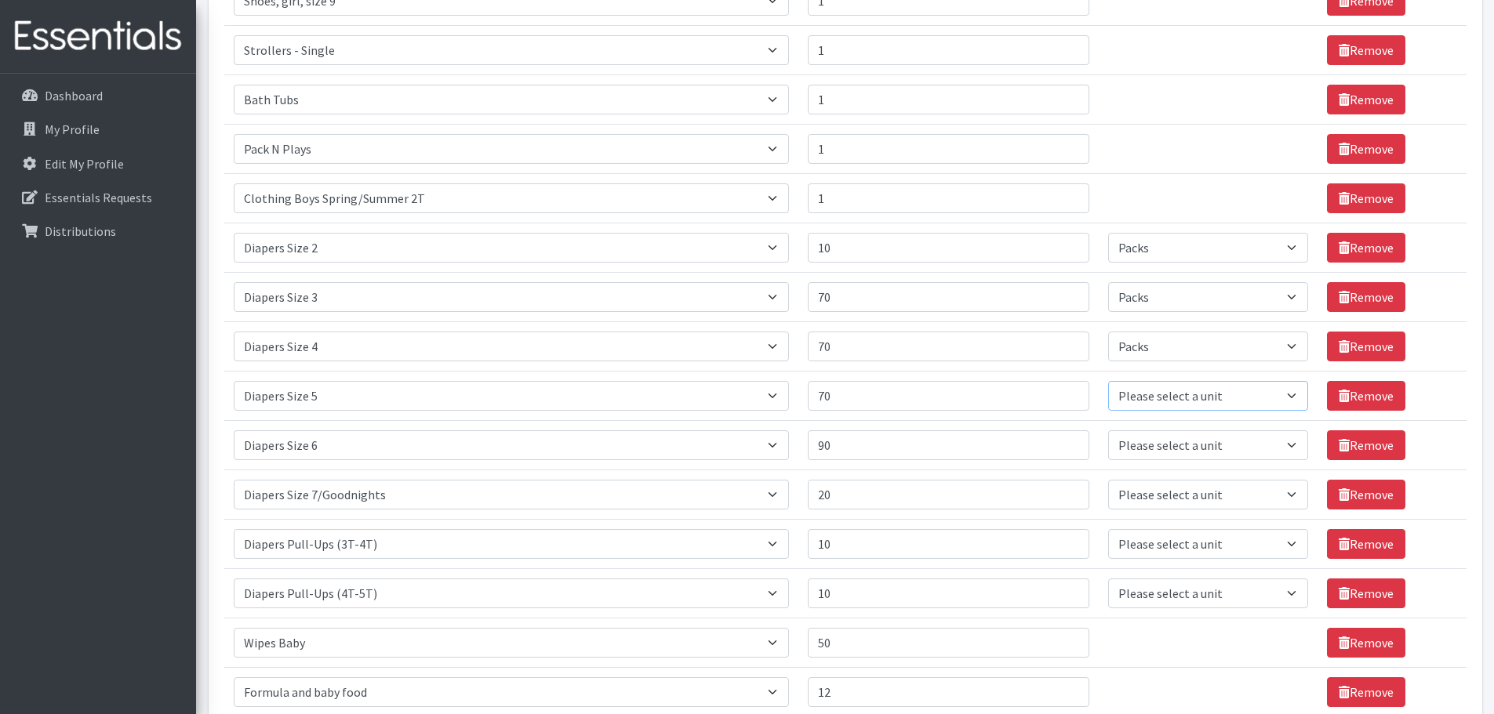
select select "Pack"
click at [1108, 381] on select "Please select a unit units Packs" at bounding box center [1208, 396] width 200 height 30
drag, startPoint x: 1282, startPoint y: 441, endPoint x: 1269, endPoint y: 448, distance: 14.0
click at [1282, 441] on select "Please select a unit units Packs" at bounding box center [1208, 445] width 200 height 30
select select "Pack"
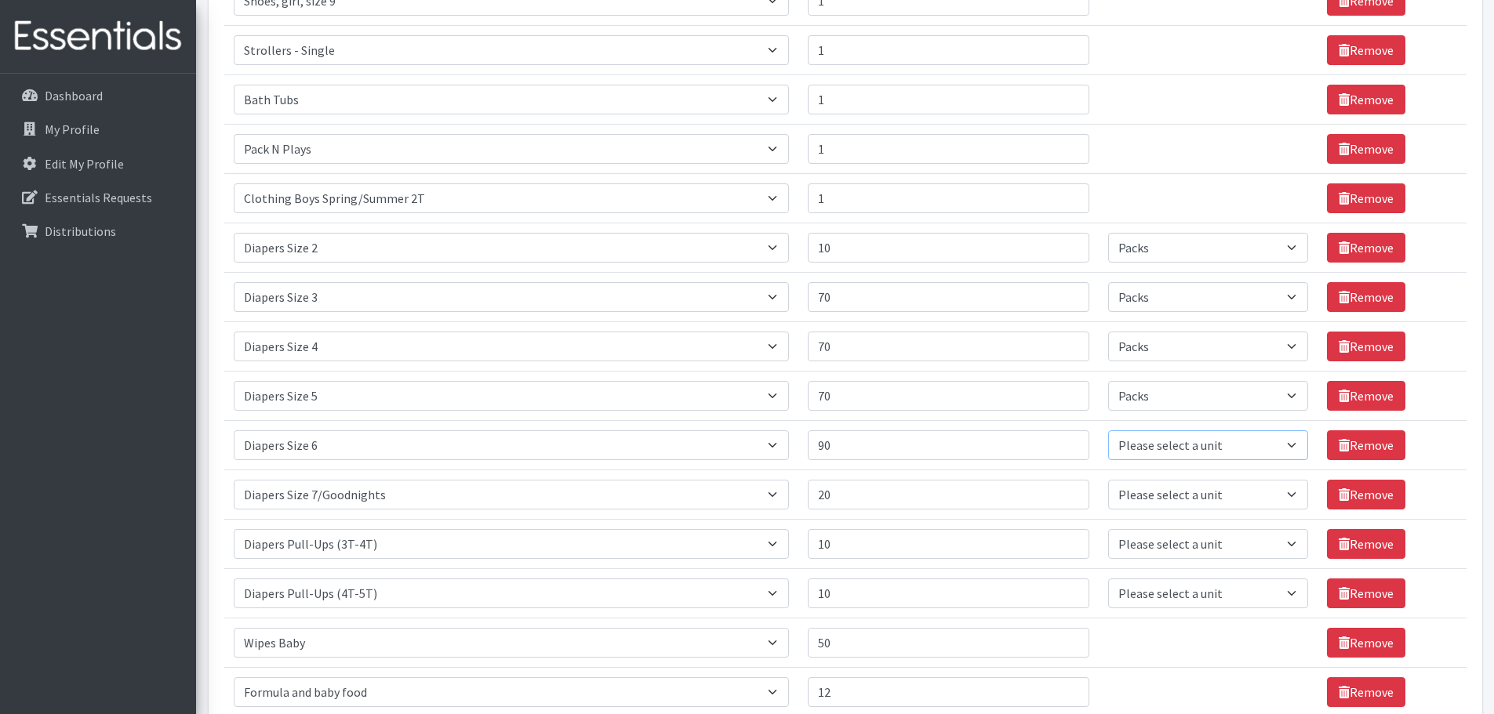
click at [1108, 430] on select "Please select a unit units Packs" at bounding box center [1208, 445] width 200 height 30
click at [1289, 491] on select "Please select a unit units Packs" at bounding box center [1208, 495] width 200 height 30
select select "Pack"
click at [1108, 480] on select "Please select a unit units Packs" at bounding box center [1208, 495] width 200 height 30
click at [1289, 543] on select "Please select a unit units Packs" at bounding box center [1208, 544] width 200 height 30
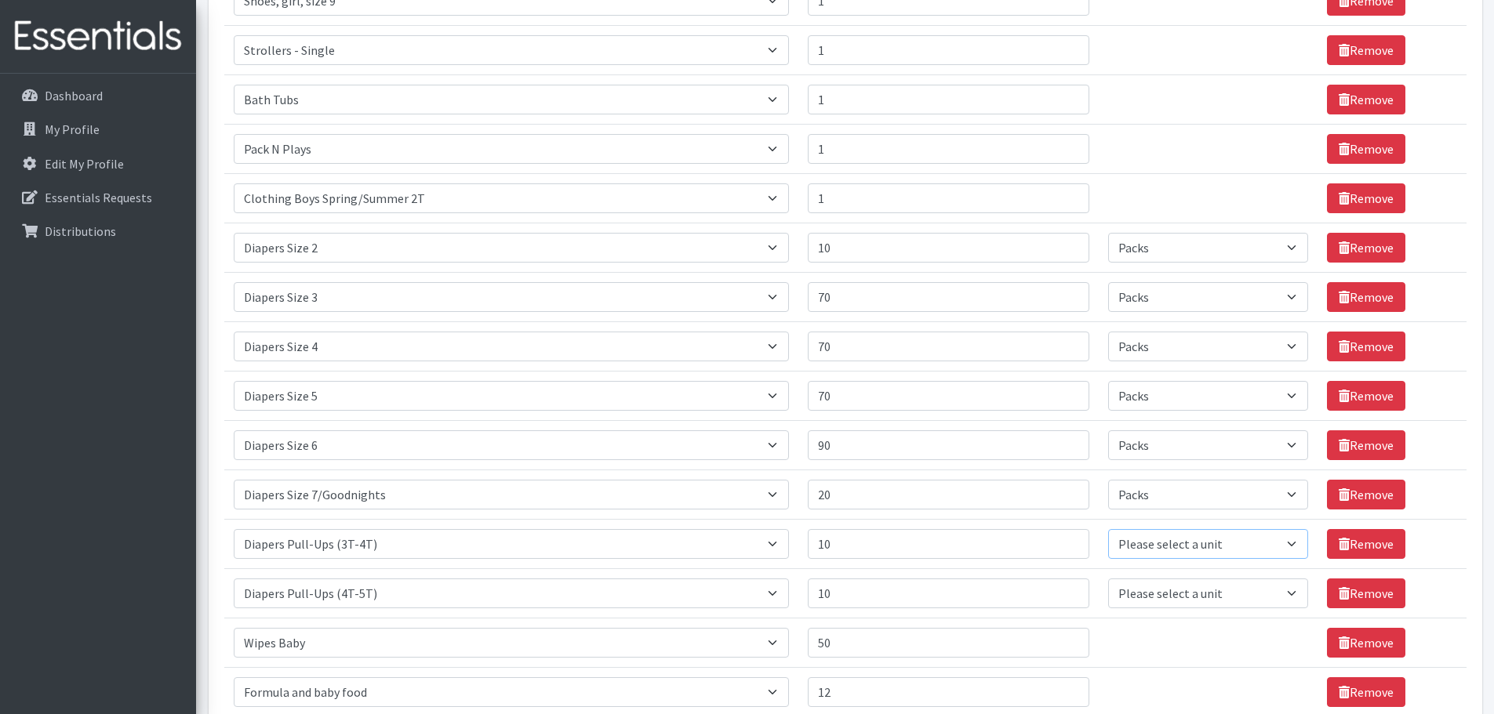
select select "Pack"
click at [1108, 529] on select "Please select a unit units Packs" at bounding box center [1208, 544] width 200 height 30
click at [1294, 597] on select "Please select a unit units Packs" at bounding box center [1208, 594] width 200 height 30
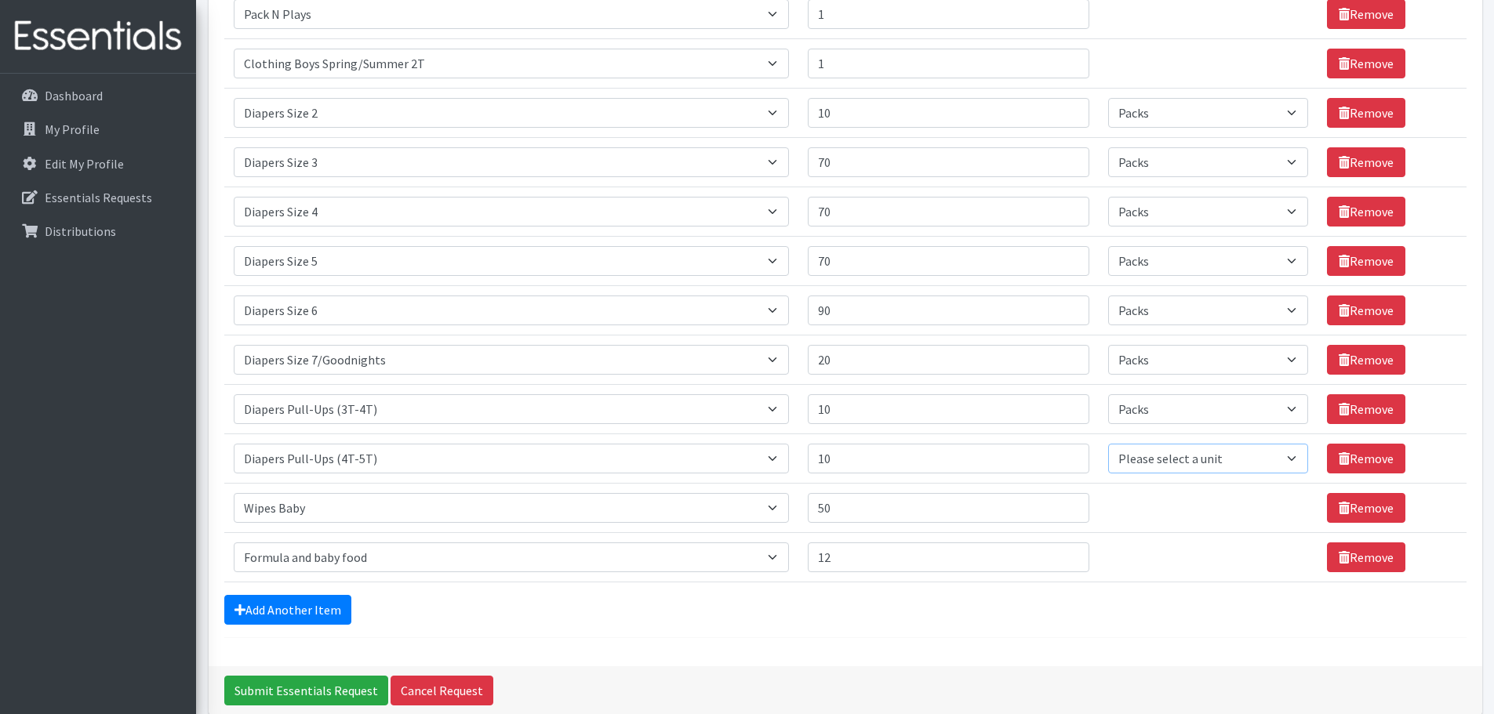
scroll to position [1019, 0]
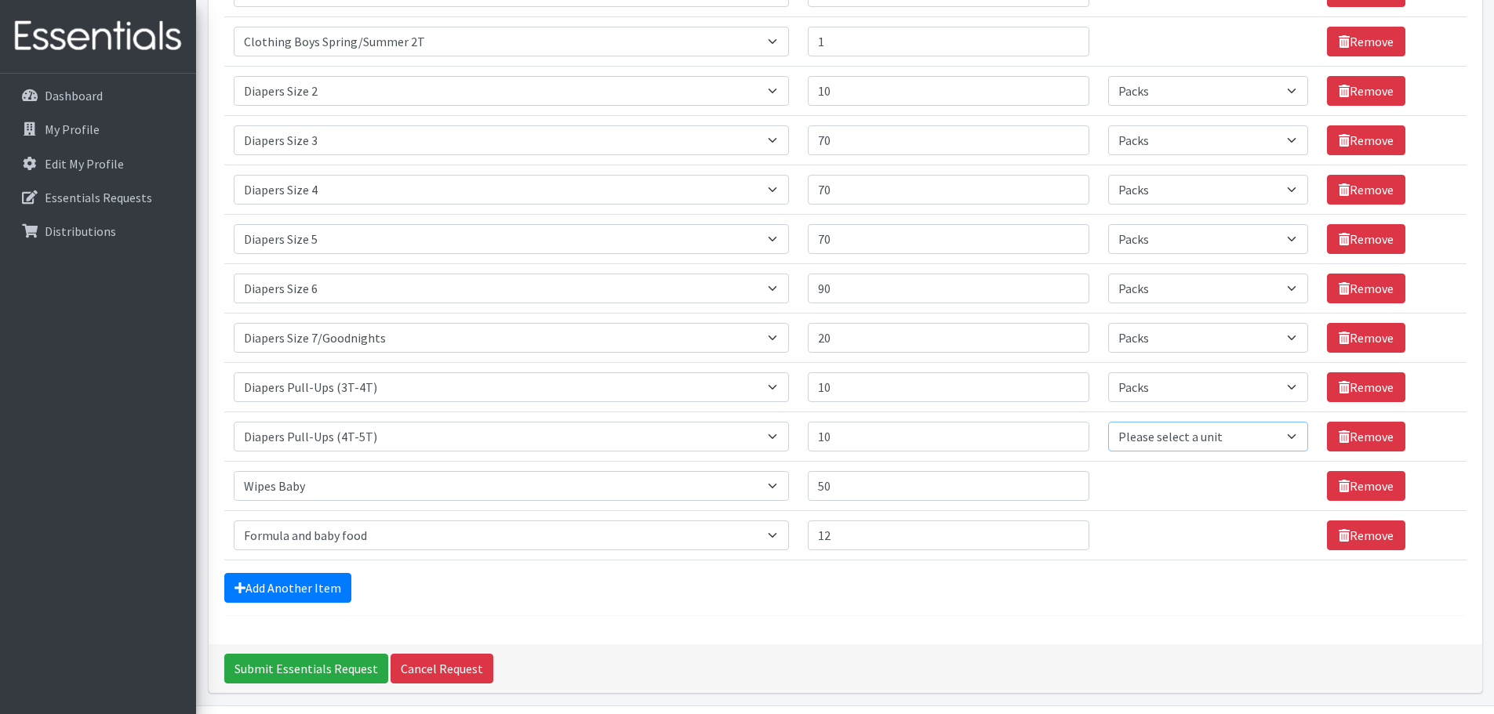
click at [1291, 436] on select "Please select a unit units Packs" at bounding box center [1208, 437] width 200 height 30
select select "Pack"
click at [1108, 422] on select "Please select a unit units Packs" at bounding box center [1208, 437] width 200 height 30
click at [306, 670] on input "Submit Essentials Request" at bounding box center [306, 669] width 164 height 30
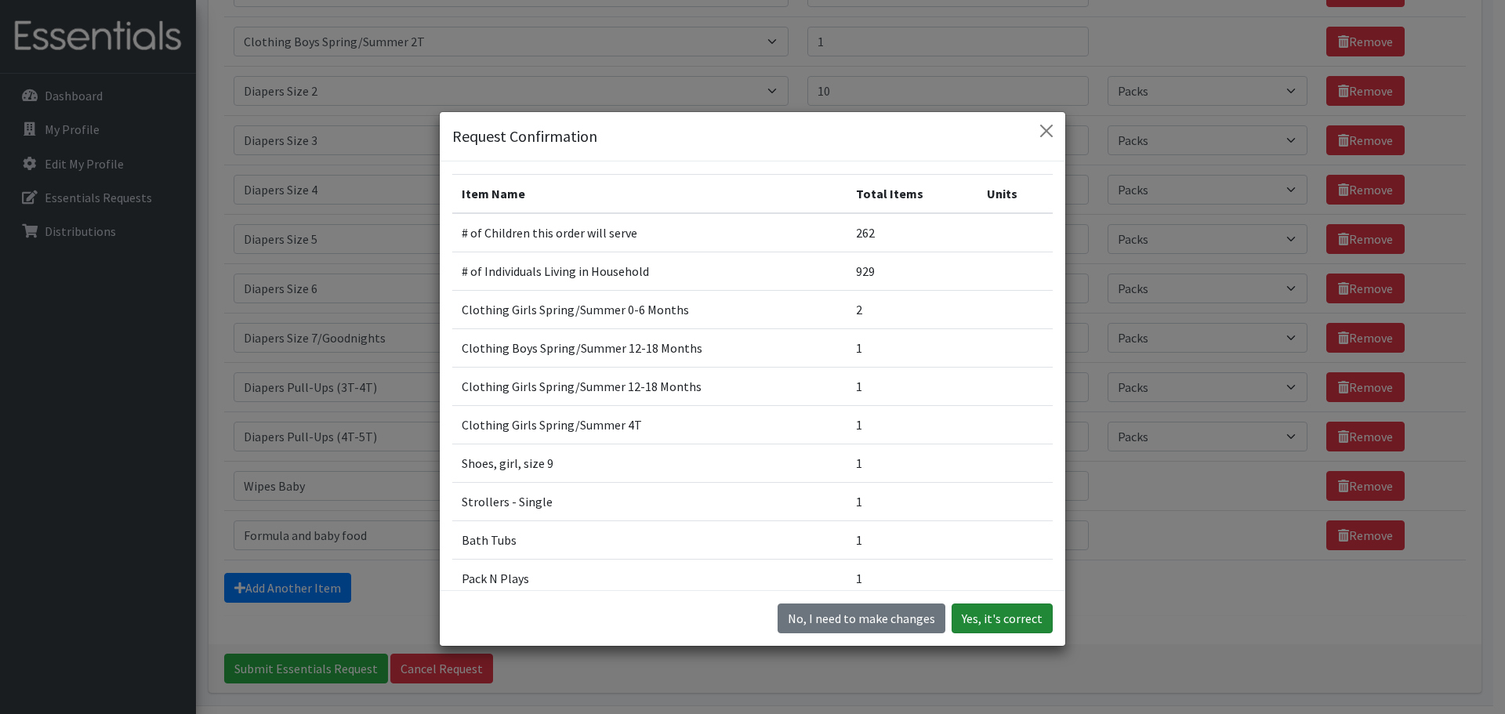
click at [1007, 616] on button "Yes, it's correct" at bounding box center [1002, 619] width 101 height 30
